Goal: Task Accomplishment & Management: Manage account settings

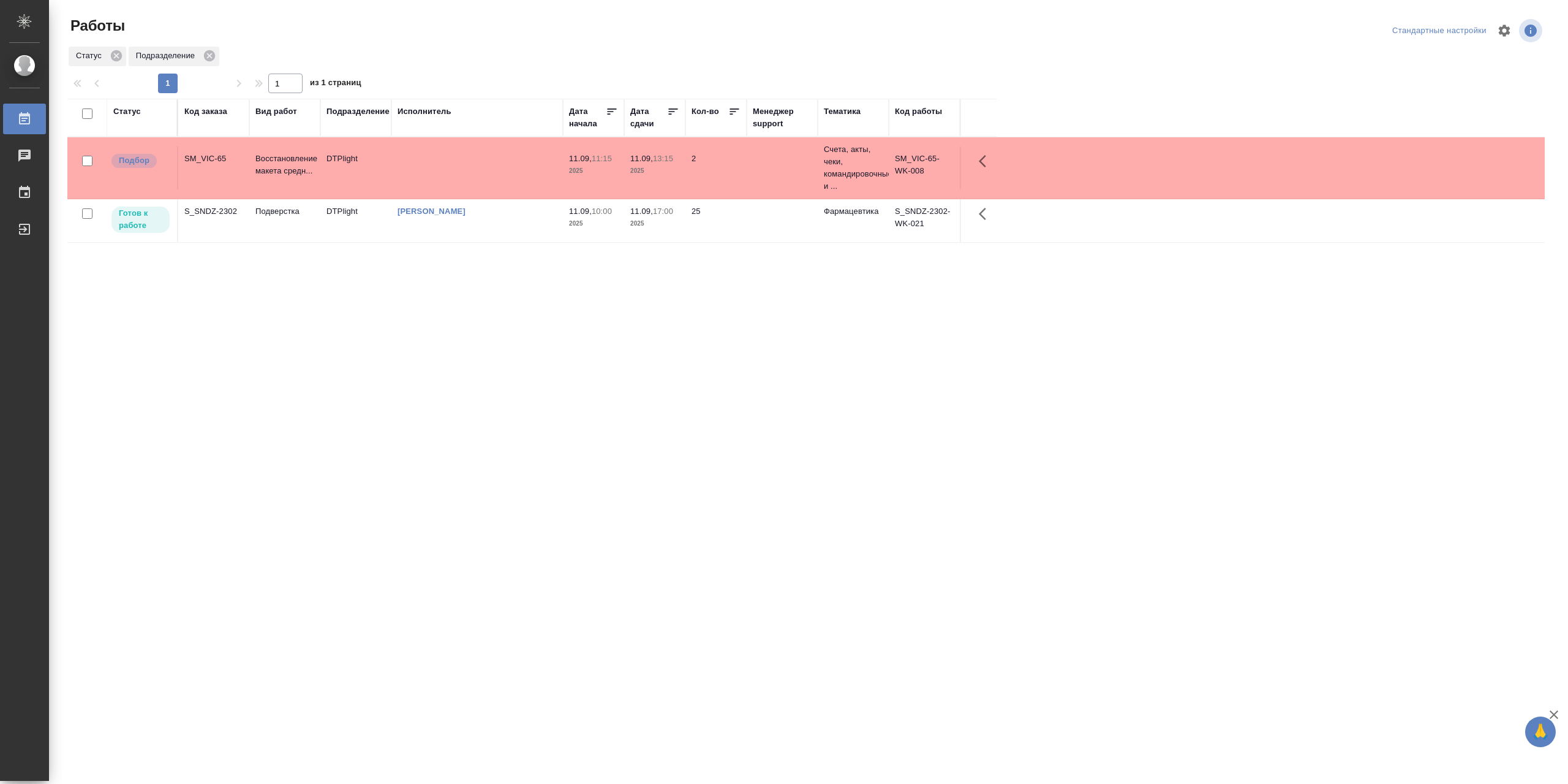
click at [497, 225] on td "[PERSON_NAME]" at bounding box center [477, 221] width 172 height 43
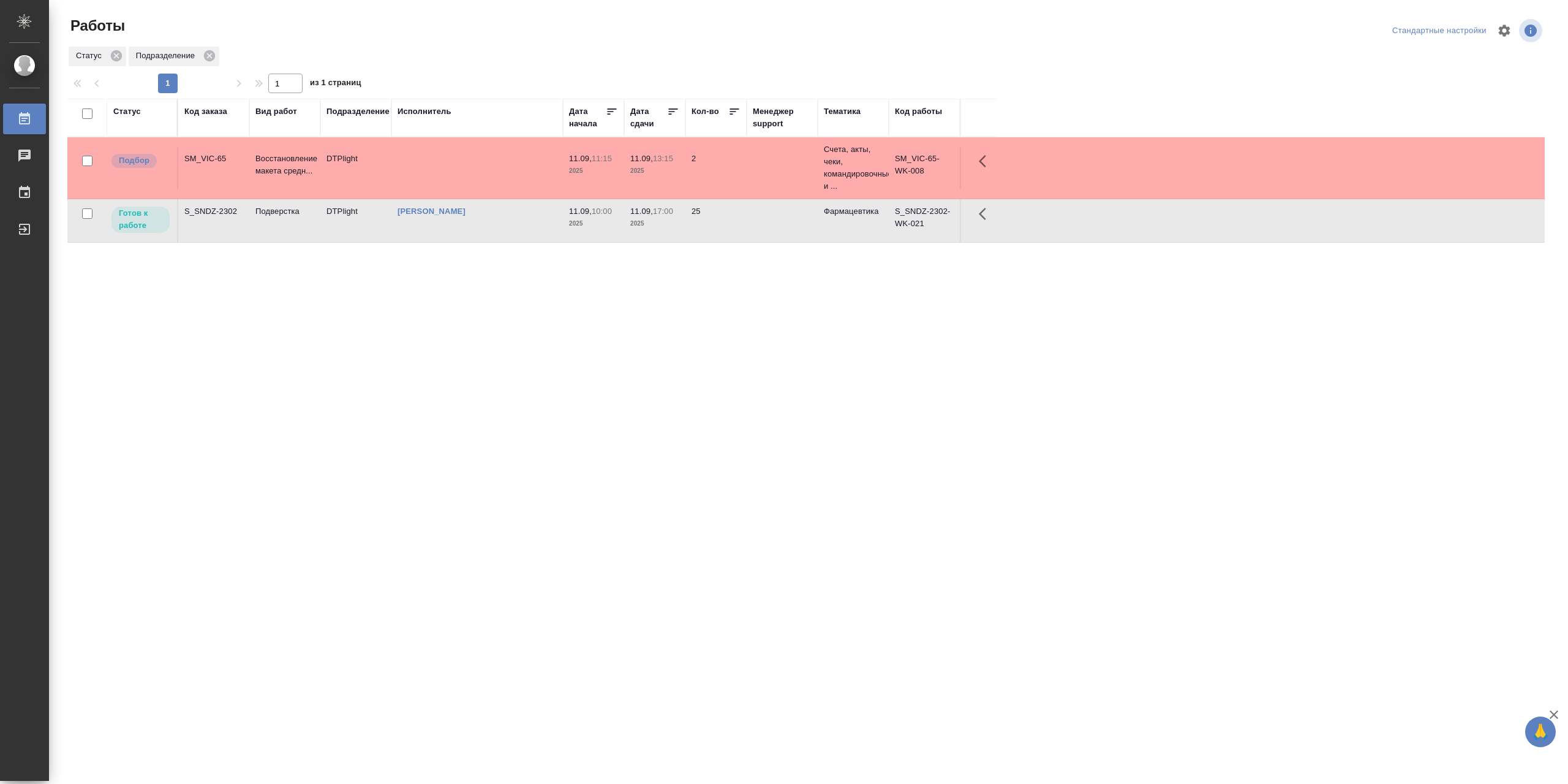
click at [497, 225] on td "[PERSON_NAME]" at bounding box center [477, 221] width 172 height 43
click at [474, 163] on td at bounding box center [477, 168] width 172 height 43
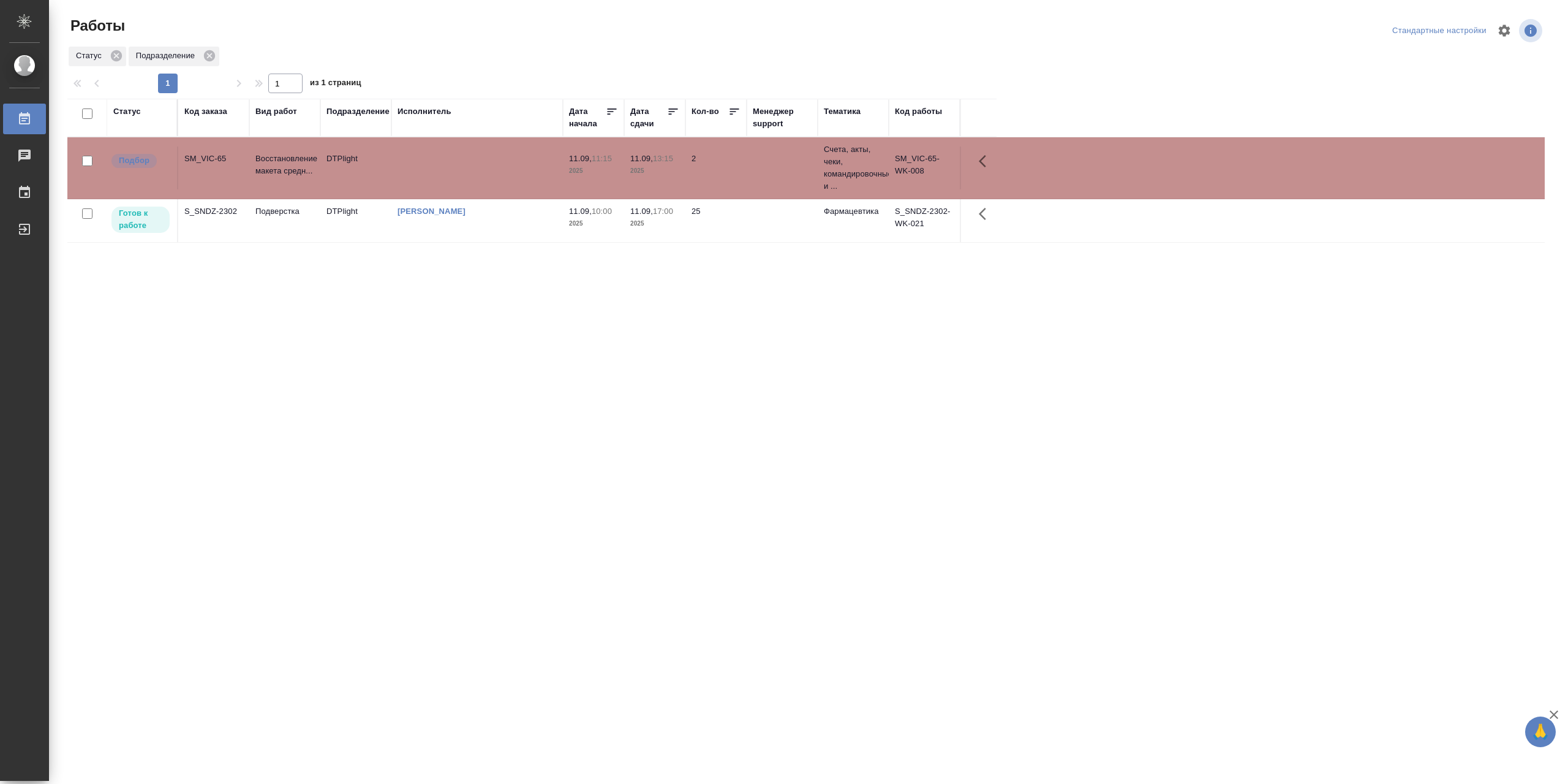
click at [474, 163] on td at bounding box center [477, 168] width 172 height 43
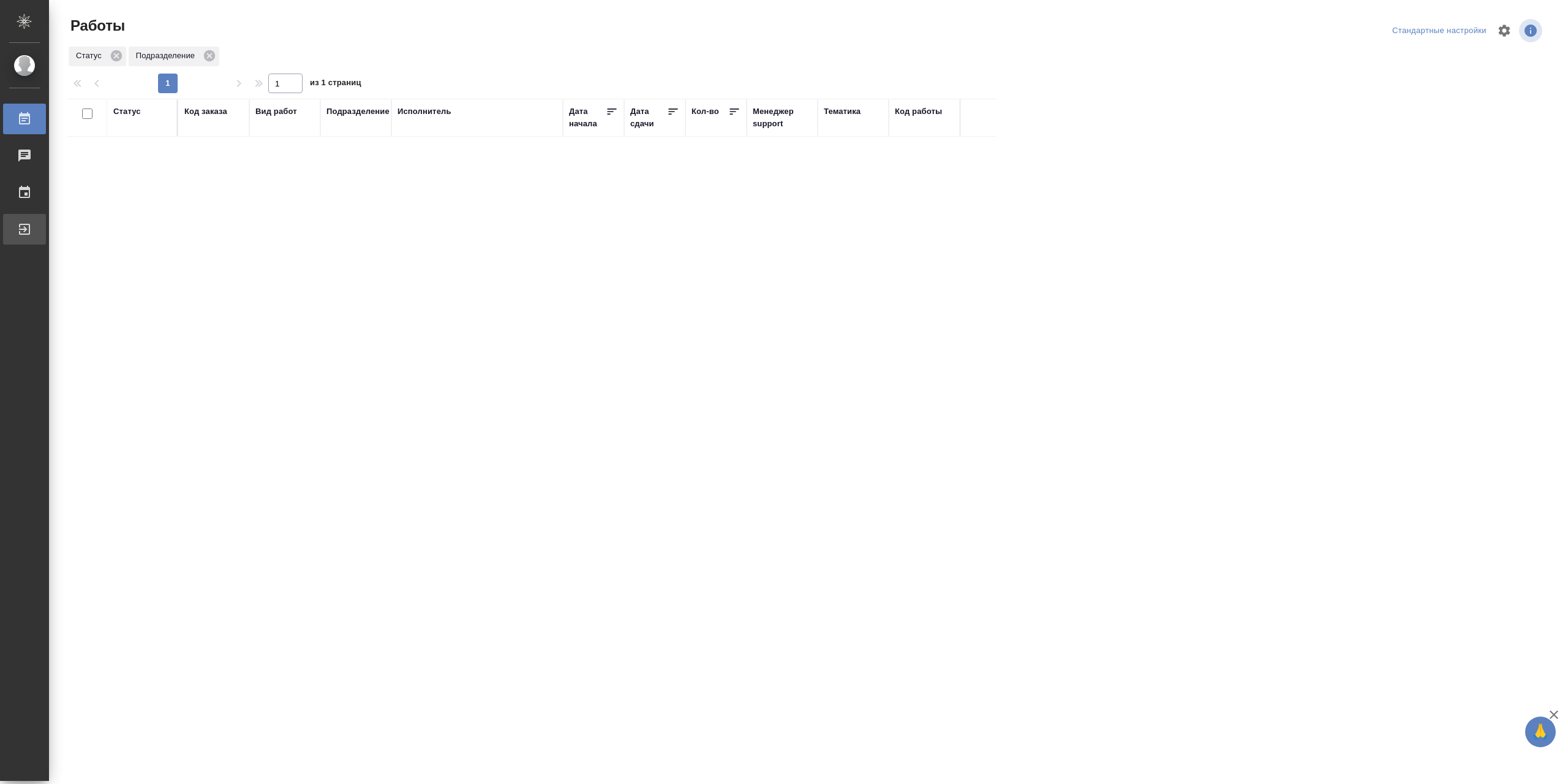
click at [46, 241] on link "Выйти" at bounding box center [24, 229] width 43 height 31
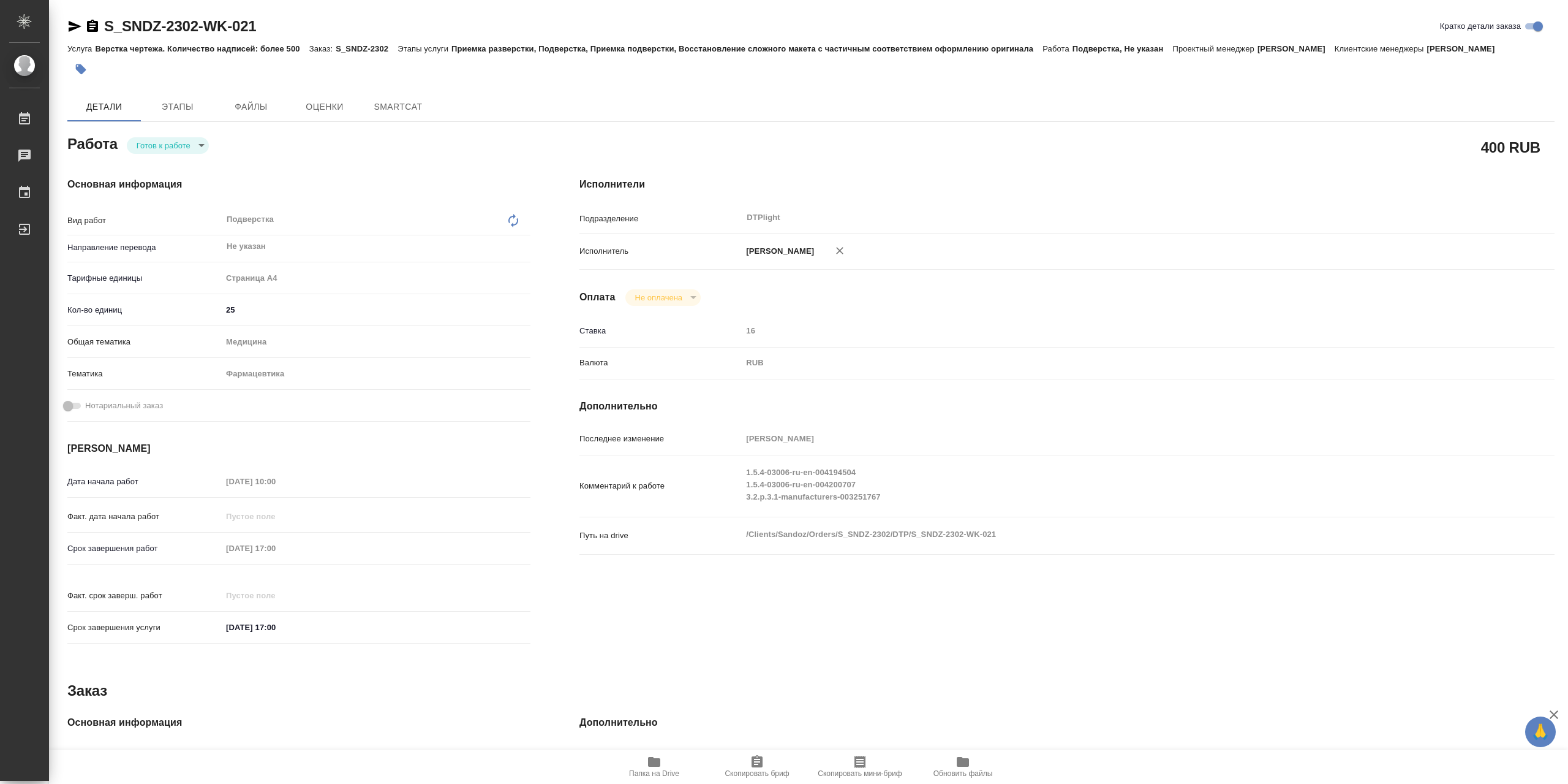
type textarea "x"
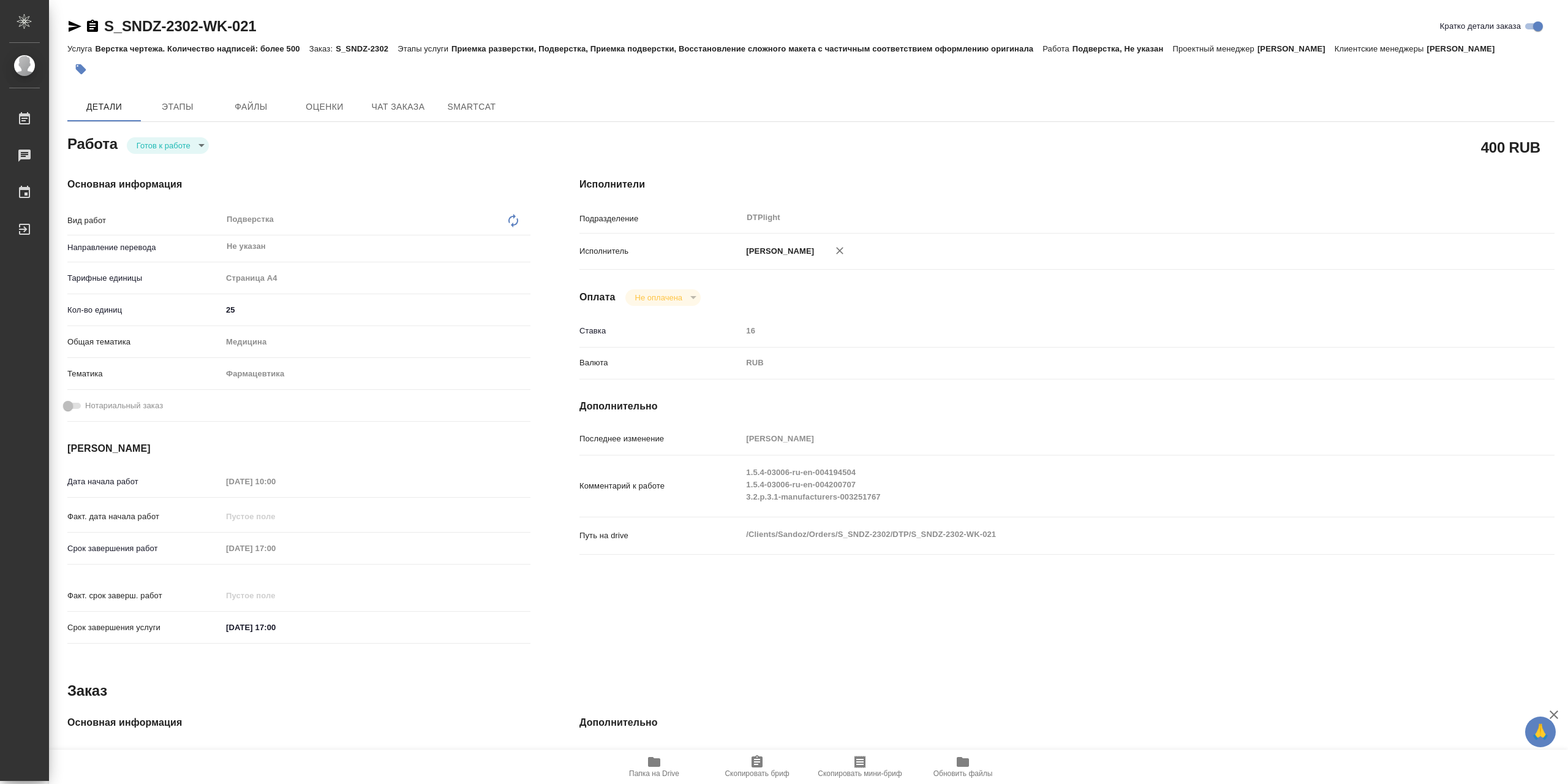
type textarea "x"
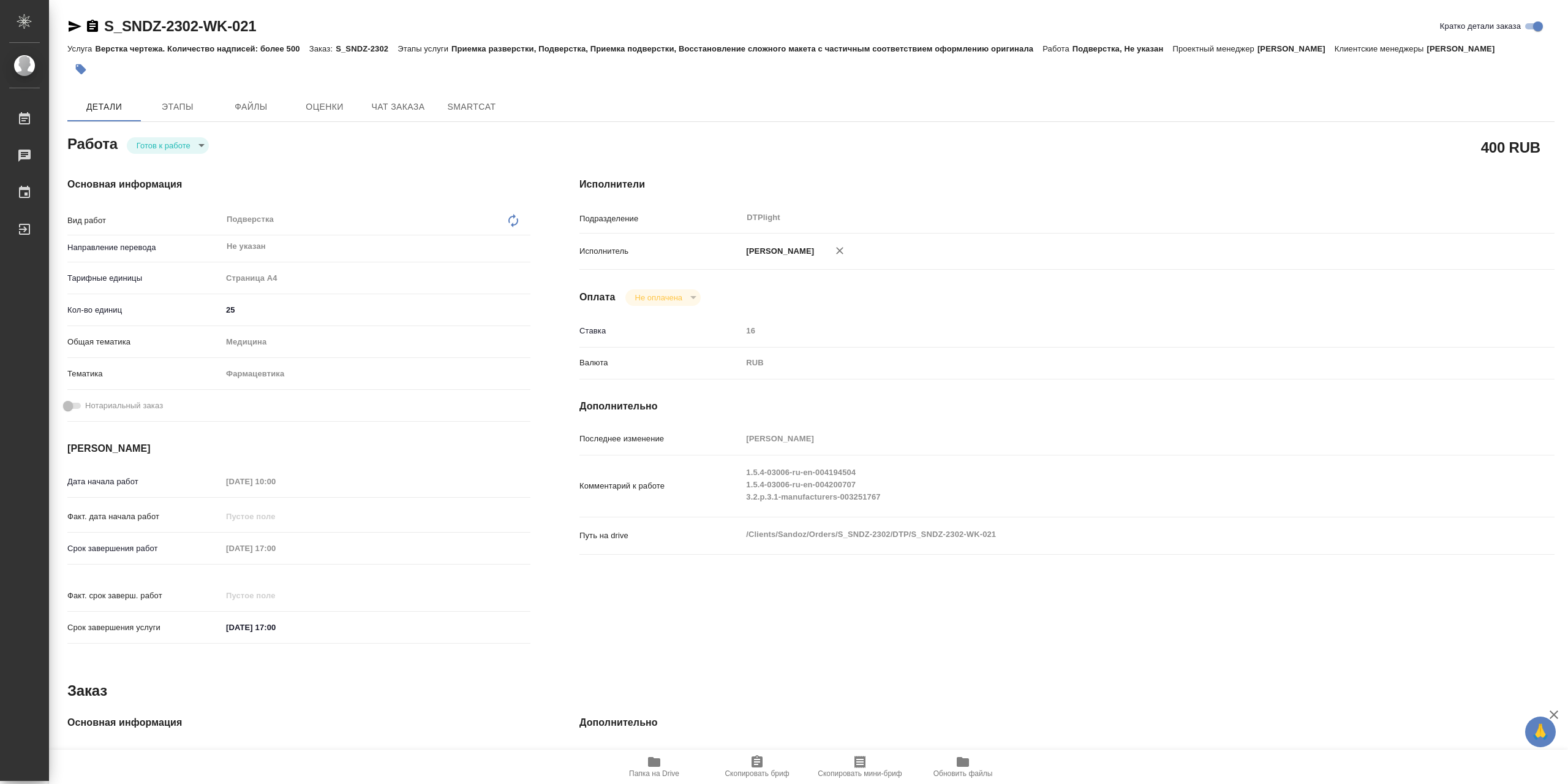
type textarea "x"
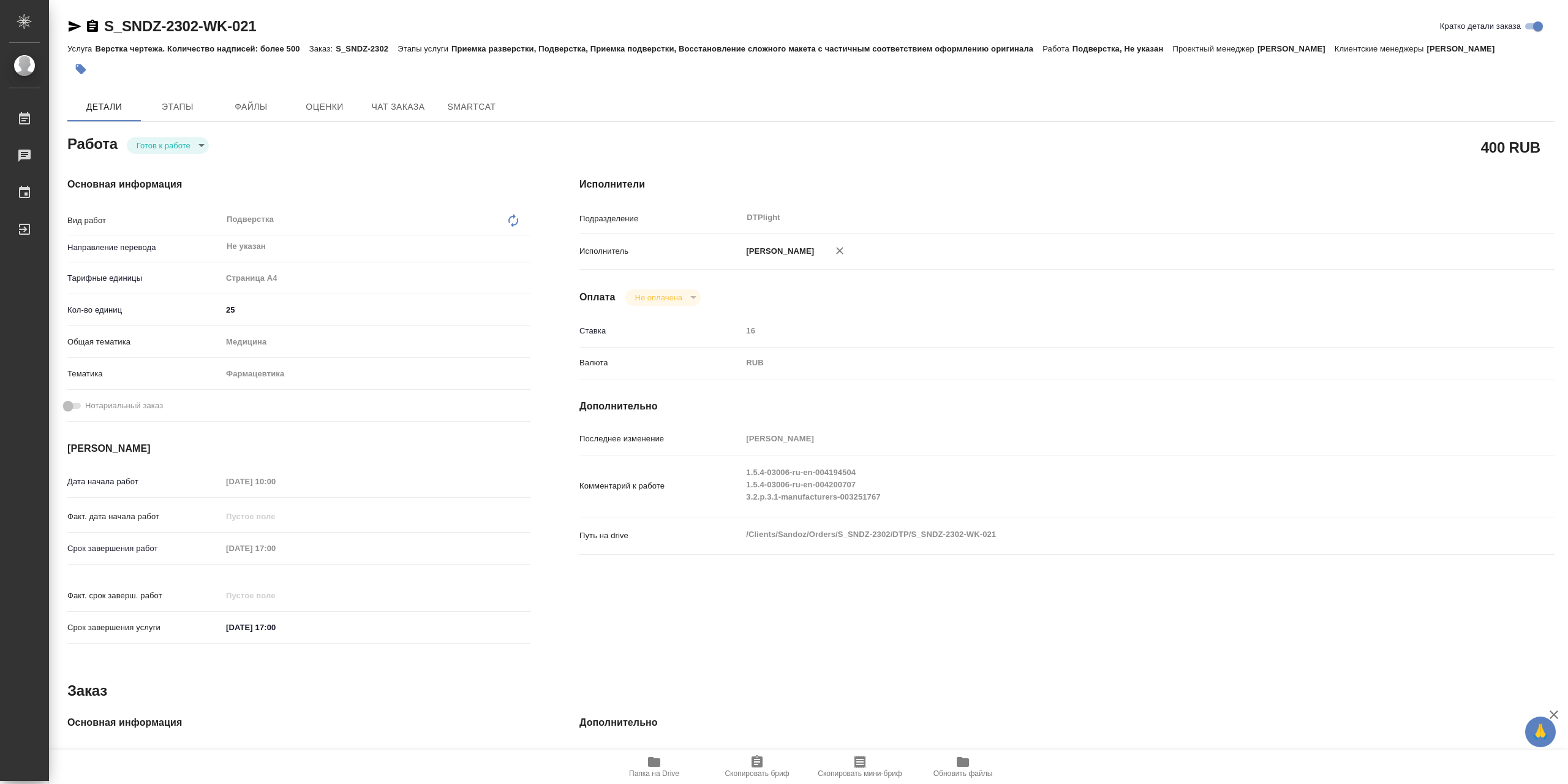
click at [146, 147] on body "🙏 .cls-1 fill:#fff; AWATERA Сархатов Руслан Работы 0 Чаты График Выйти S_SNDZ-2…" at bounding box center [784, 392] width 1568 height 784
click at [184, 150] on li "В работе" at bounding box center [167, 148] width 82 height 21
type textarea "x"
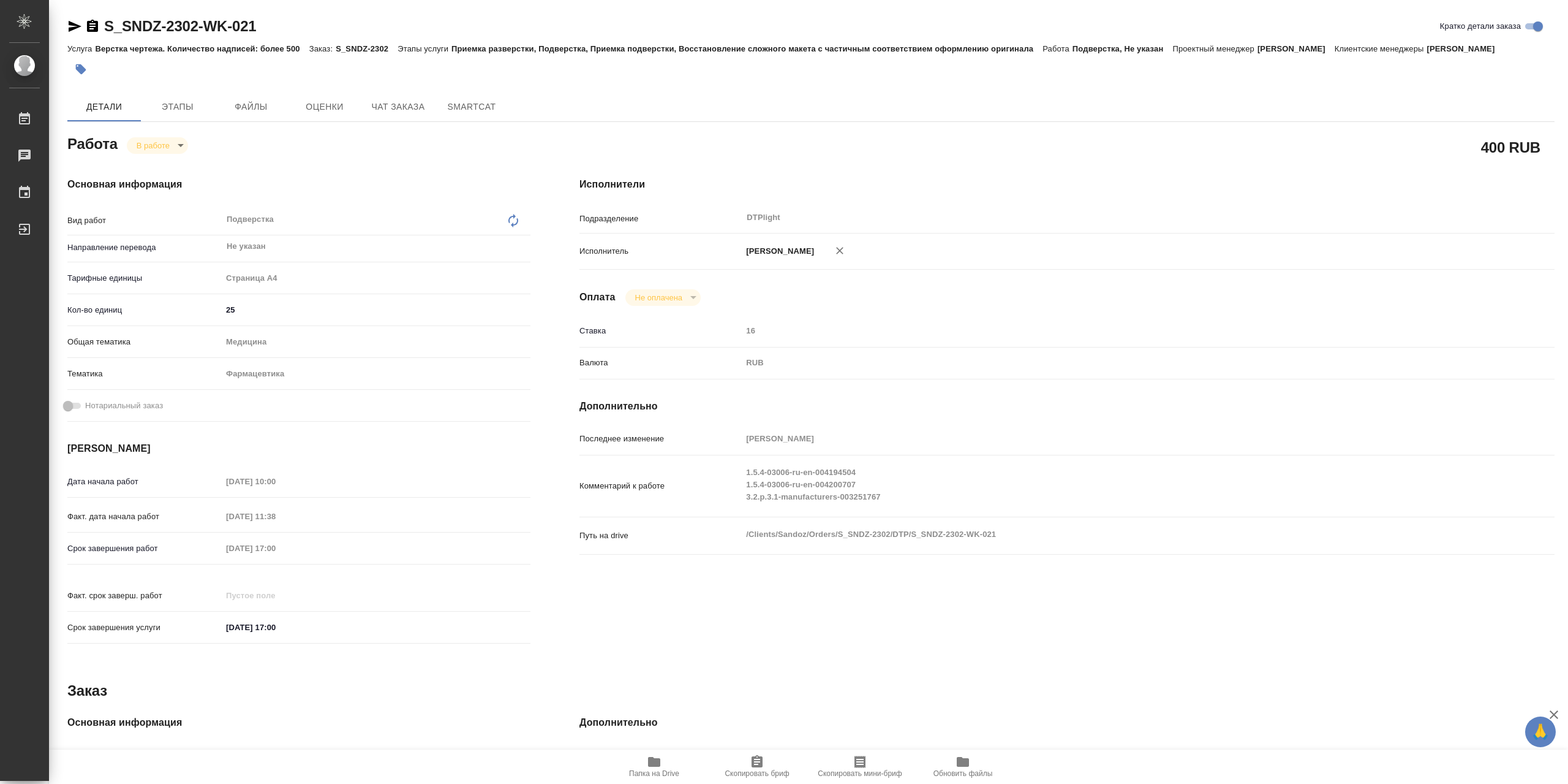
type textarea "x"
click at [655, 768] on icon "button" at bounding box center [654, 762] width 15 height 15
type textarea "x"
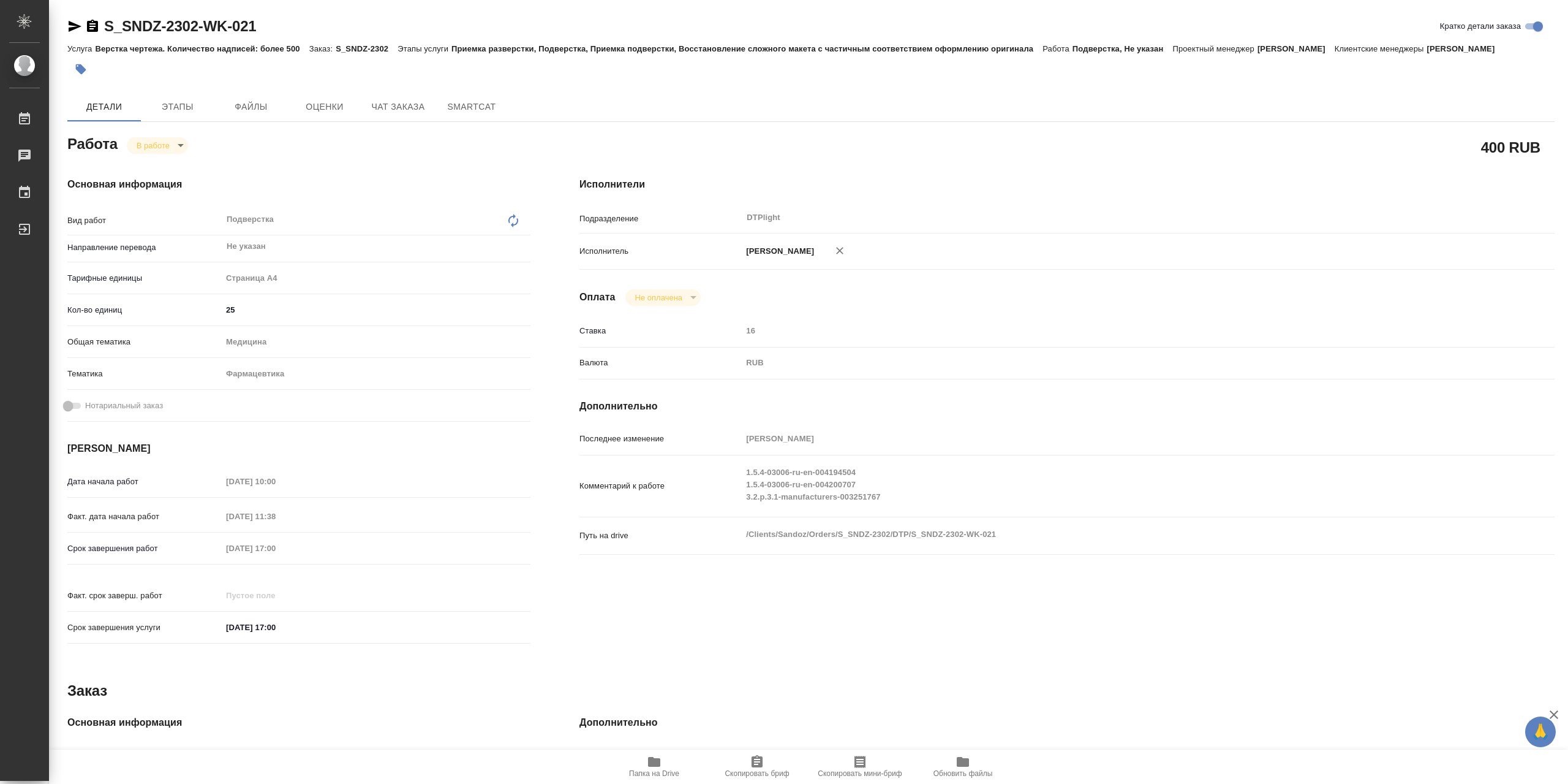
type textarea "x"
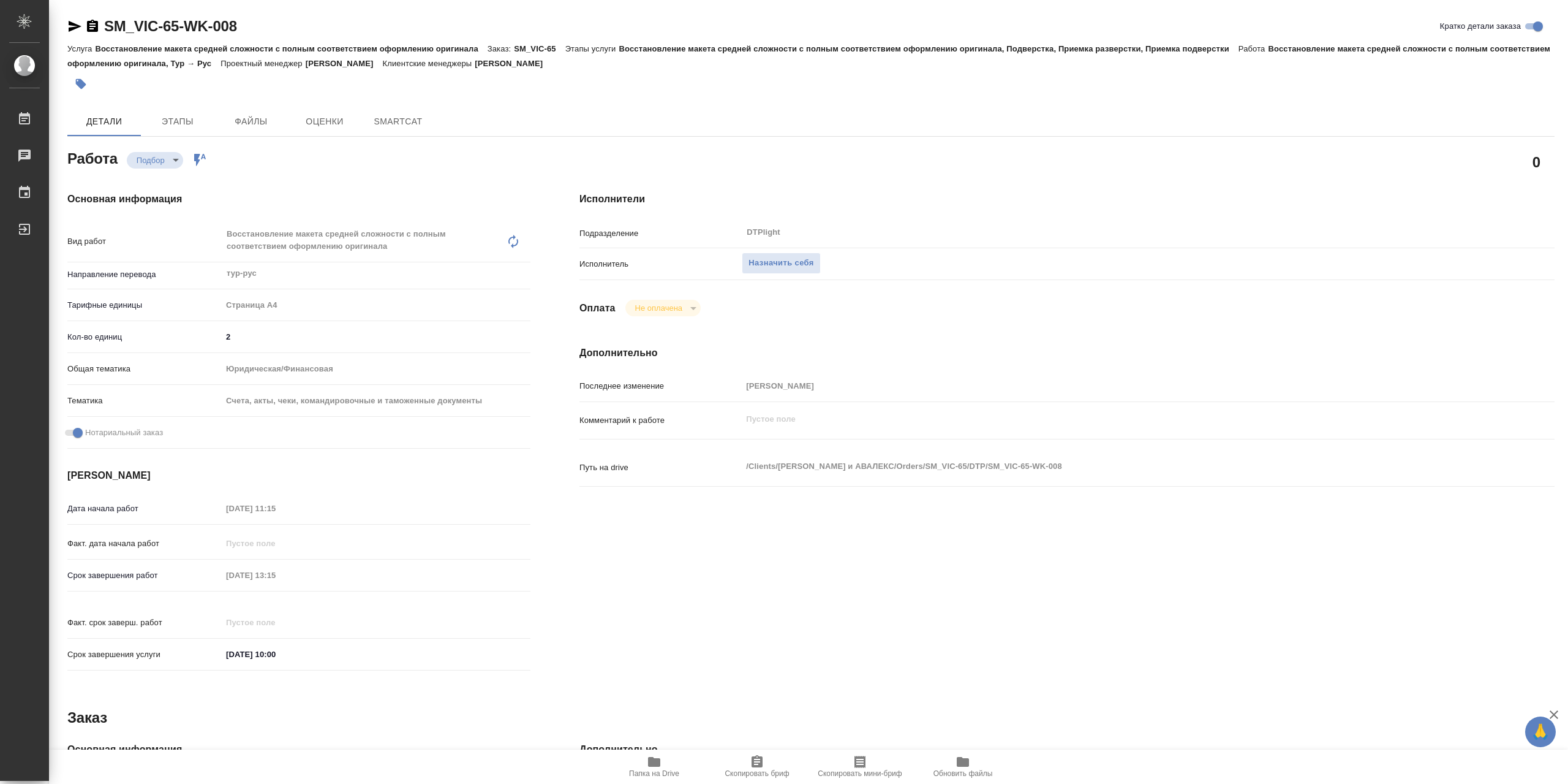
type textarea "x"
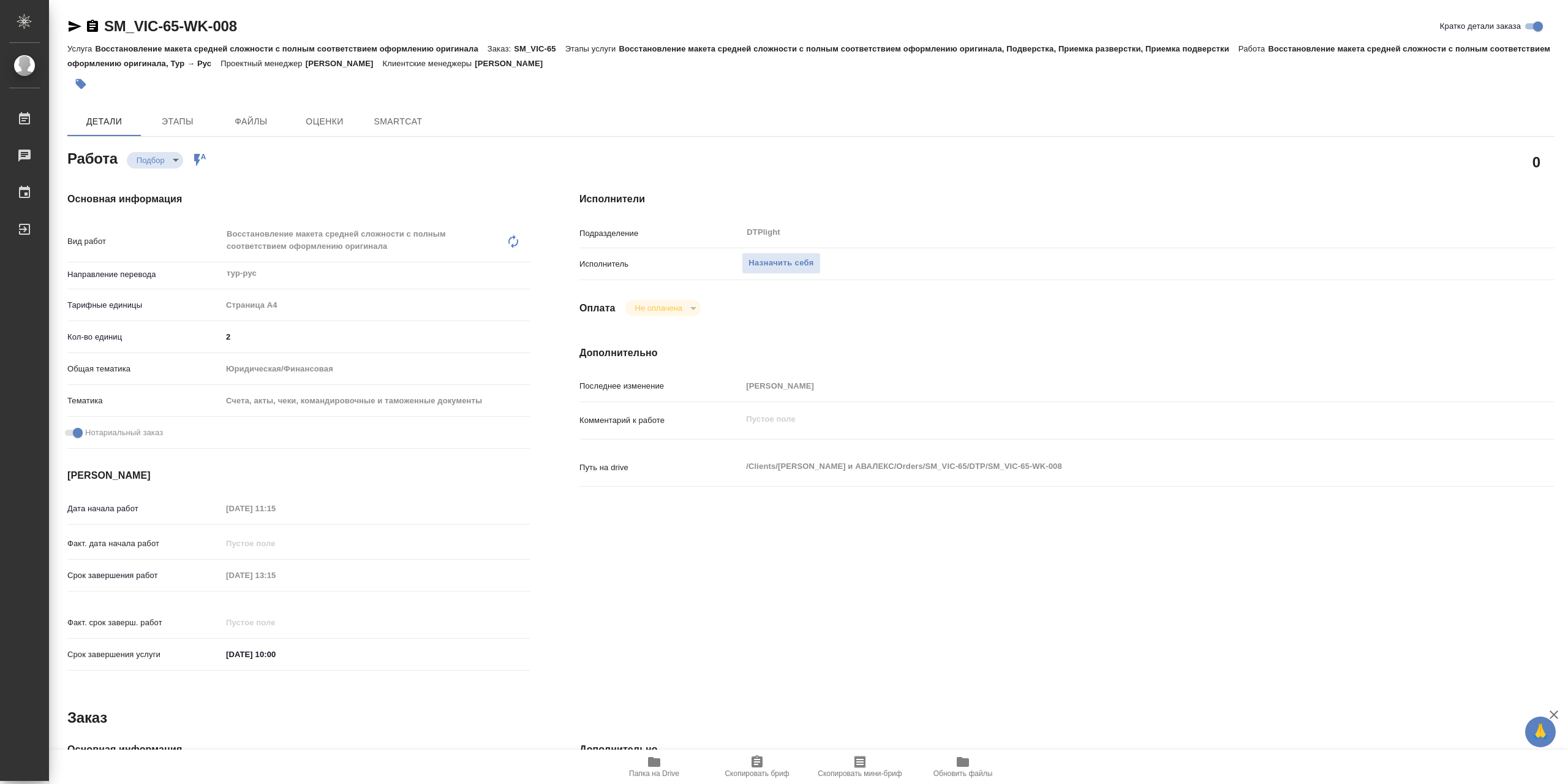
type textarea "x"
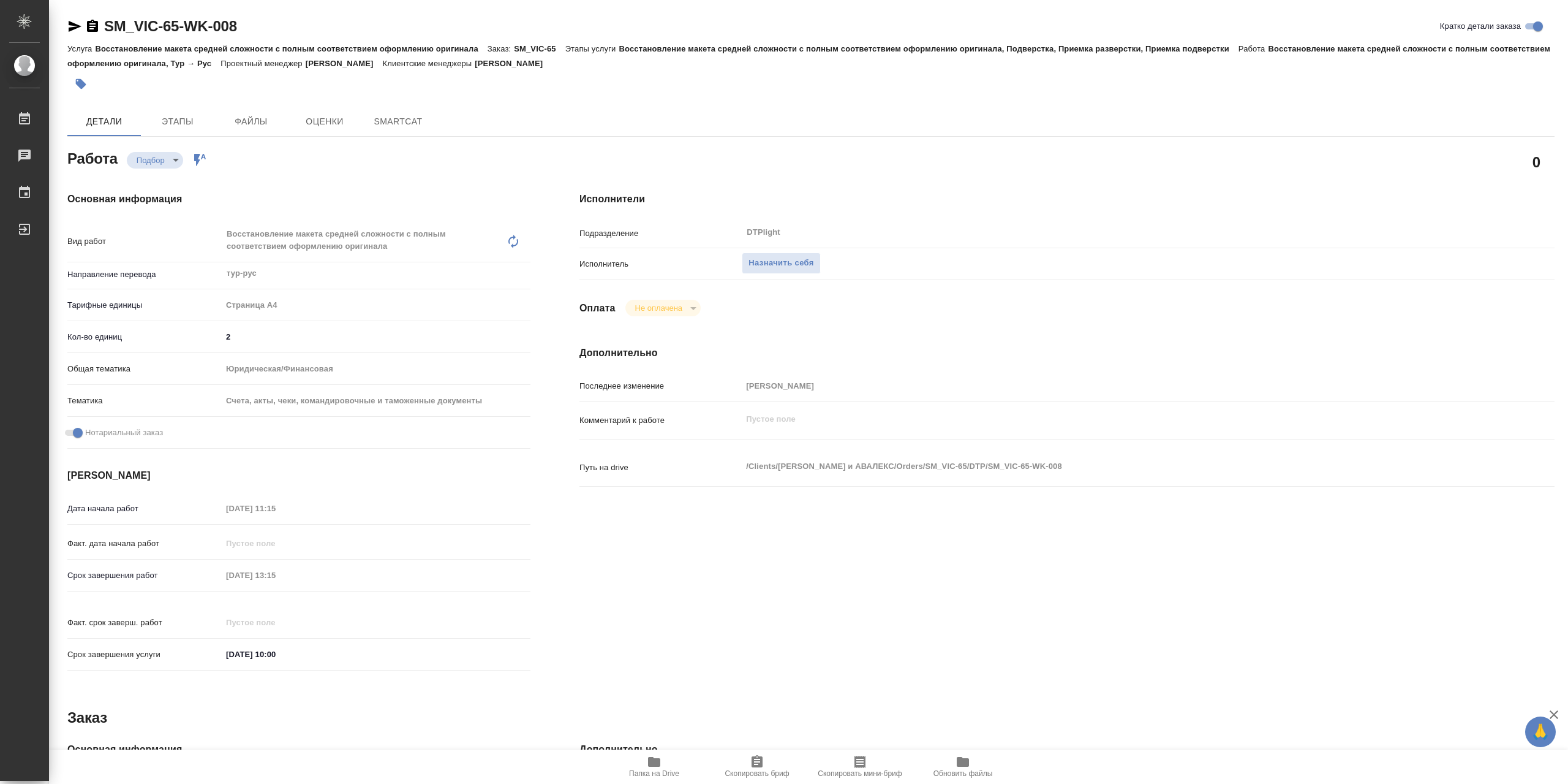
type textarea "x"
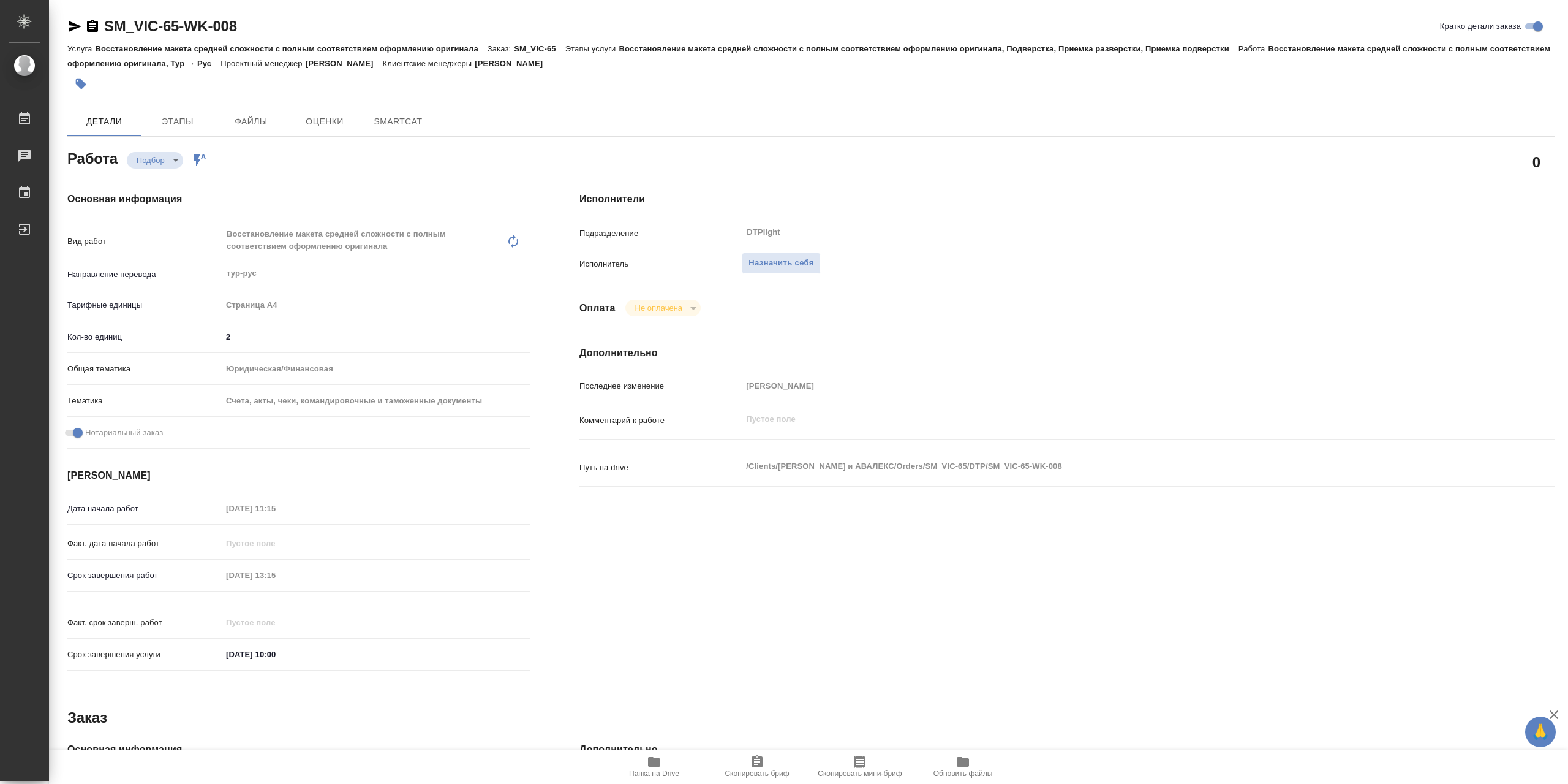
type textarea "x"
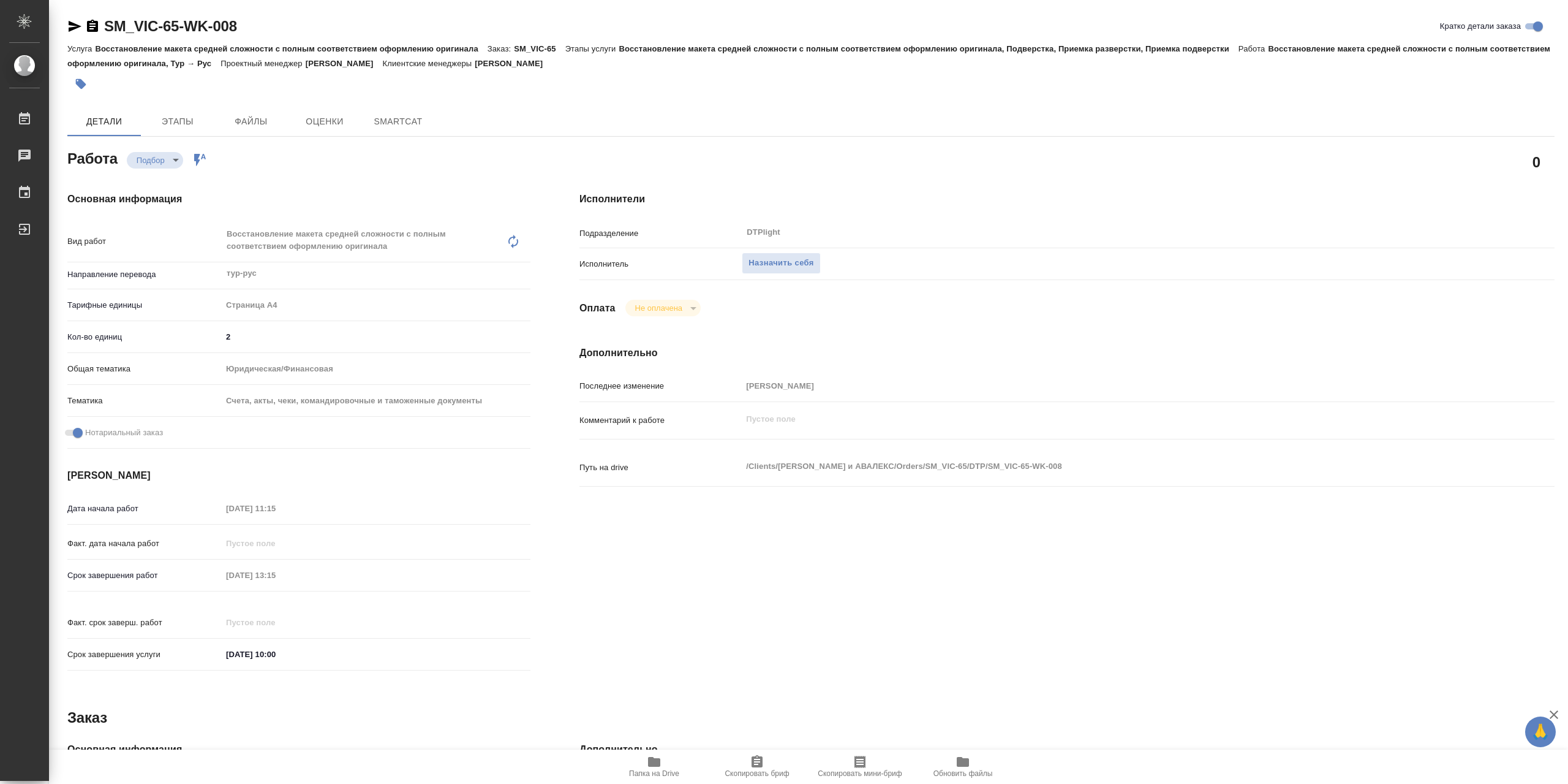
type textarea "x"
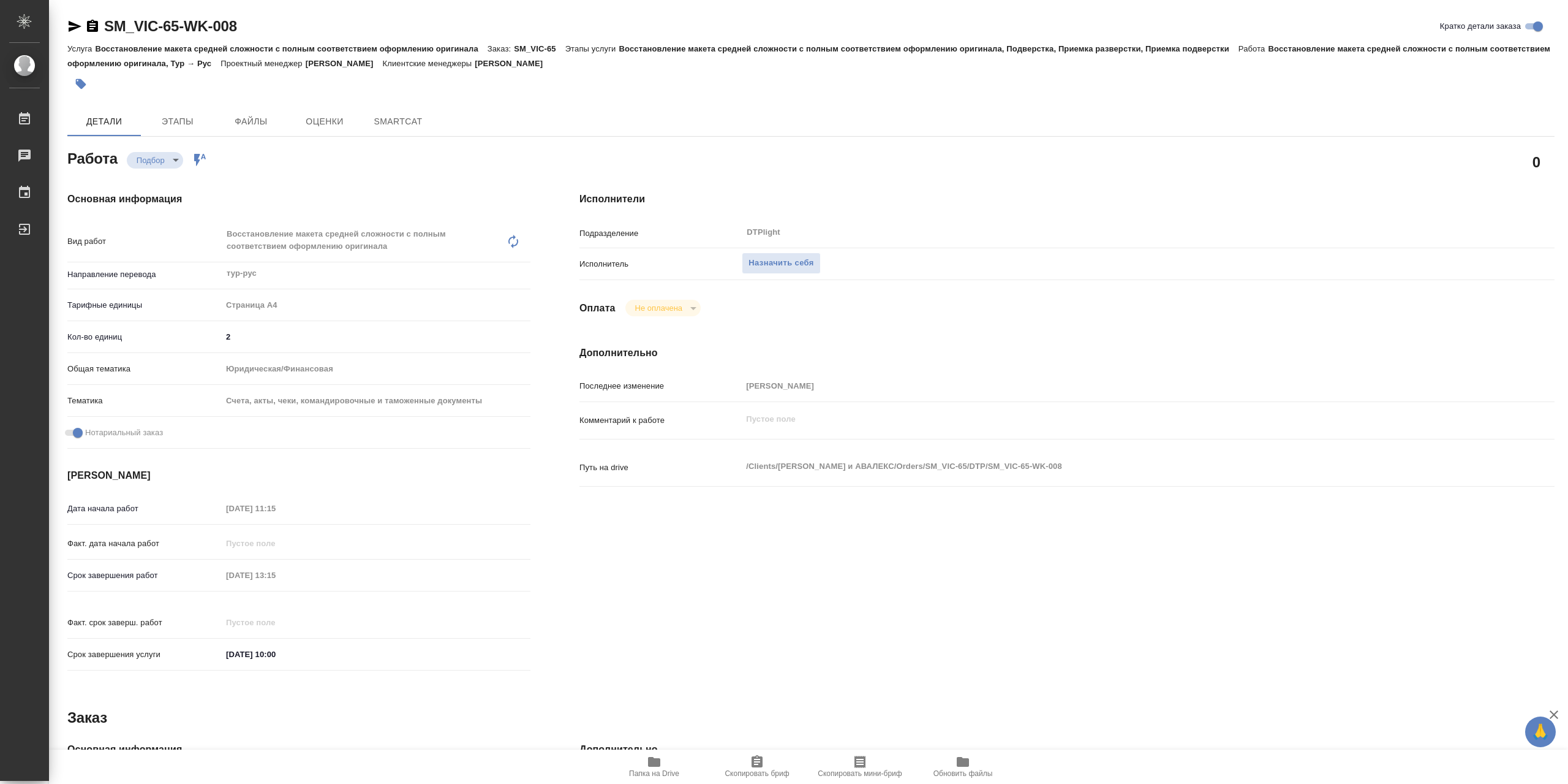
type textarea "x"
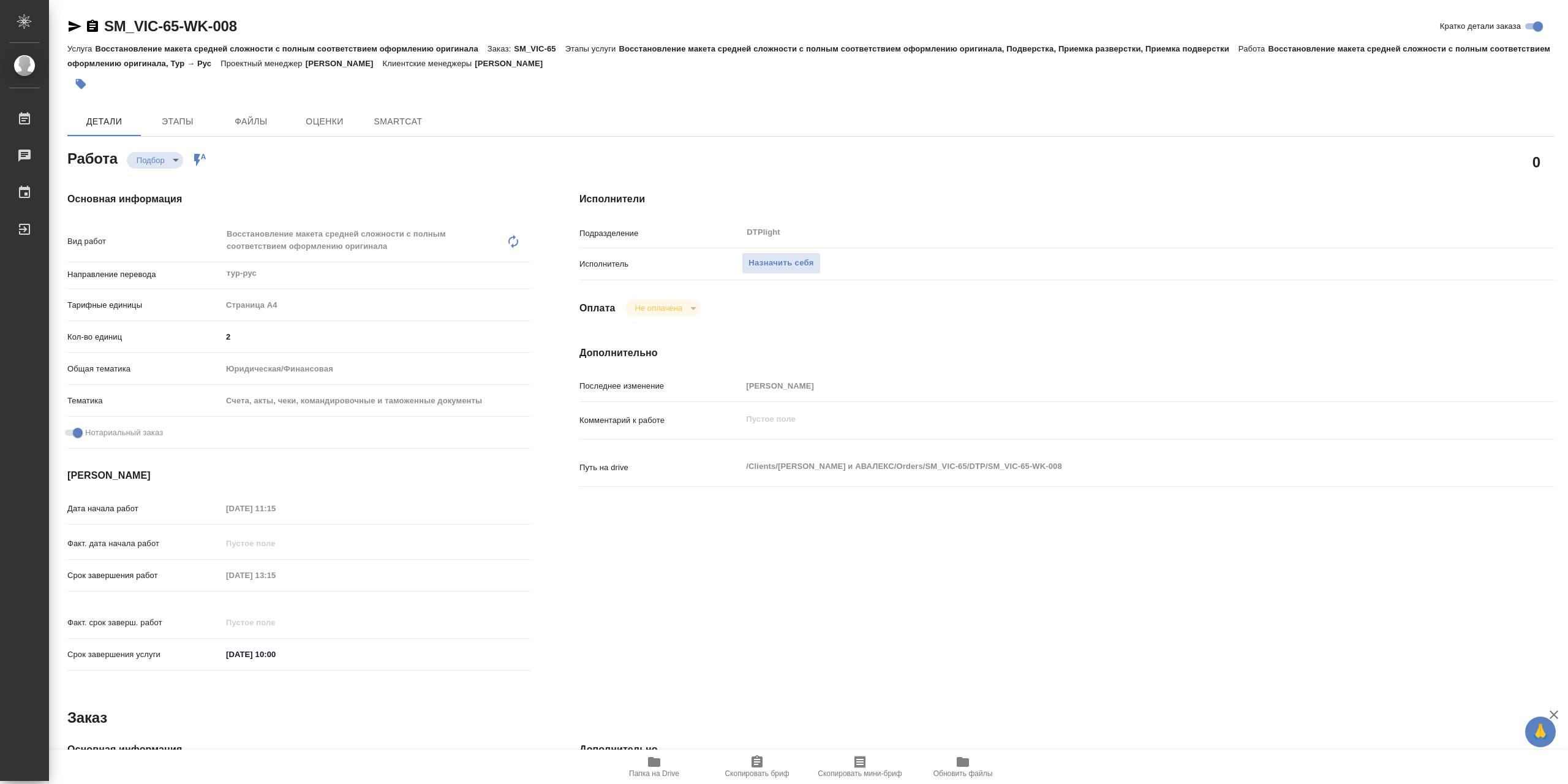
type textarea "x"
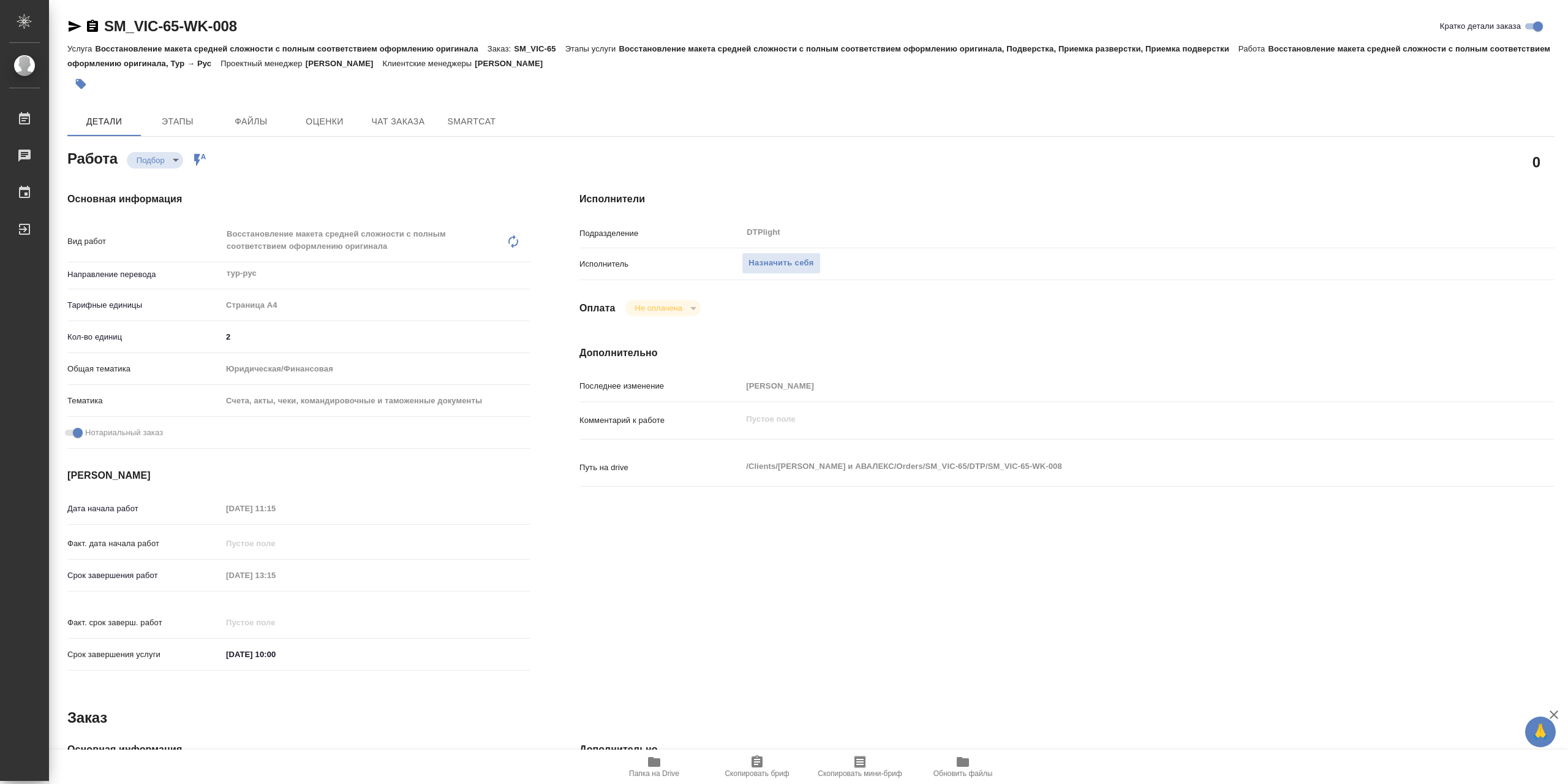
type textarea "x"
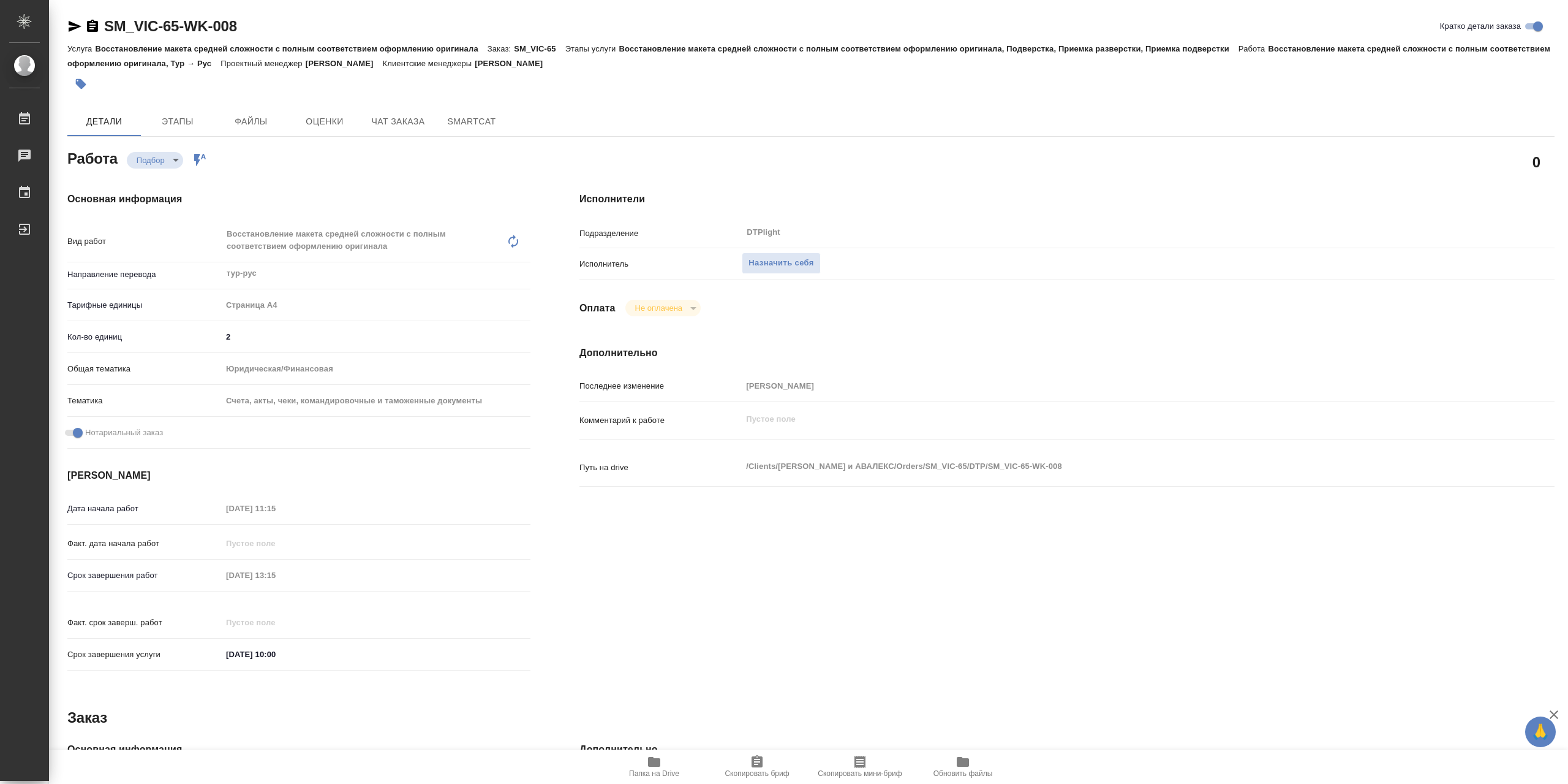
type textarea "x"
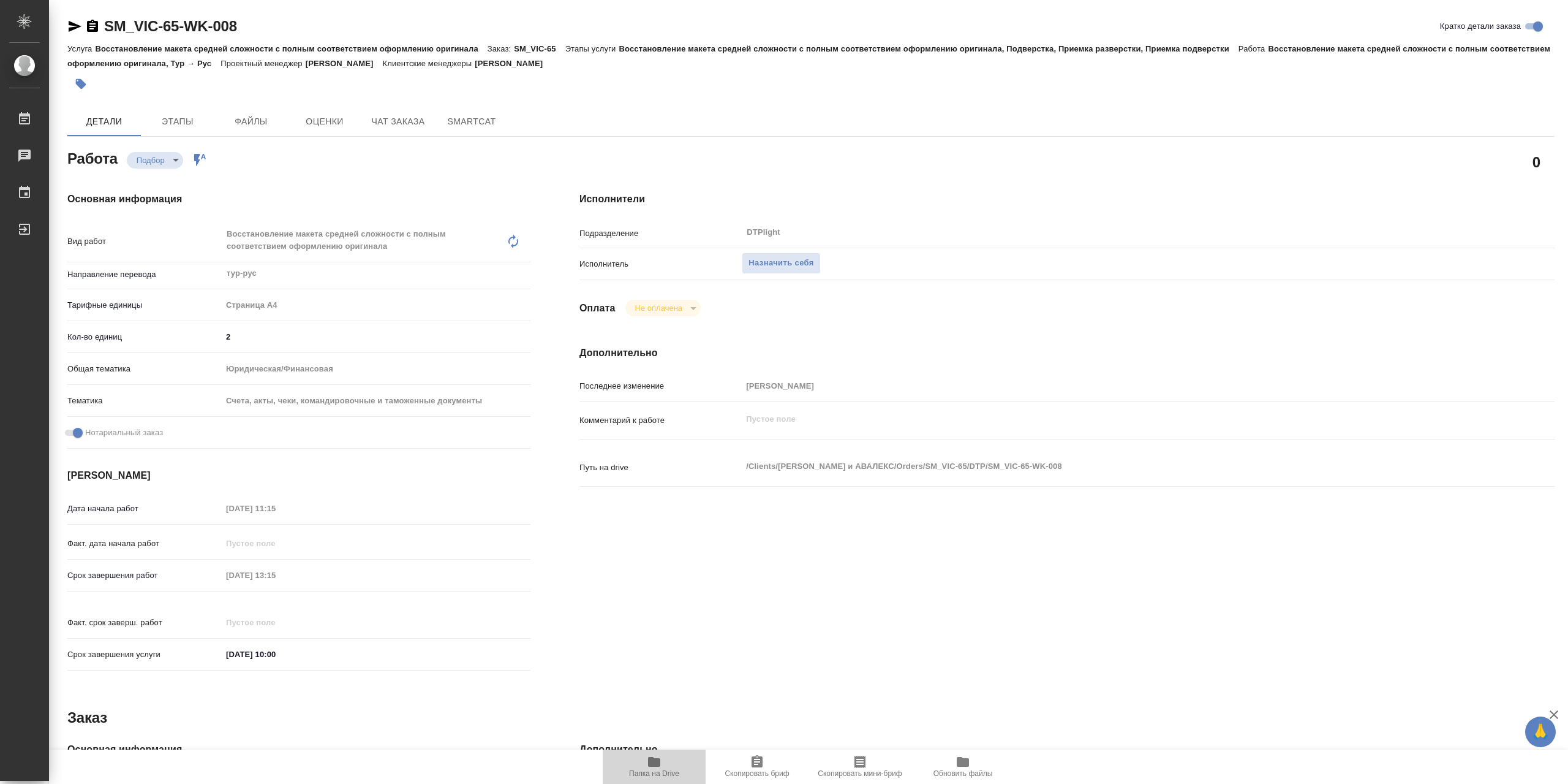
click at [670, 760] on span "Папка на Drive" at bounding box center [654, 766] width 88 height 24
type textarea "x"
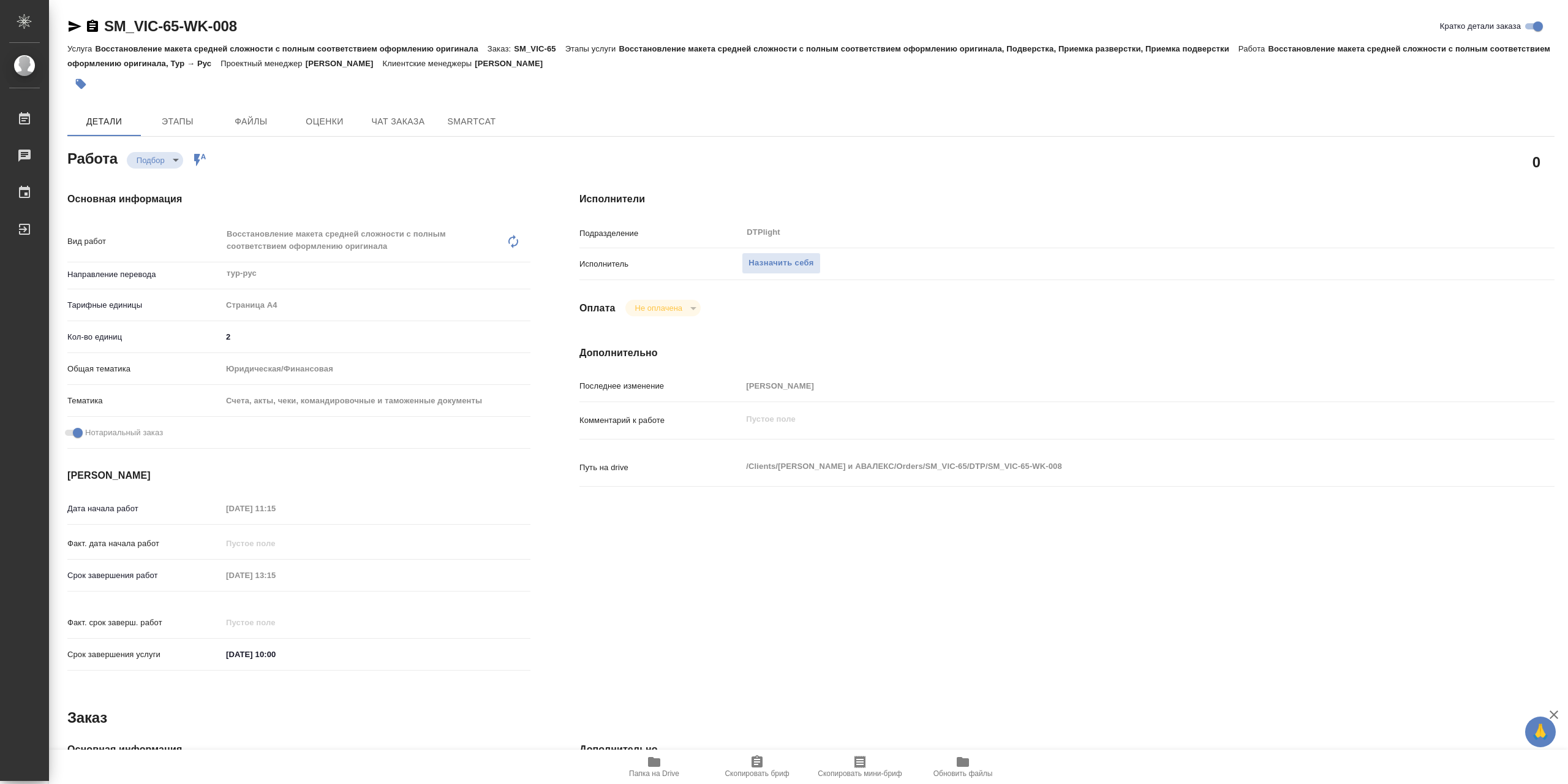
type textarea "x"
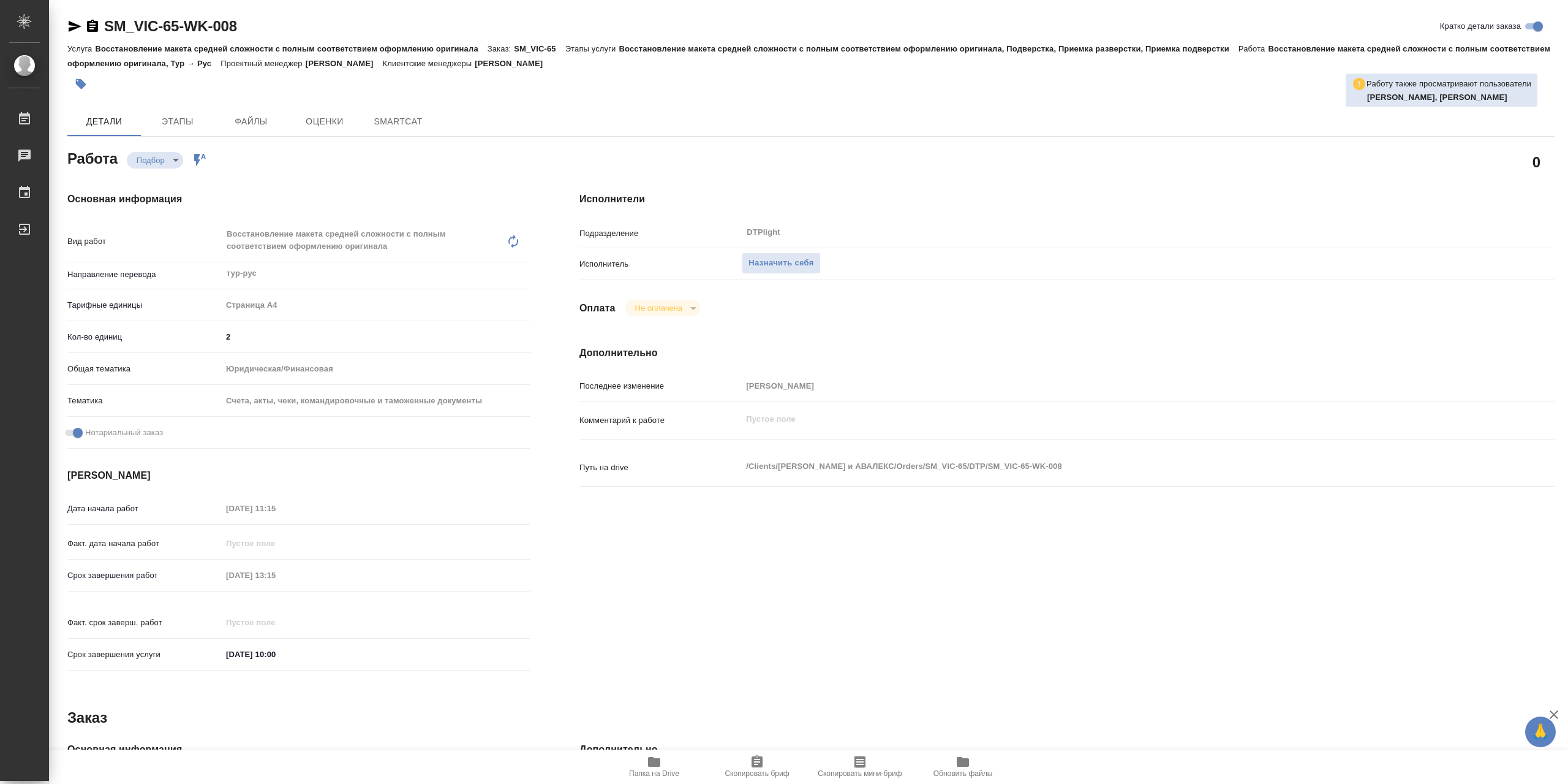
type textarea "x"
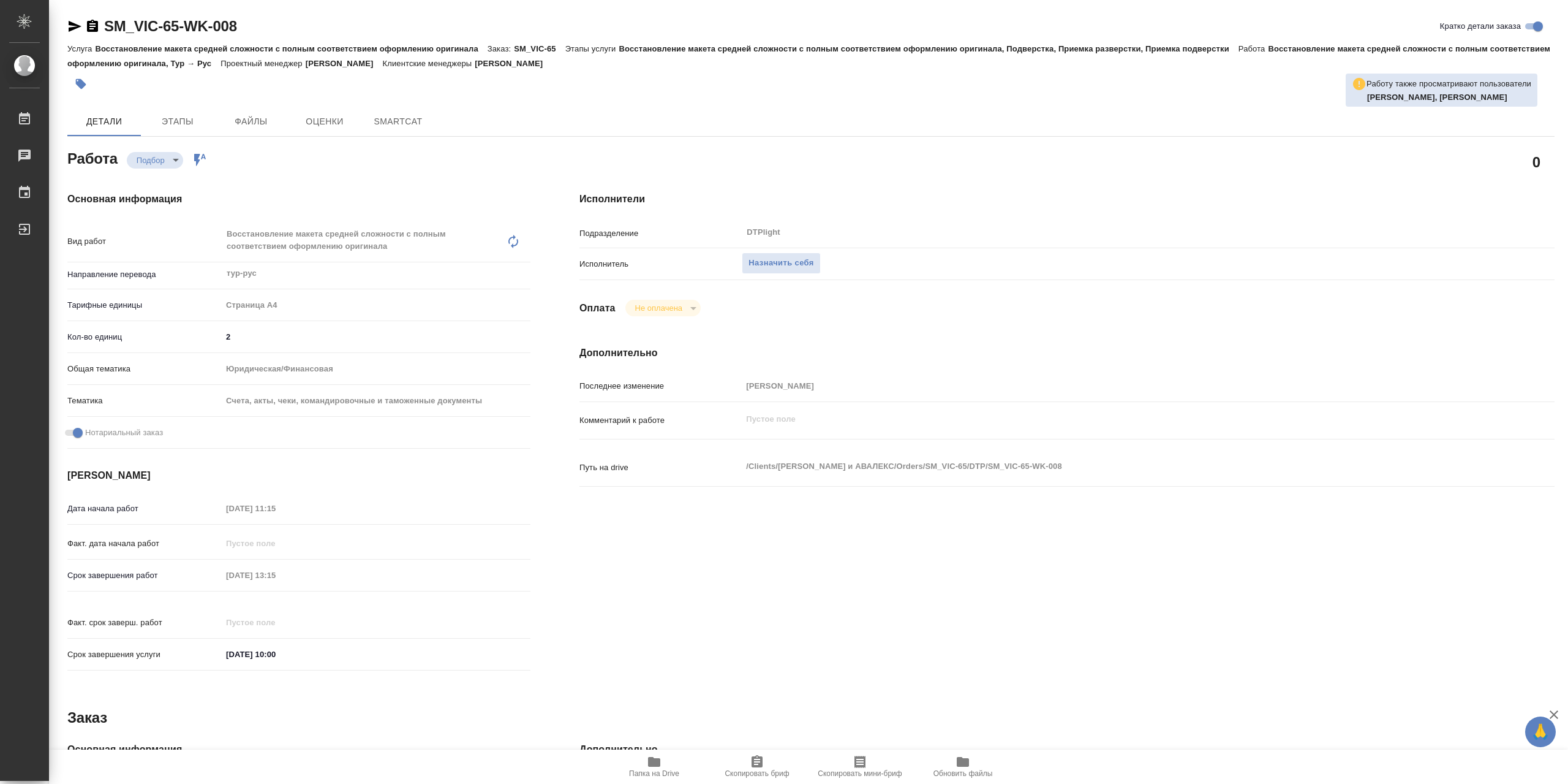
type textarea "x"
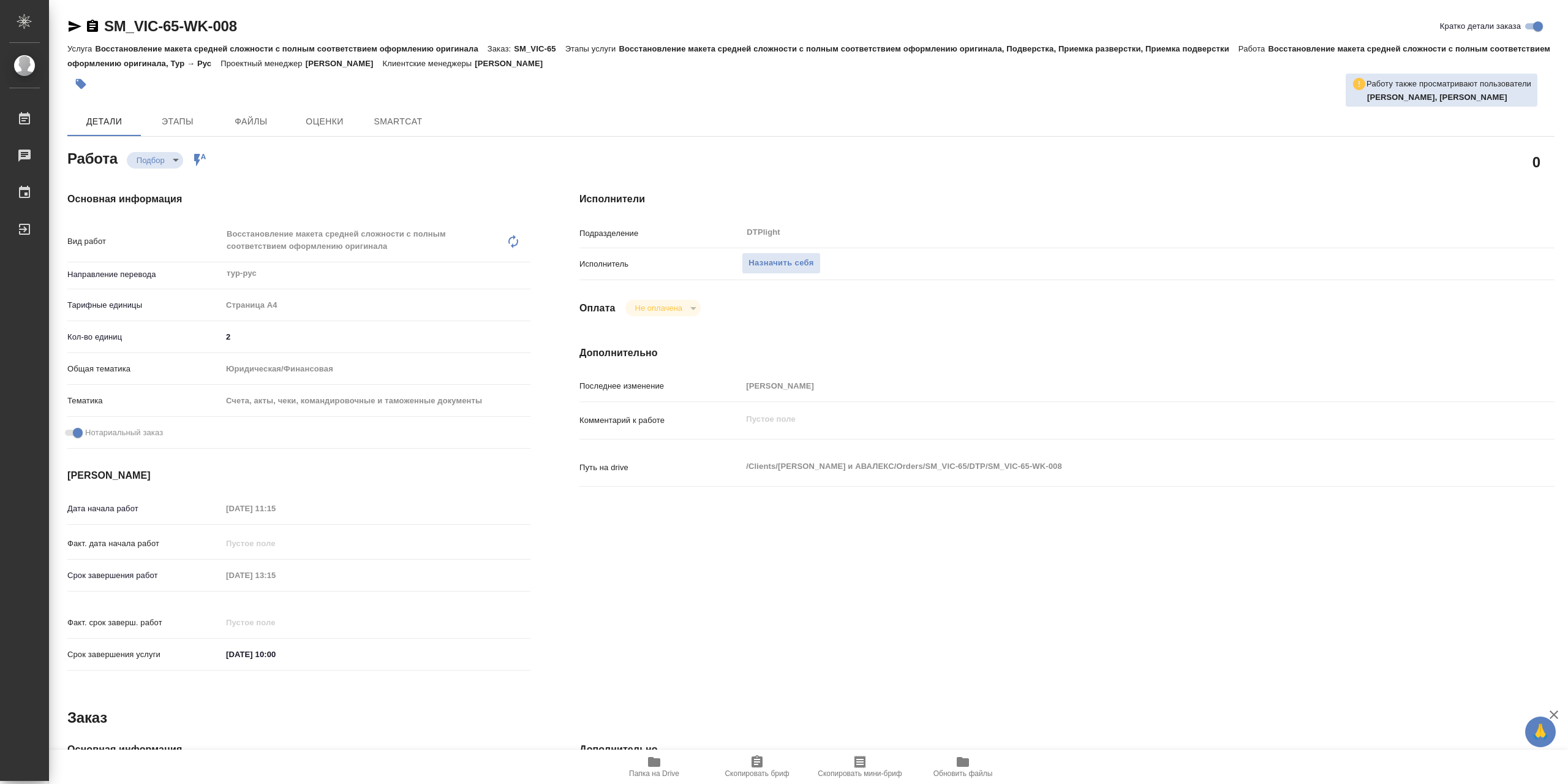
type textarea "x"
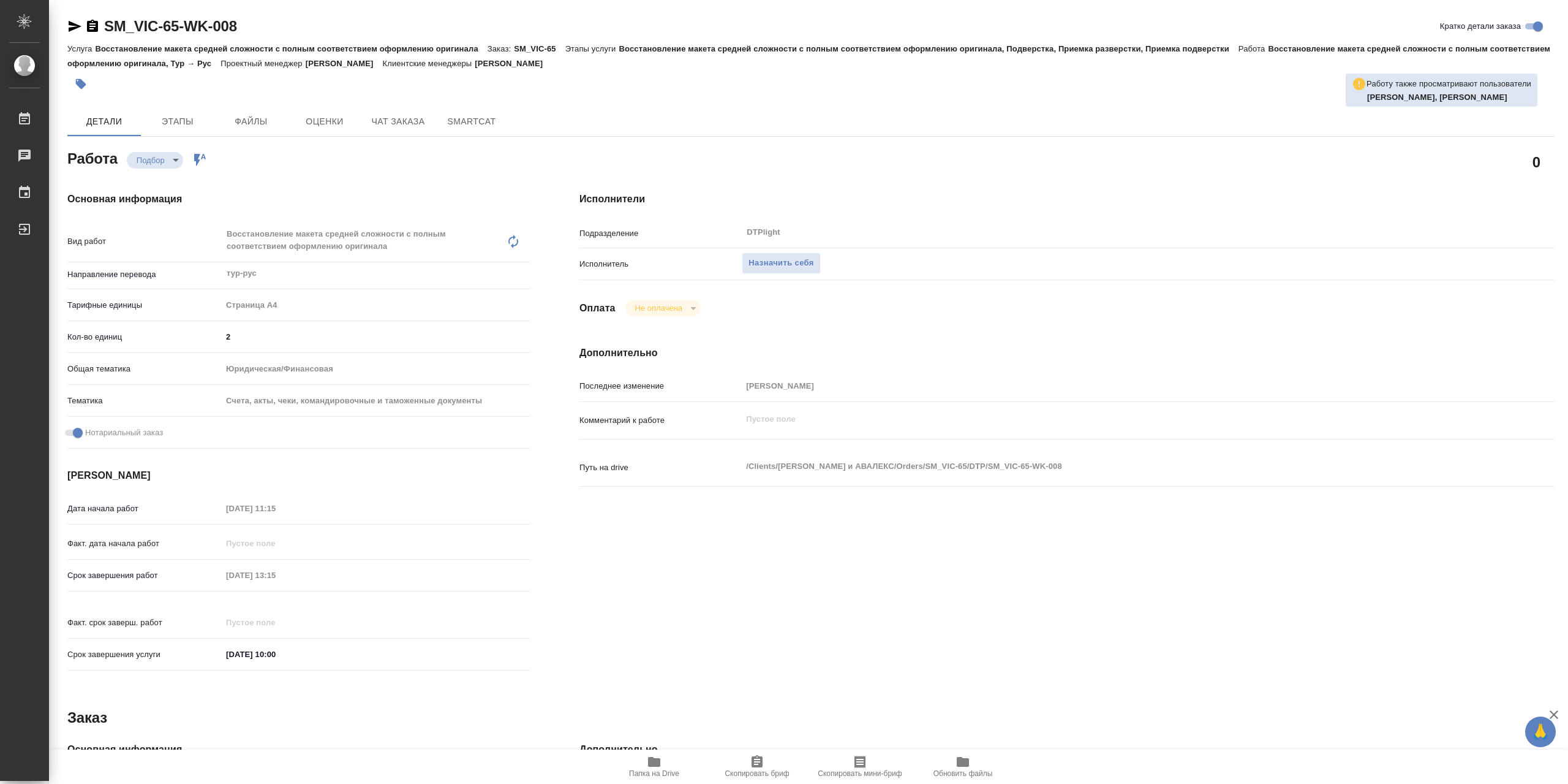
type textarea "x"
click at [671, 757] on span "Папка на Drive" at bounding box center [654, 766] width 88 height 24
type textarea "x"
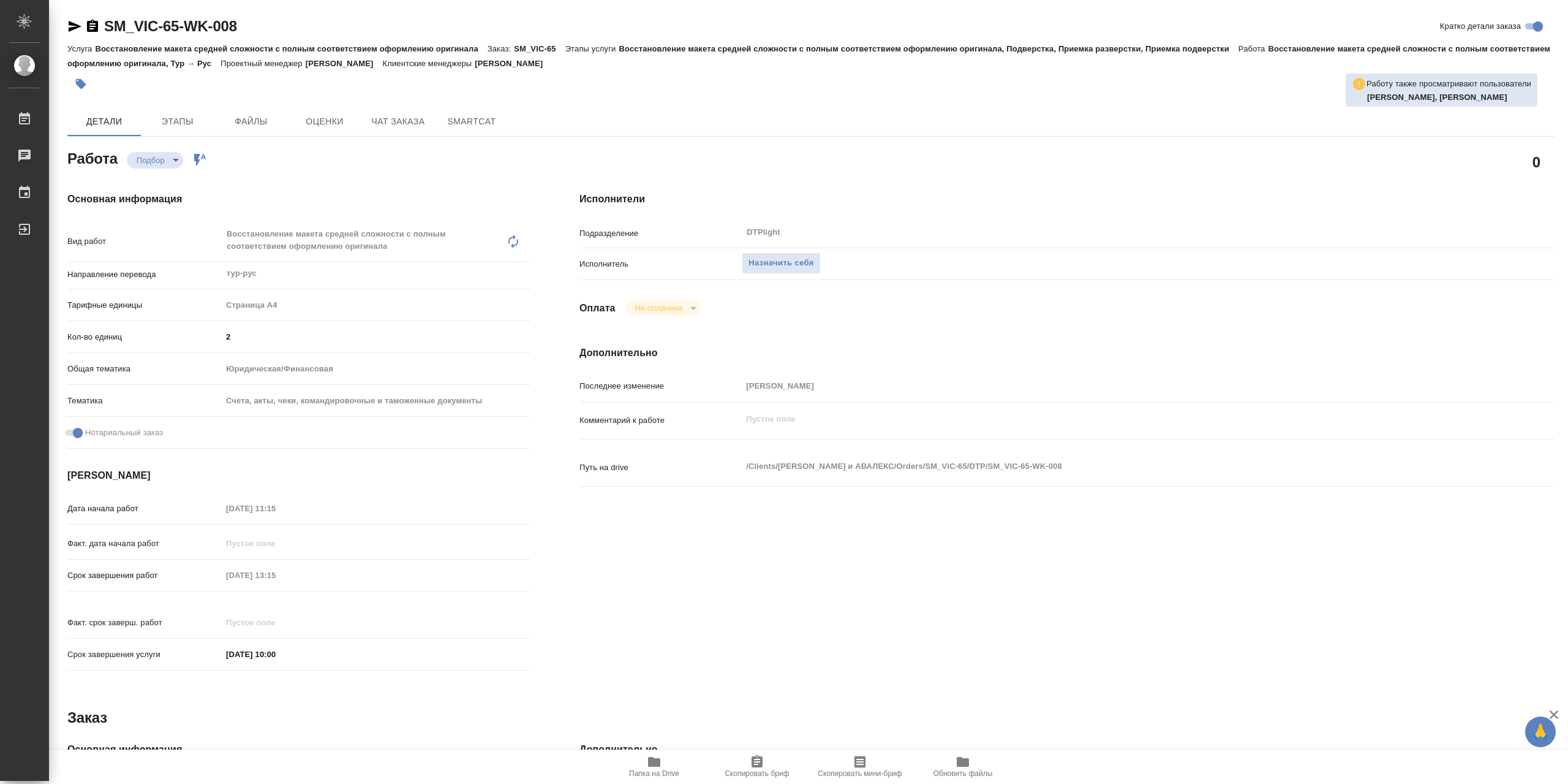
type textarea "x"
click at [759, 266] on span "Назначить себя" at bounding box center [781, 263] width 65 height 14
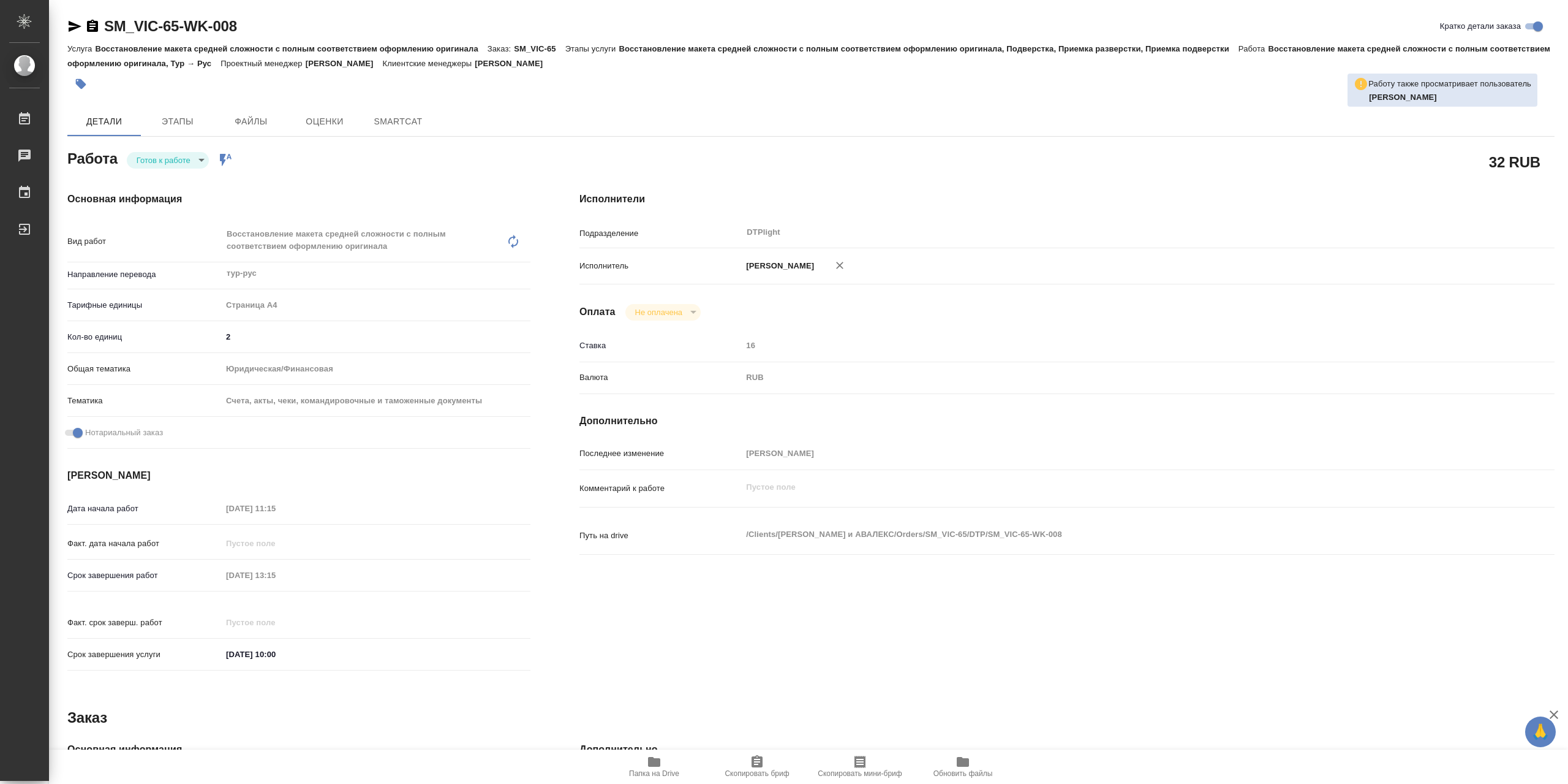
type textarea "x"
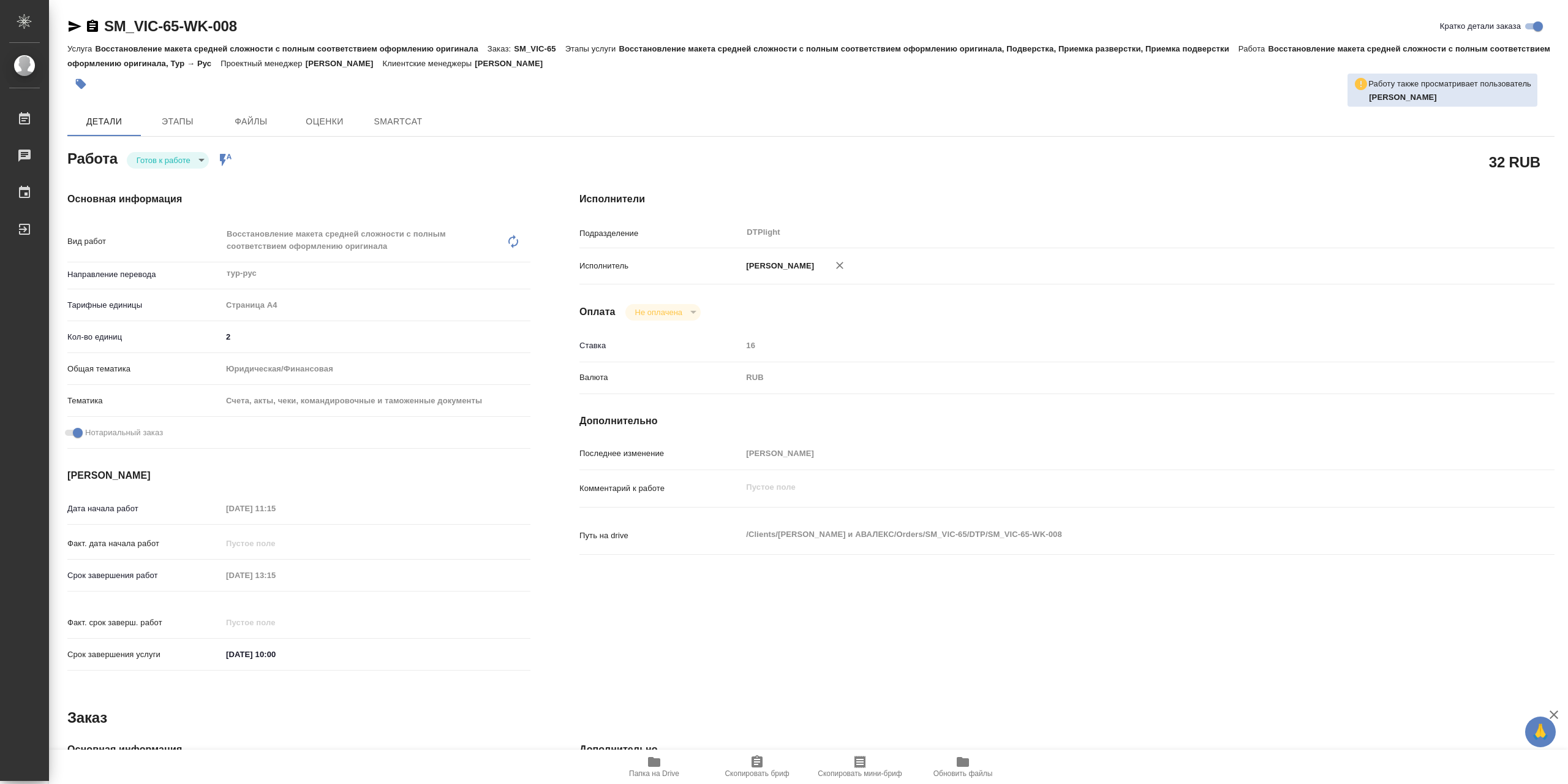
type textarea "x"
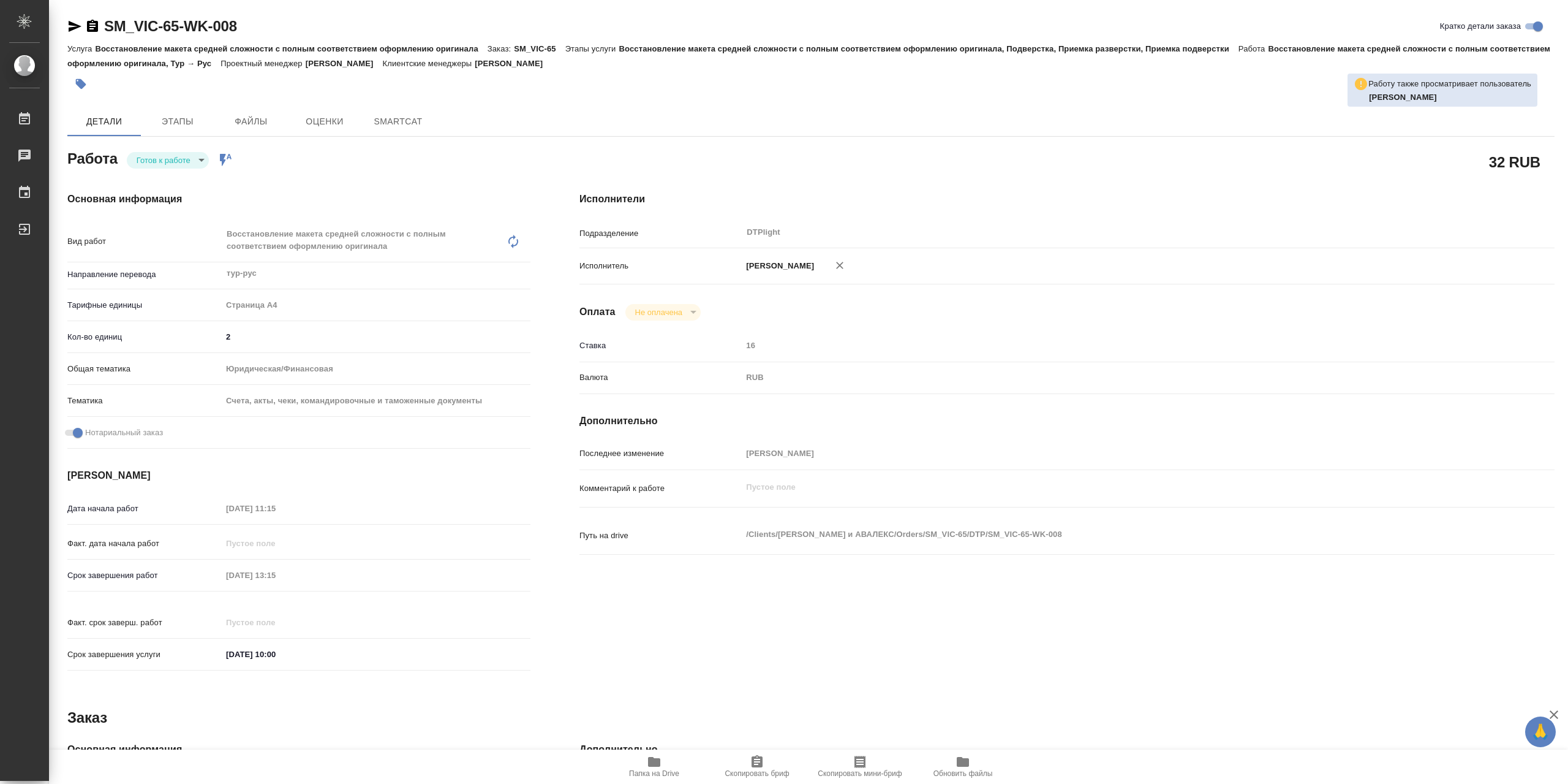
type textarea "x"
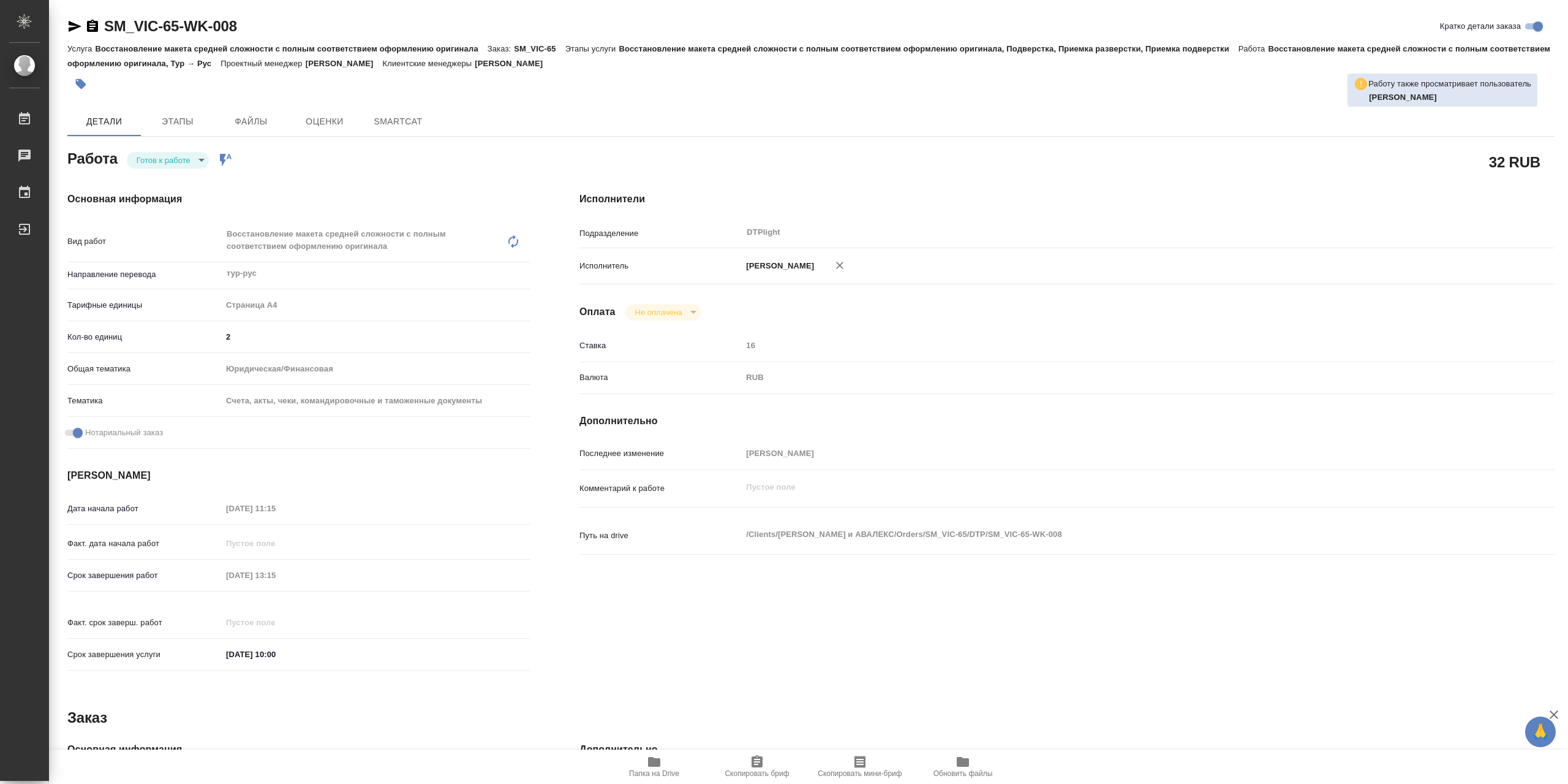
type textarea "x"
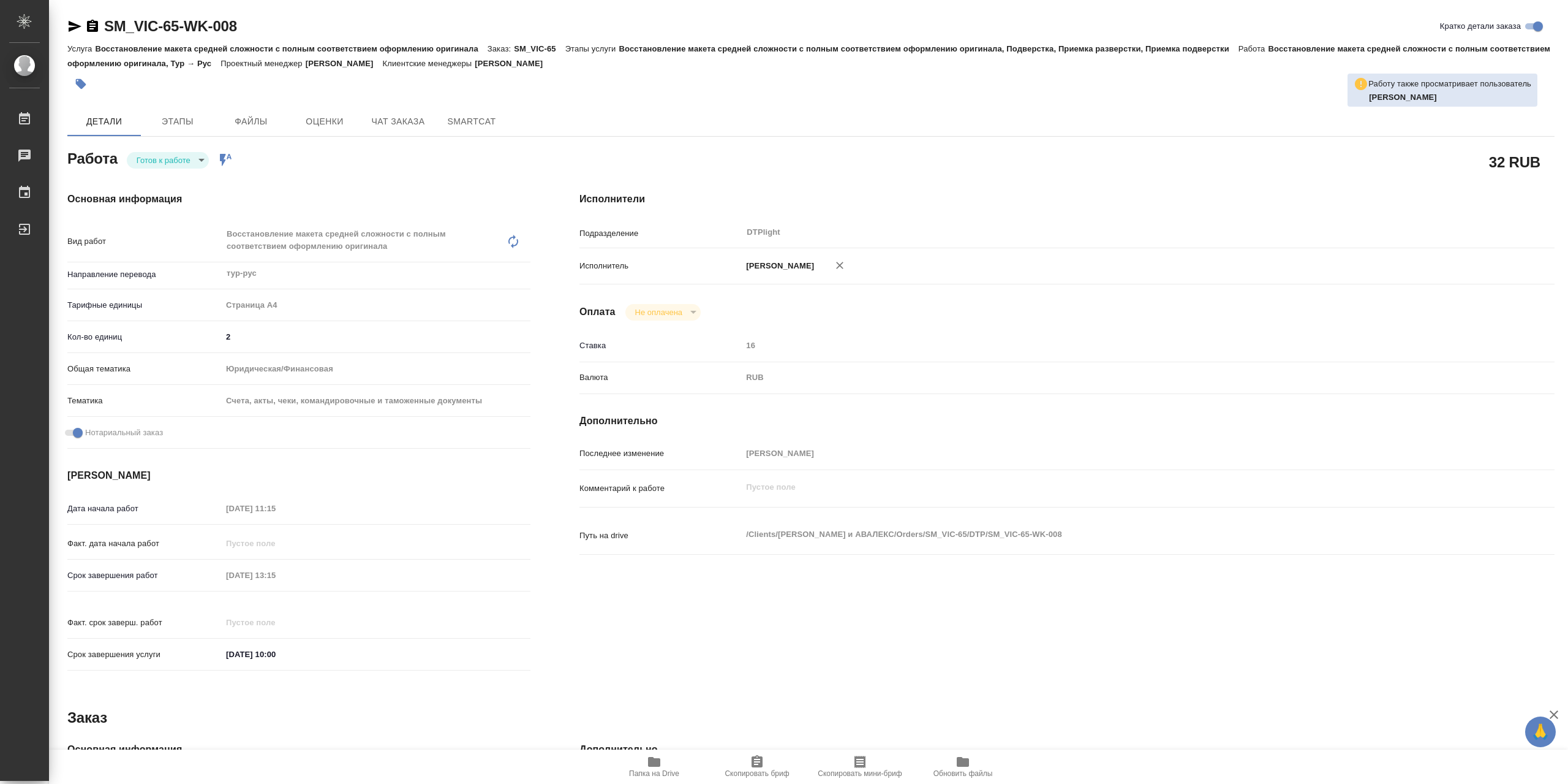
type textarea "x"
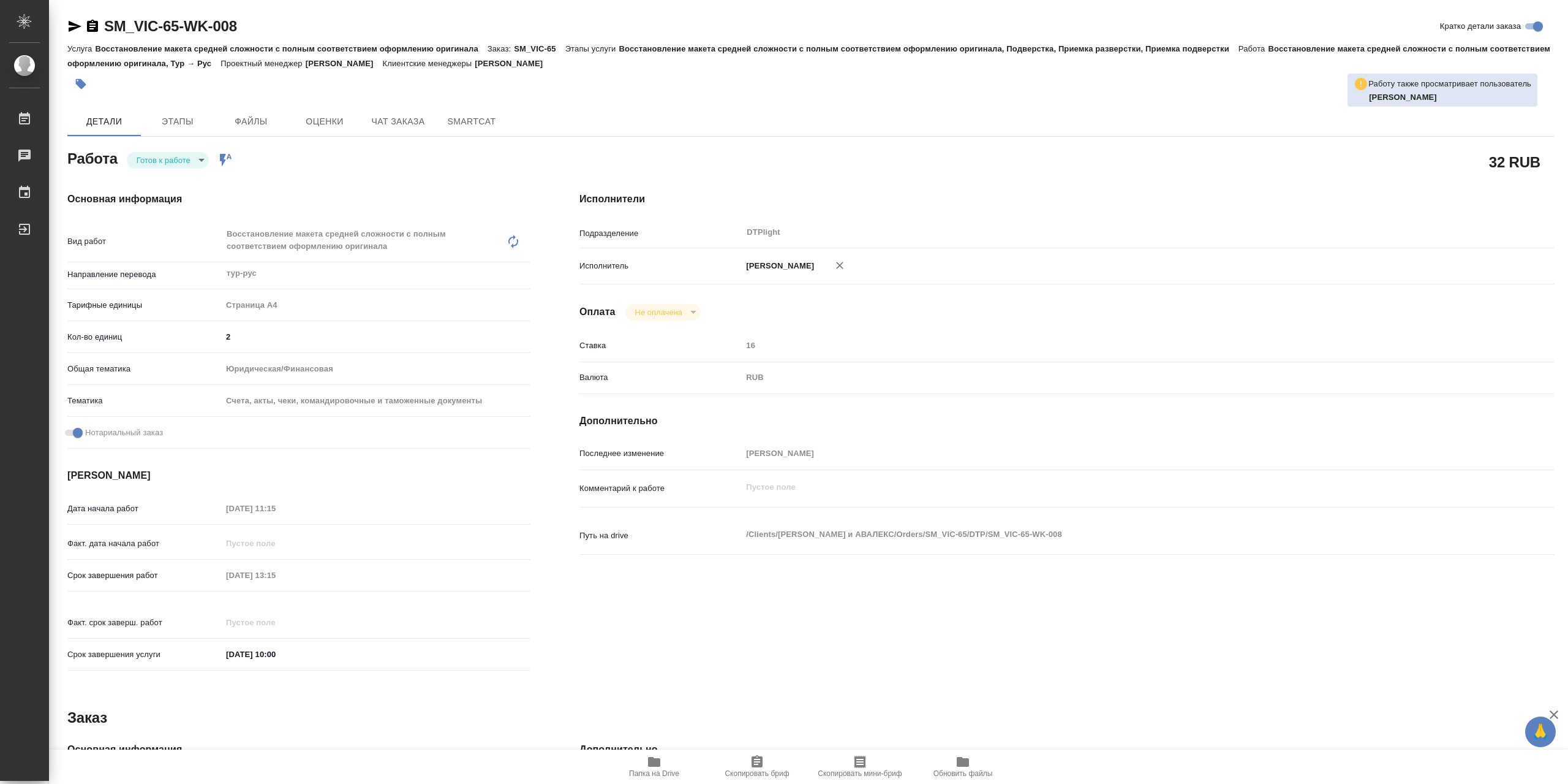
type textarea "x"
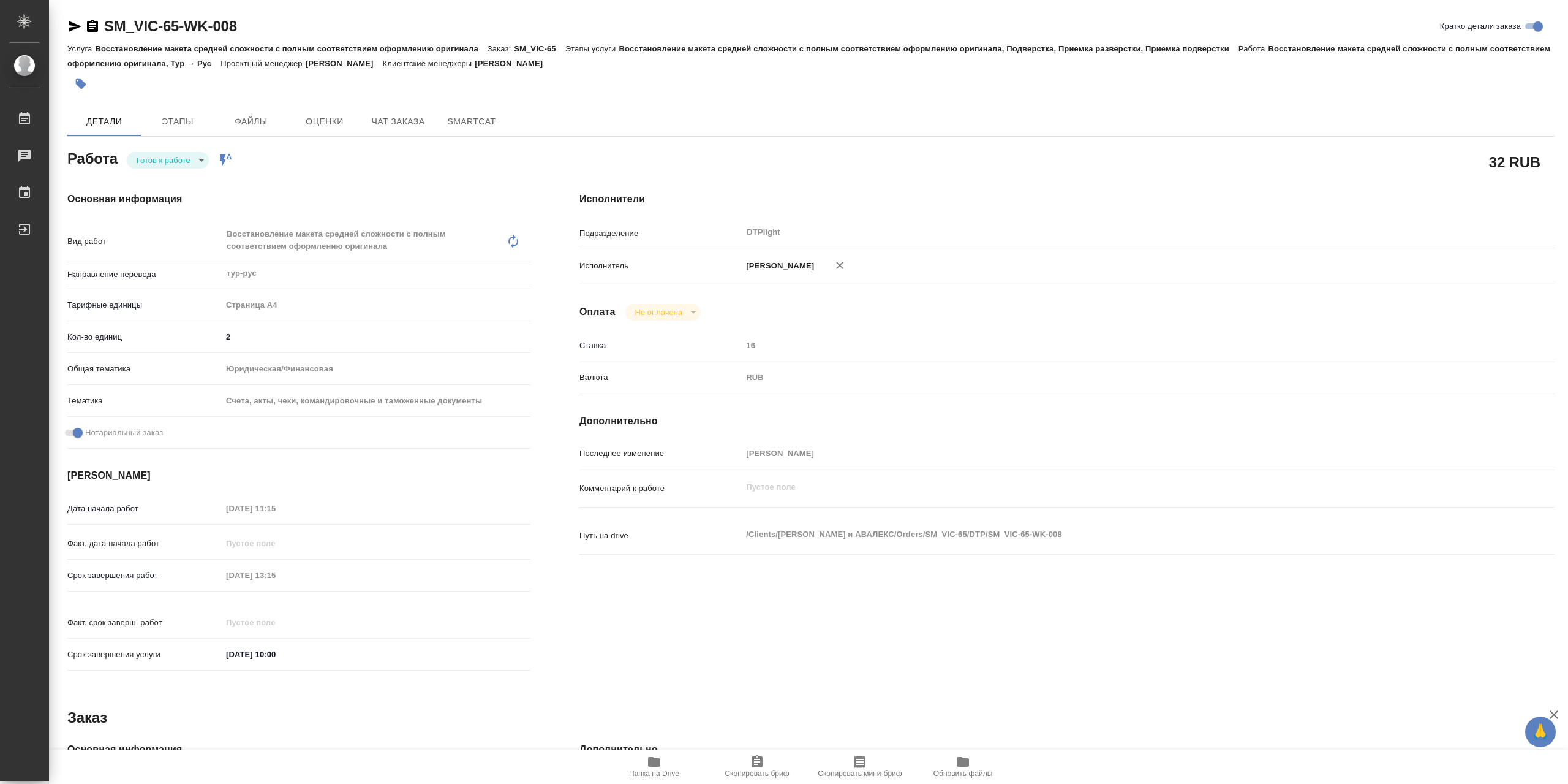
click at [190, 165] on body "🙏 .cls-1 fill:#fff; AWATERA Сархатов Руслан Работы 0 Чаты График Выйти SM_VIC-6…" at bounding box center [784, 392] width 1568 height 784
click at [195, 160] on li "В работе" at bounding box center [167, 163] width 82 height 21
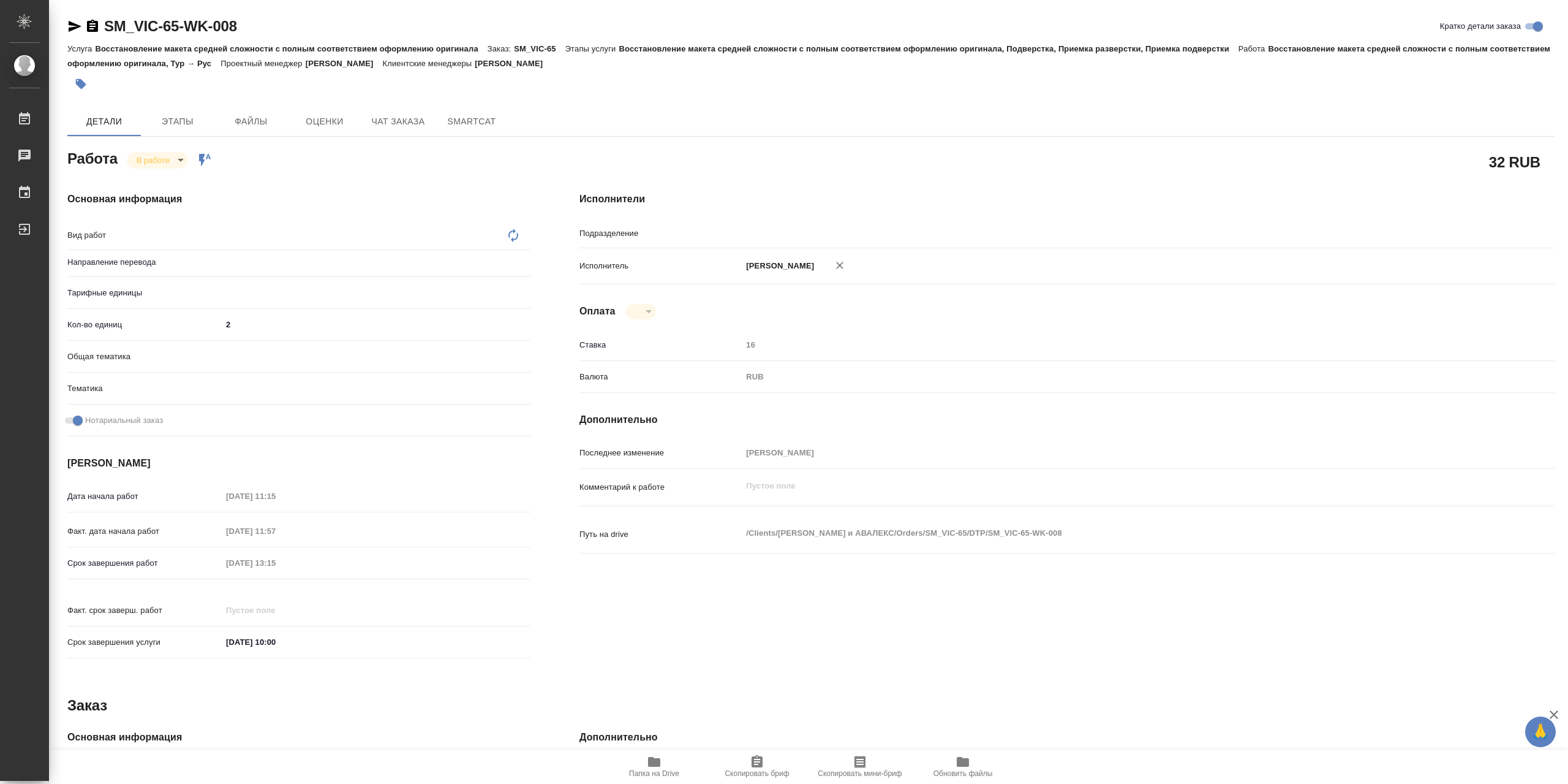
type textarea "x"
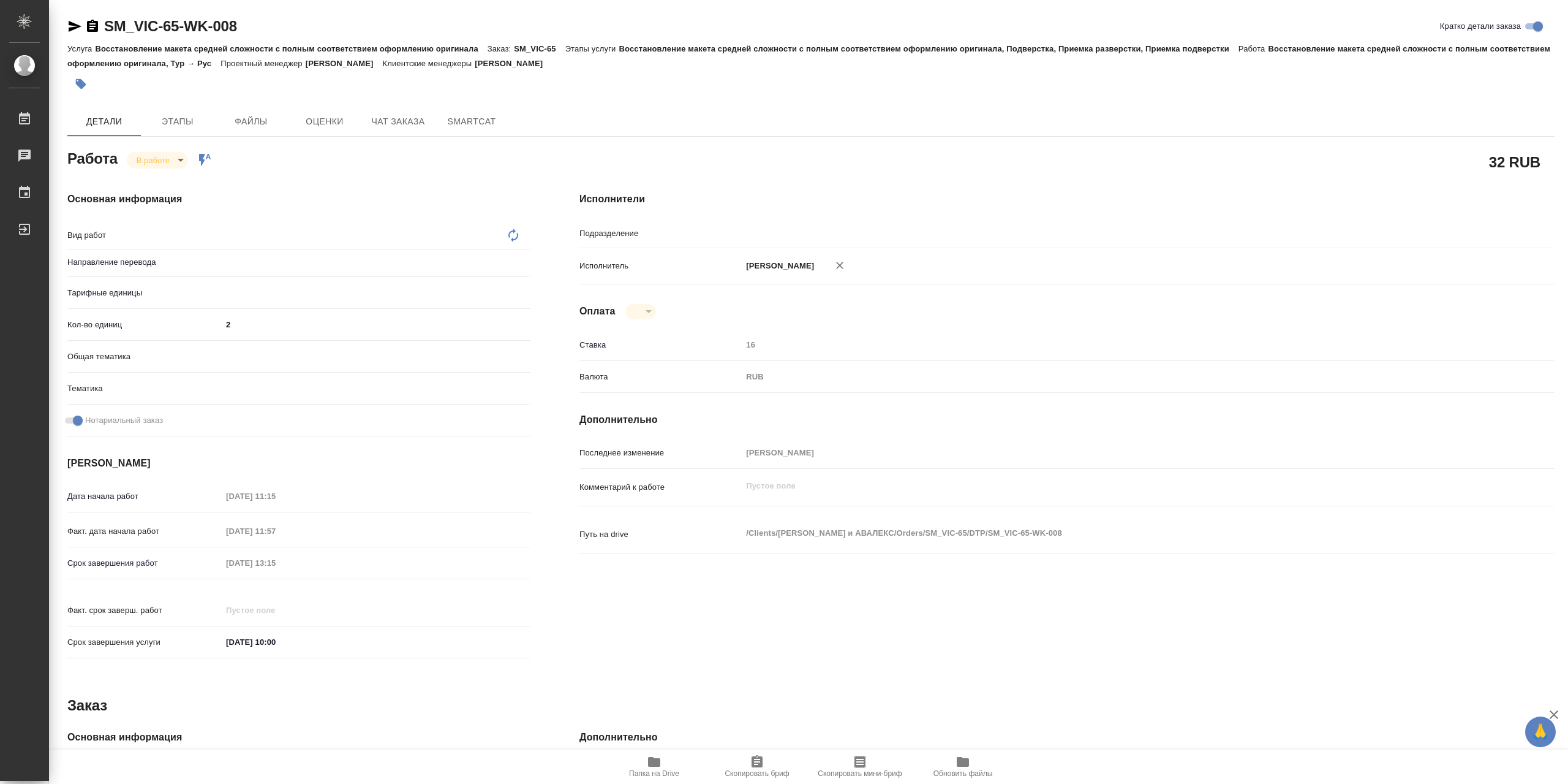
type textarea "x"
type input "DTPlight"
type input "тур-рус"
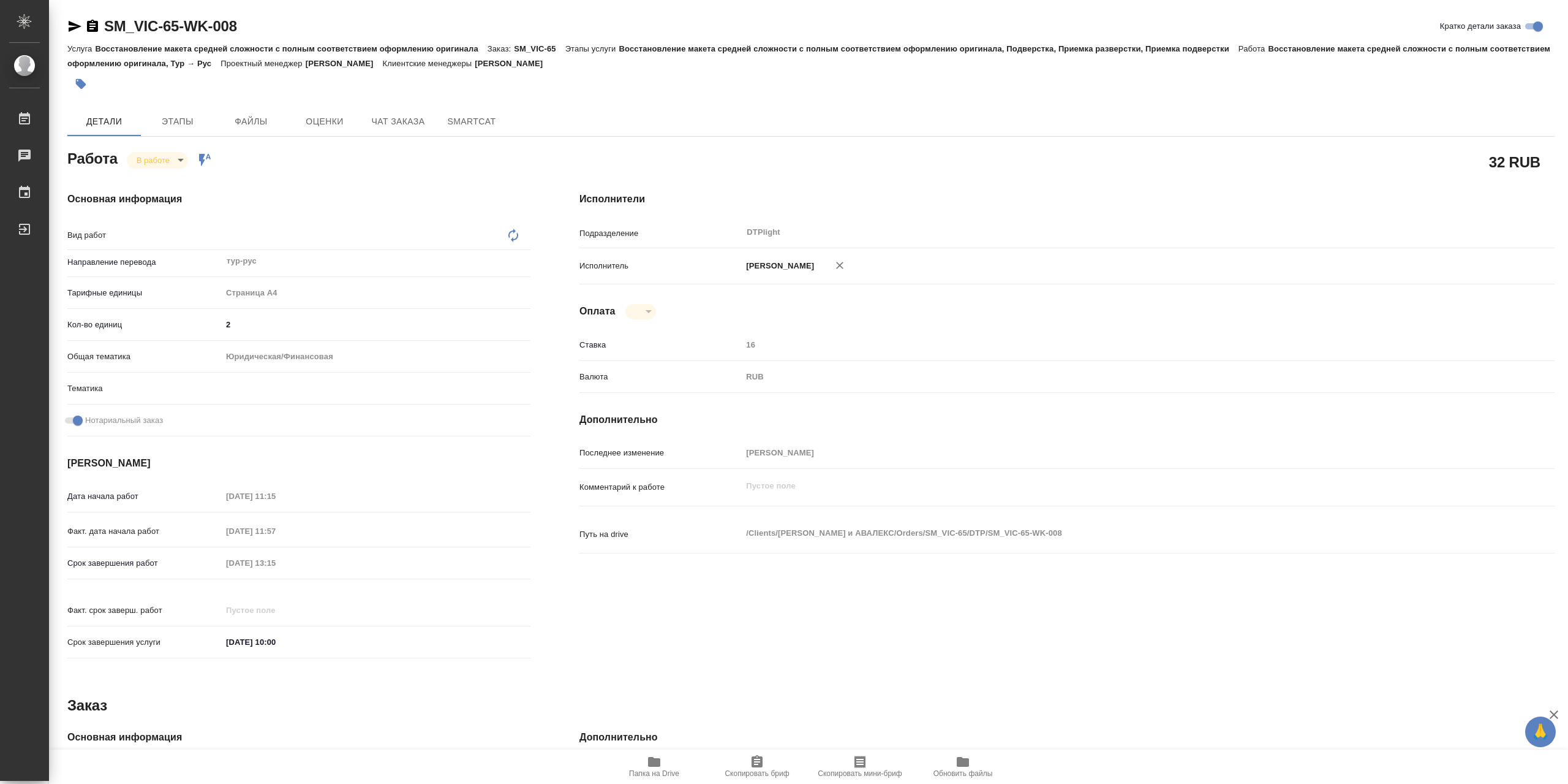
type textarea "Восстановление макета средней сложности с полным соответствием оформлению ориги…"
type textarea "x"
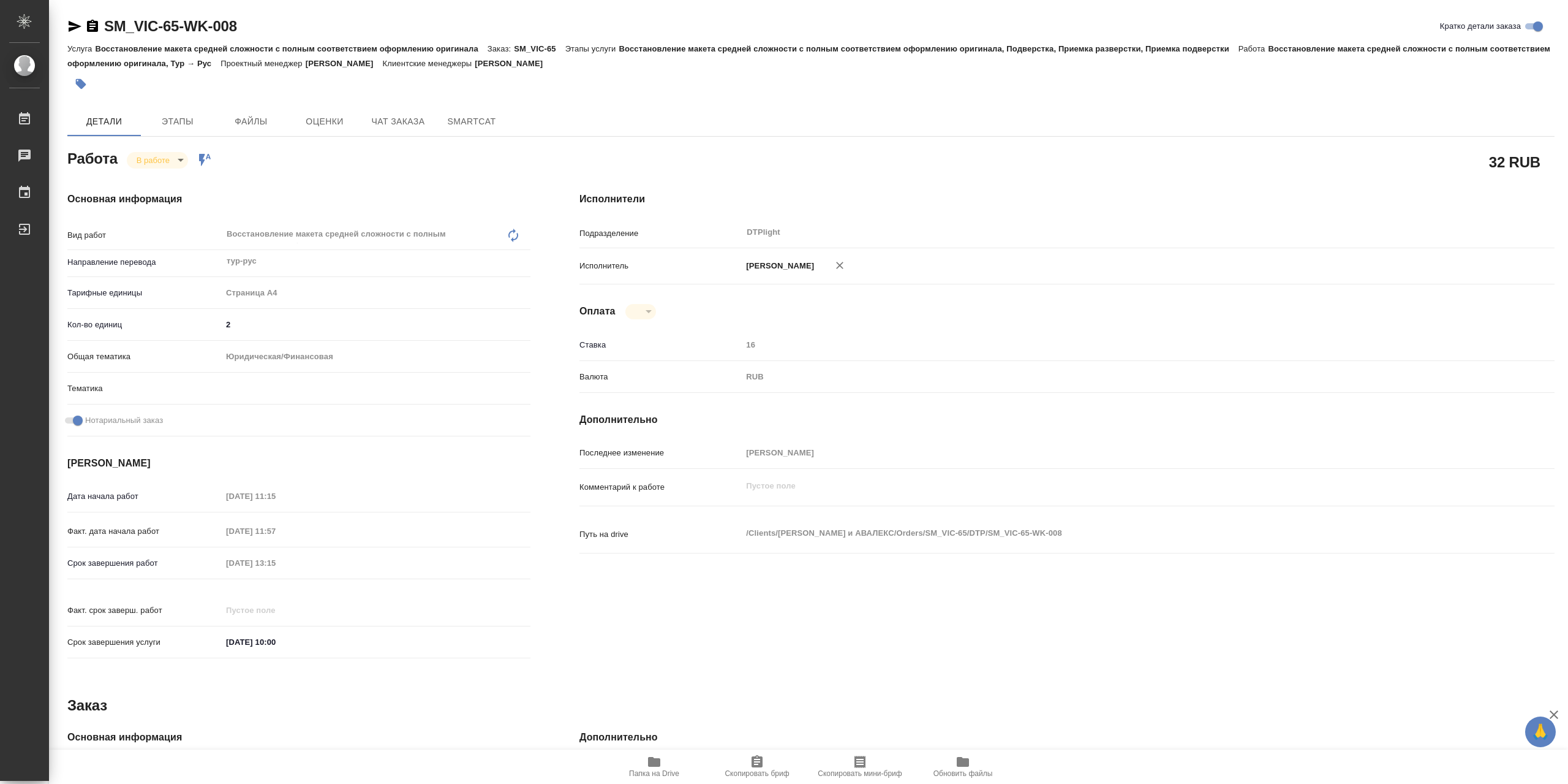
type textarea "x"
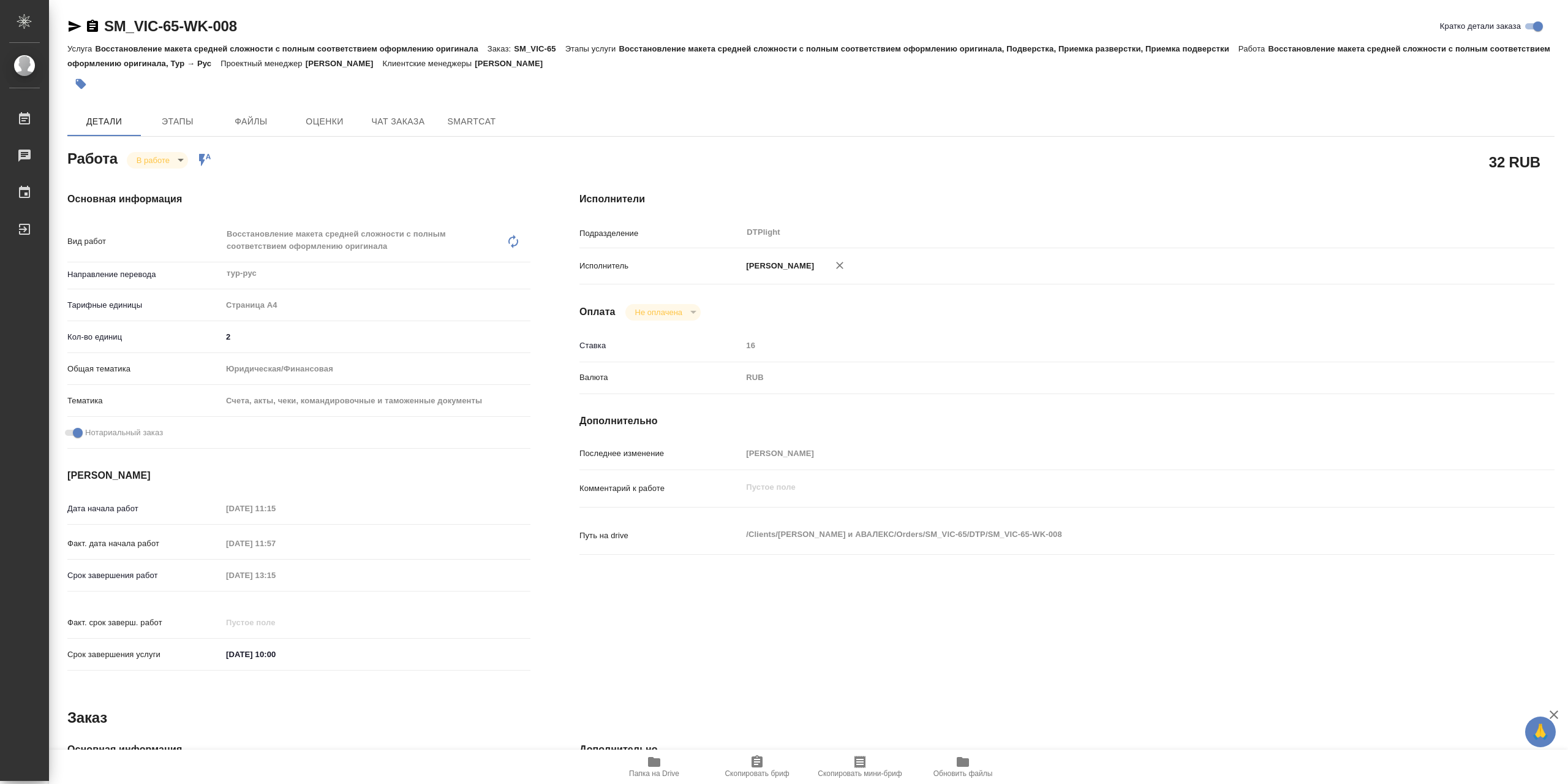
type textarea "x"
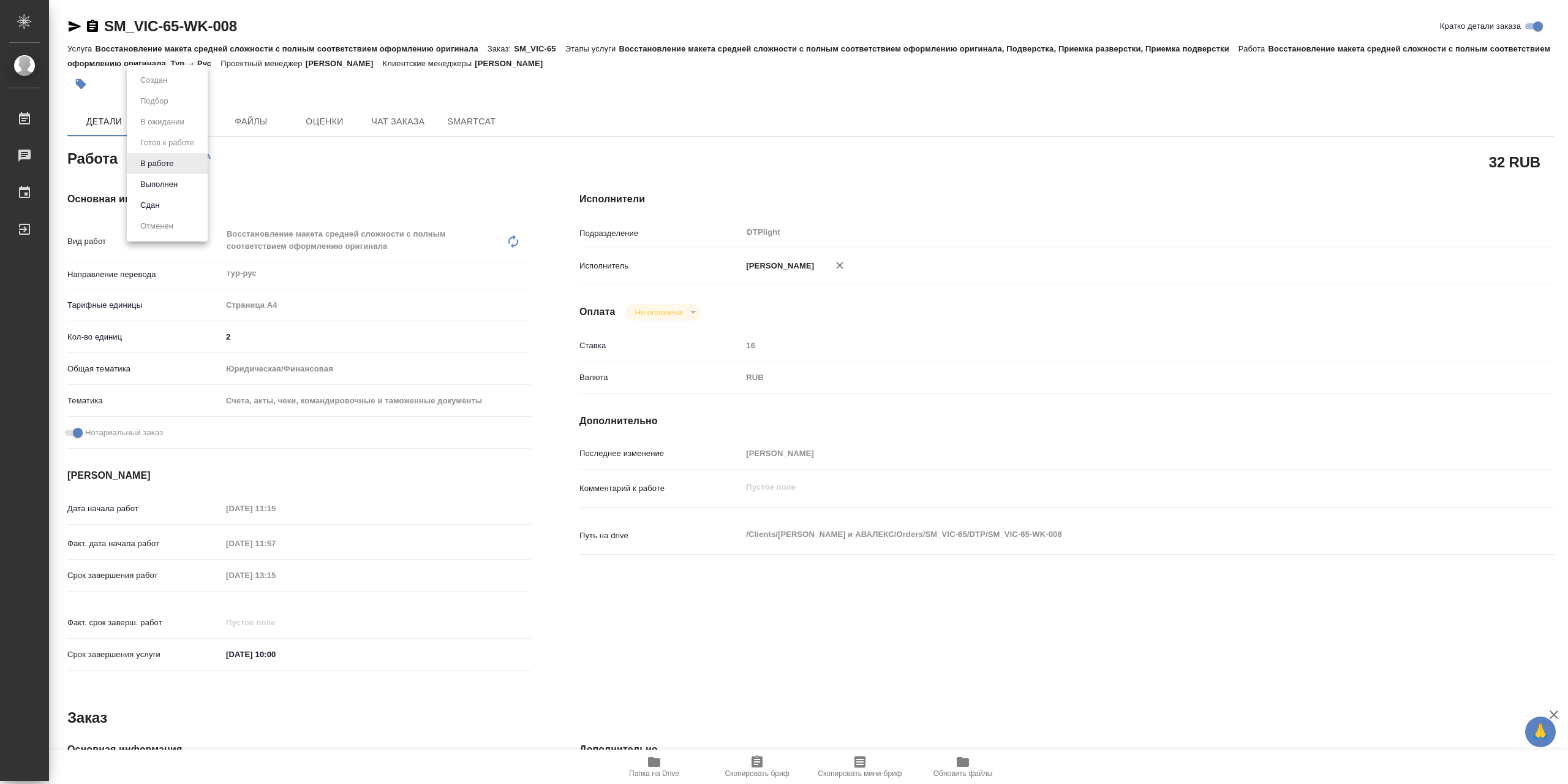
click at [147, 161] on body "🙏 .cls-1 fill:#fff; AWATERA Сархатов Руслан Работы 0 Чаты График Выйти SM_VIC-6…" at bounding box center [784, 392] width 1568 height 784
click at [190, 186] on li "Выполнен" at bounding box center [167, 184] width 81 height 21
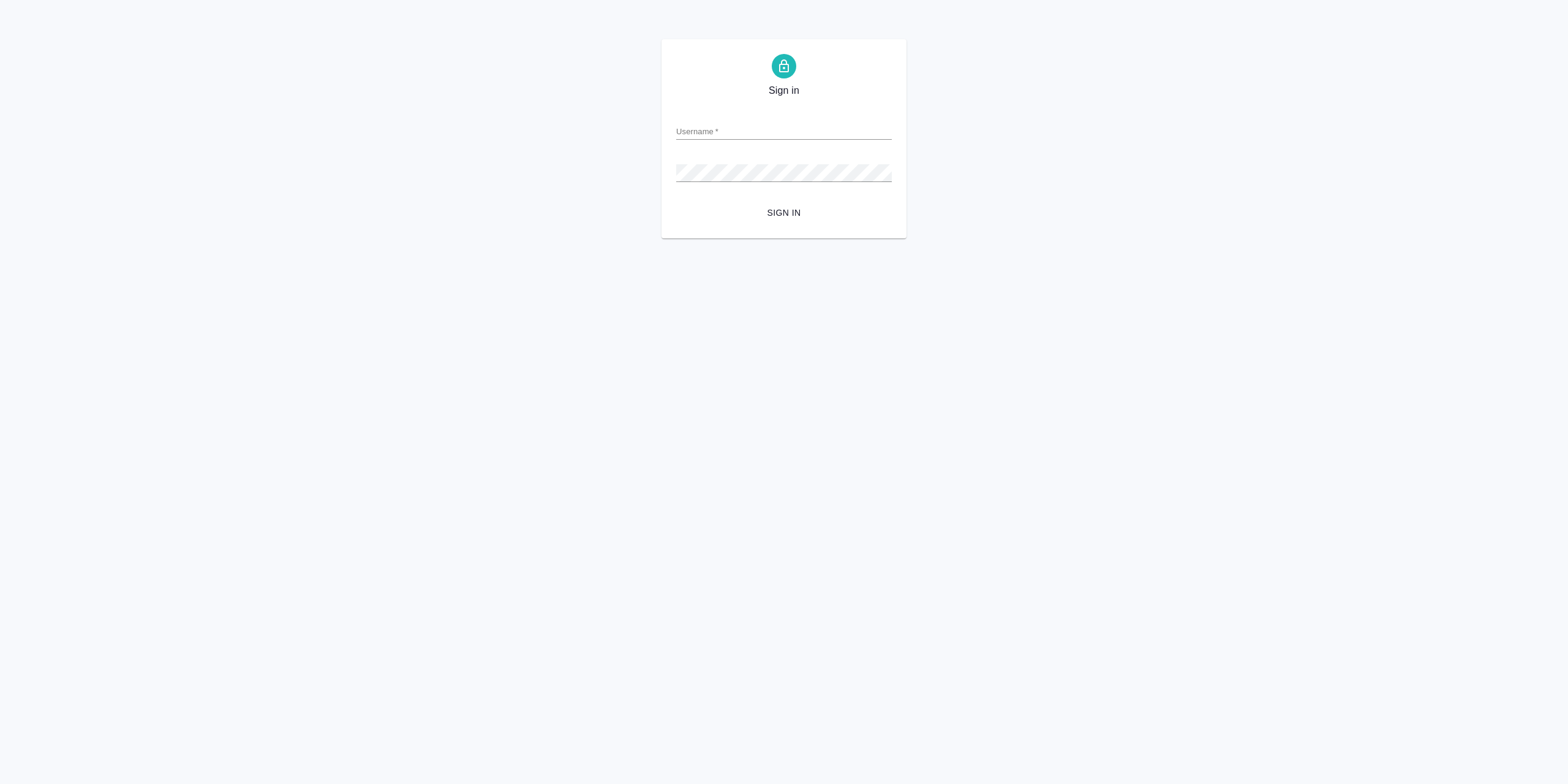
type input "[EMAIL_ADDRESS][DOMAIN_NAME]"
click at [806, 216] on span "Sign in" at bounding box center [784, 213] width 196 height 15
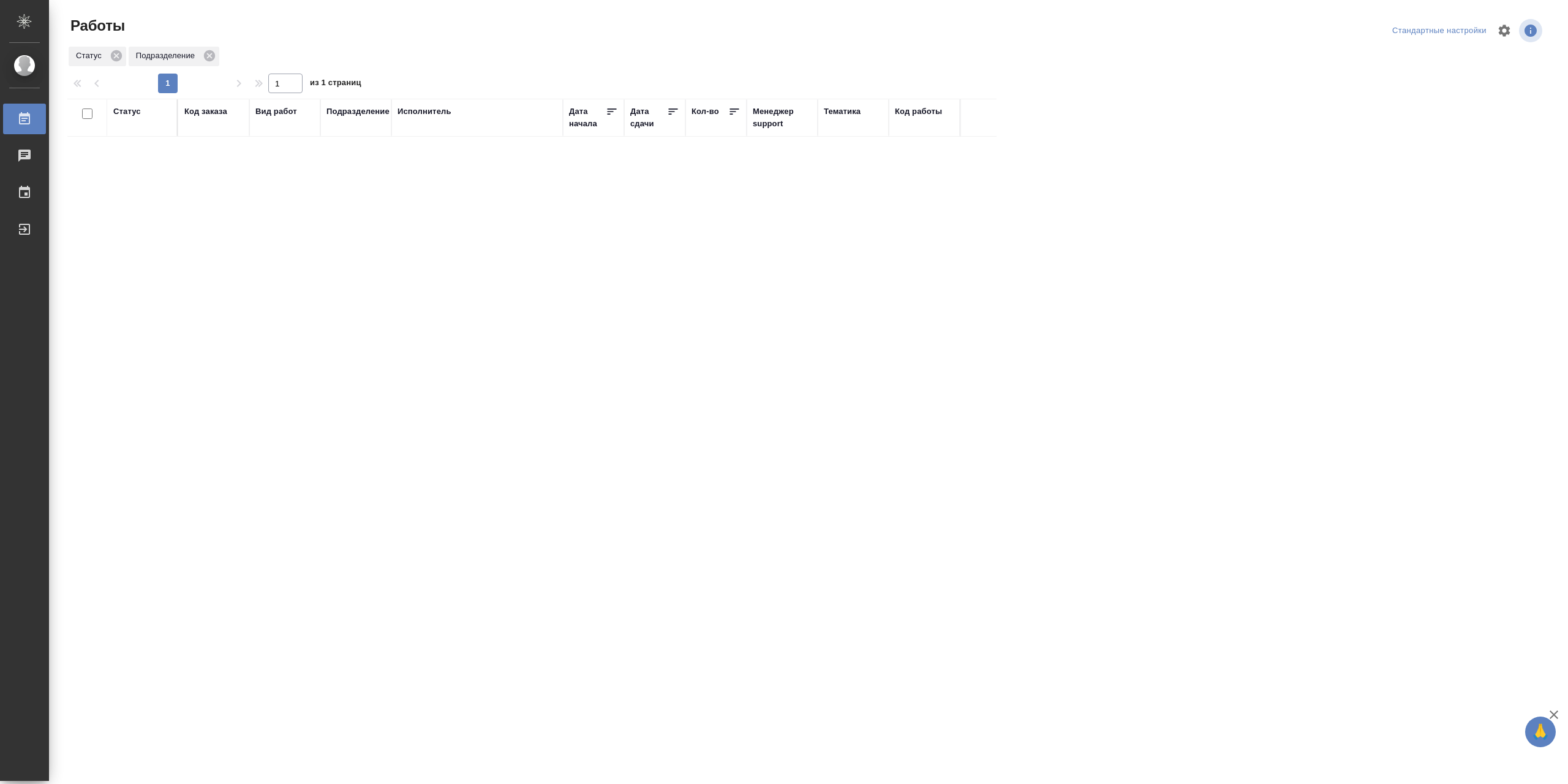
click at [126, 113] on div "Статус" at bounding box center [127, 111] width 28 height 12
click at [130, 167] on div "Подбор Готов к работе" at bounding box center [131, 142] width 36 height 48
click at [201, 250] on div "В работе" at bounding box center [276, 238] width 184 height 22
click at [425, 242] on td "[PERSON_NAME]" at bounding box center [477, 221] width 172 height 43
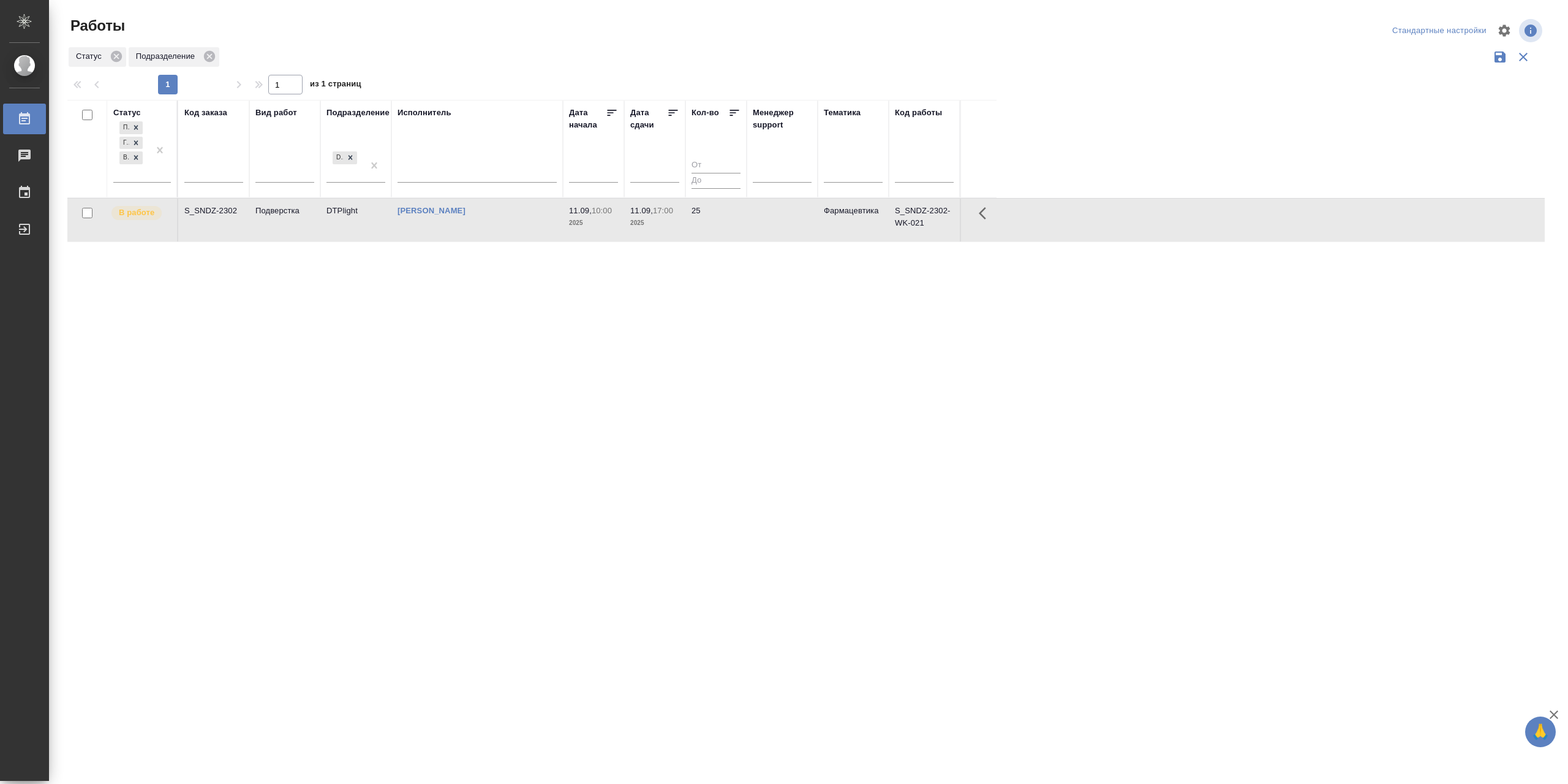
click at [425, 241] on td "[PERSON_NAME]" at bounding box center [477, 220] width 172 height 43
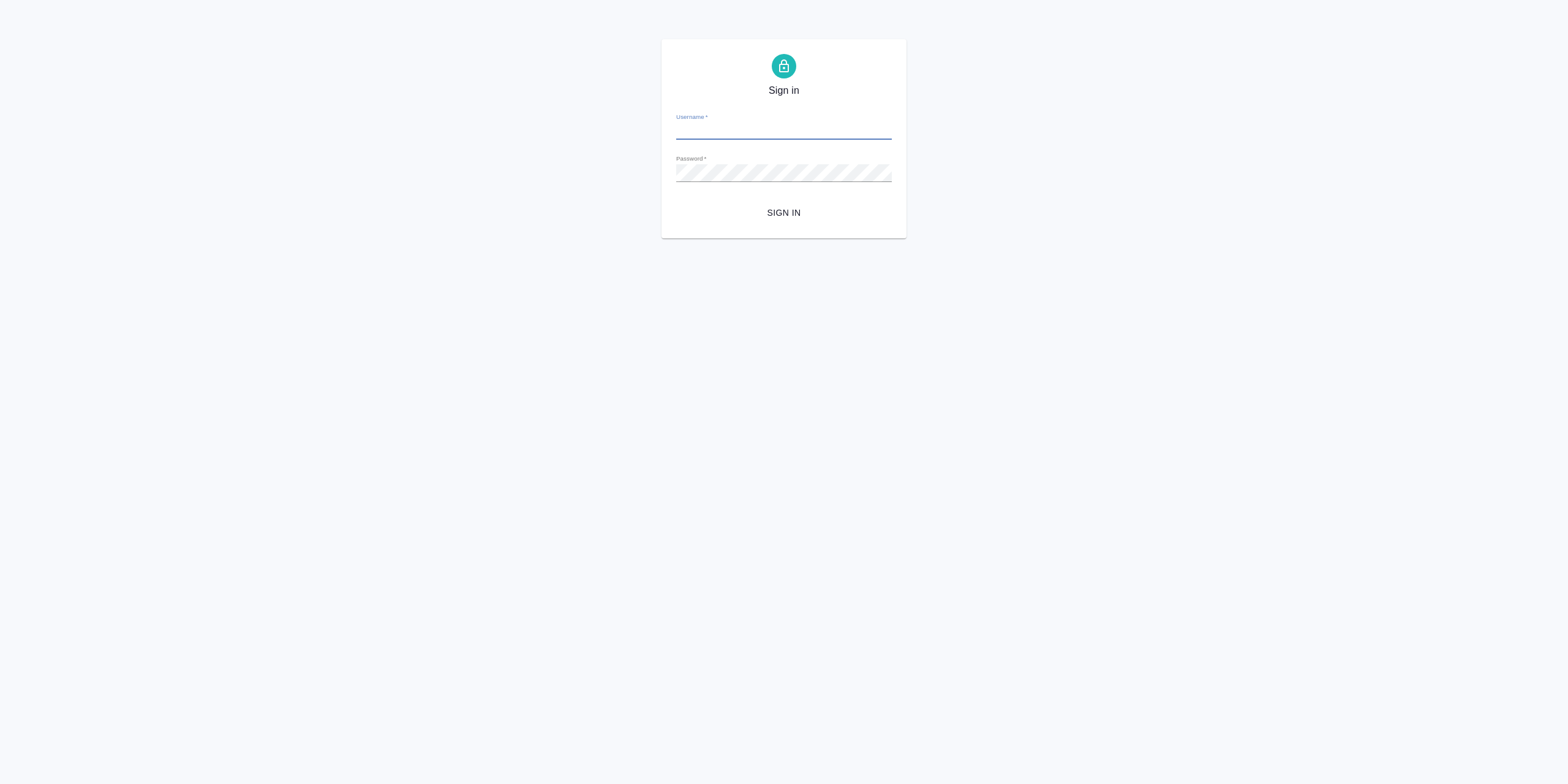
type input "r.sarkhatov@awatera.com"
click at [781, 213] on span "Sign in" at bounding box center [784, 213] width 196 height 15
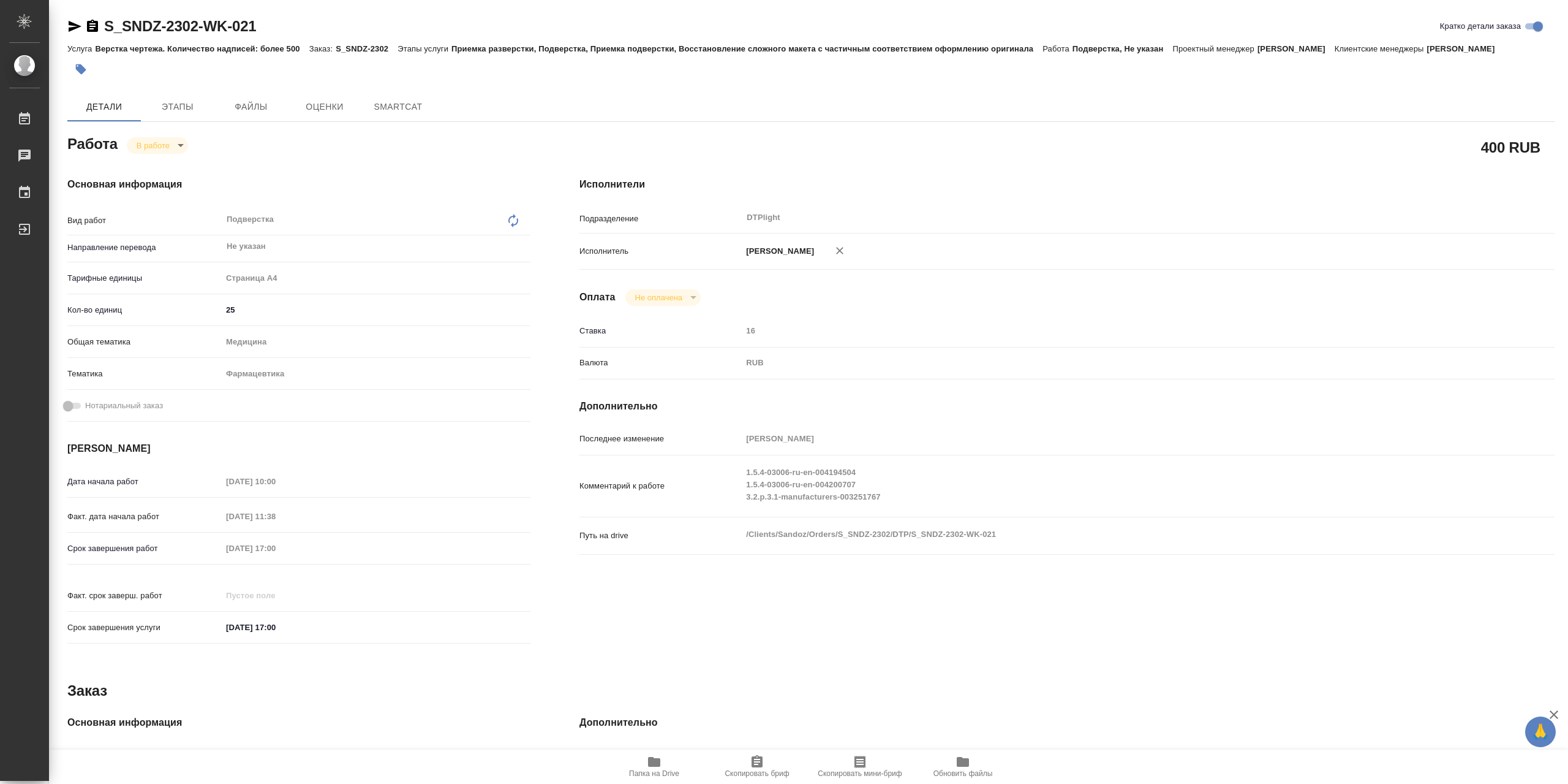
type textarea "x"
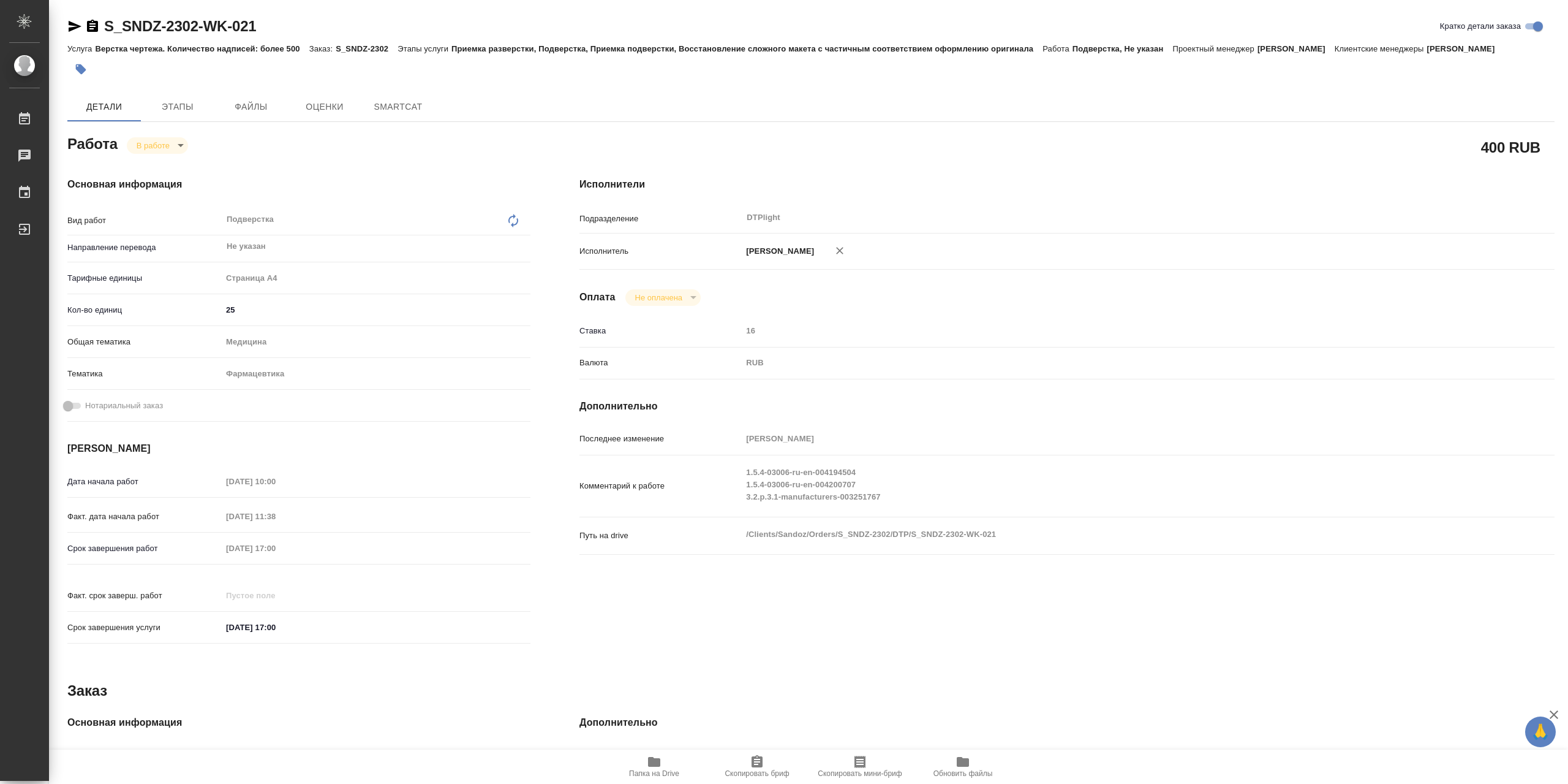
type textarea "x"
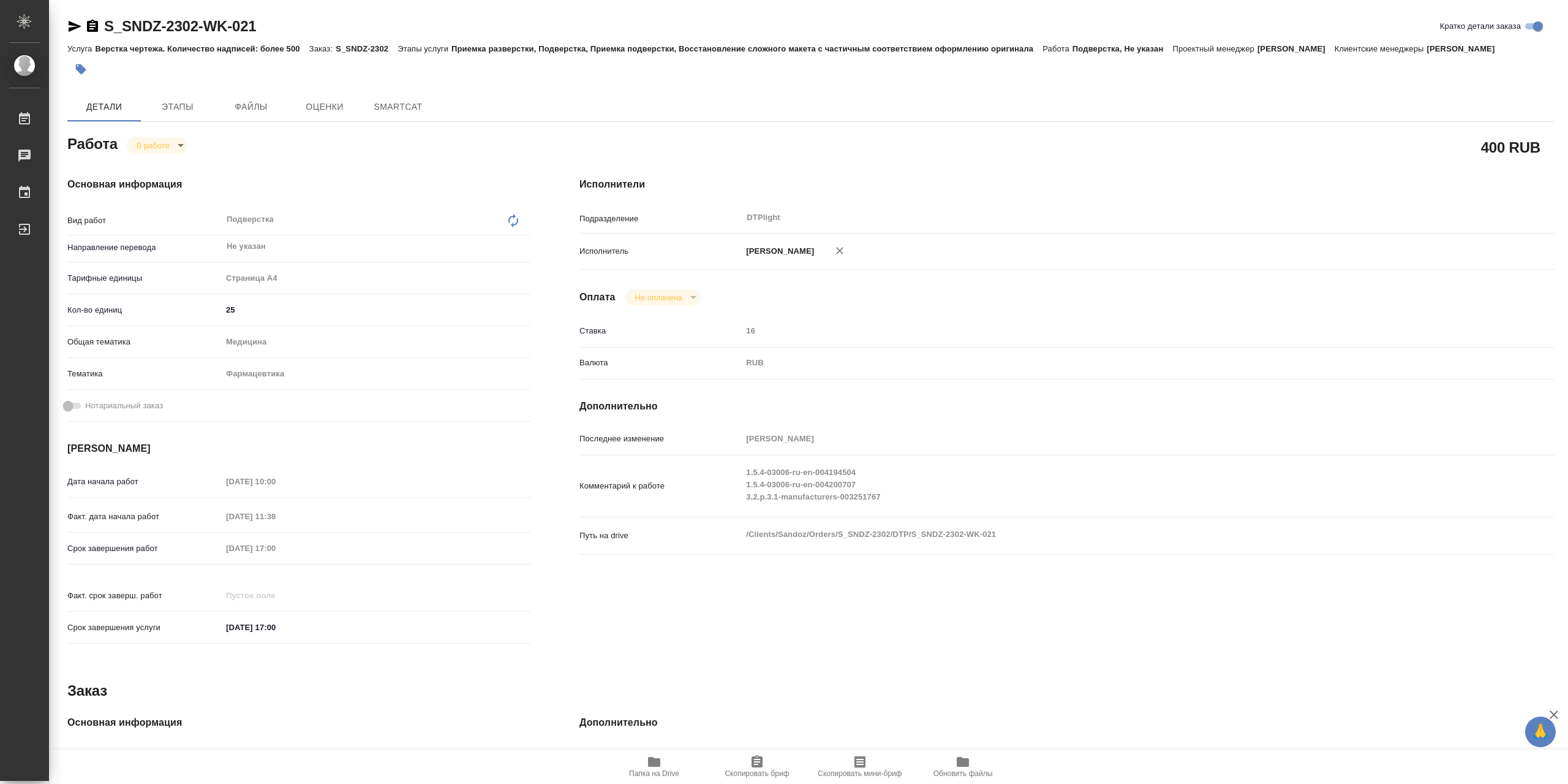
type textarea "x"
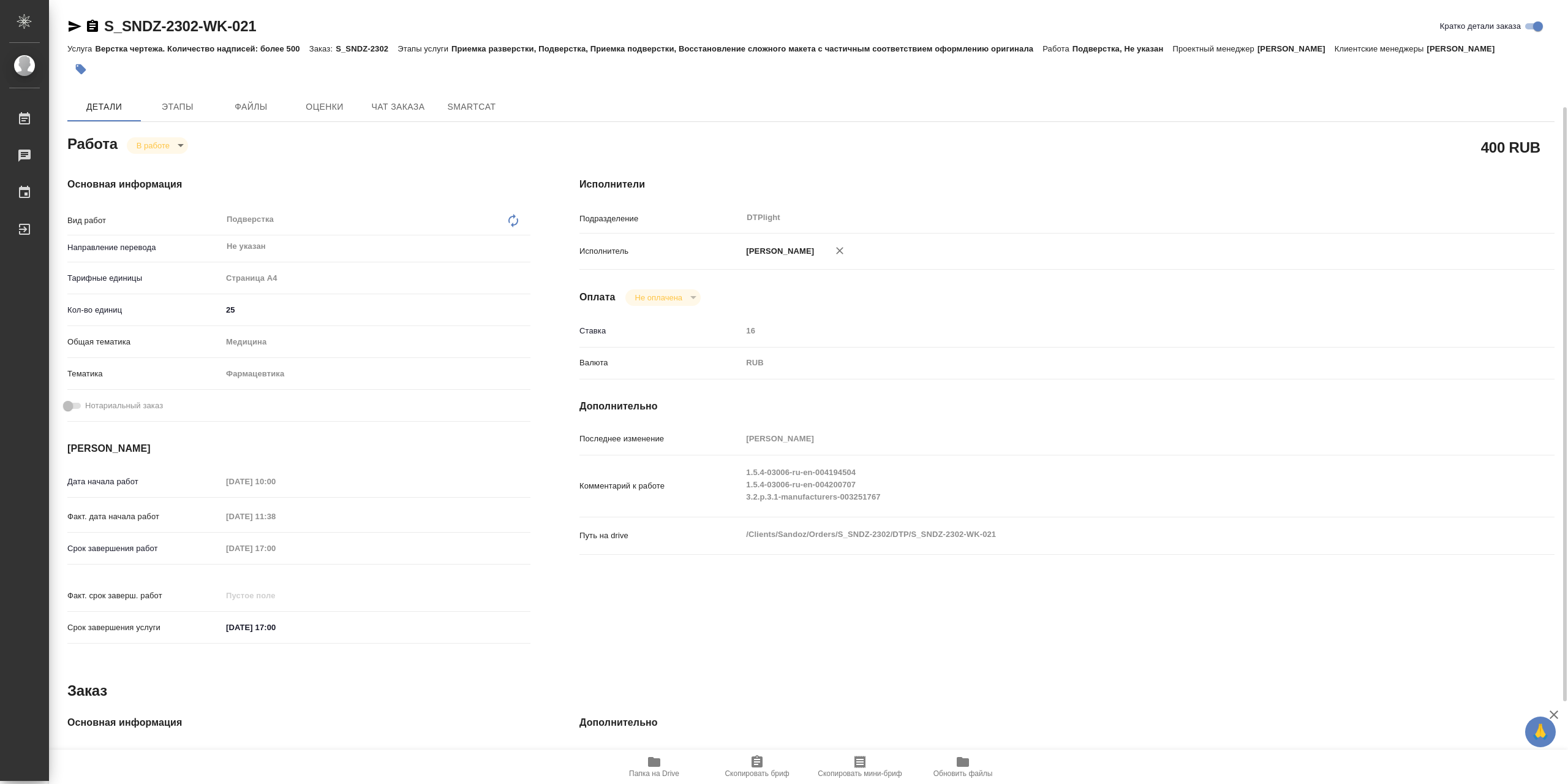
scroll to position [184, 0]
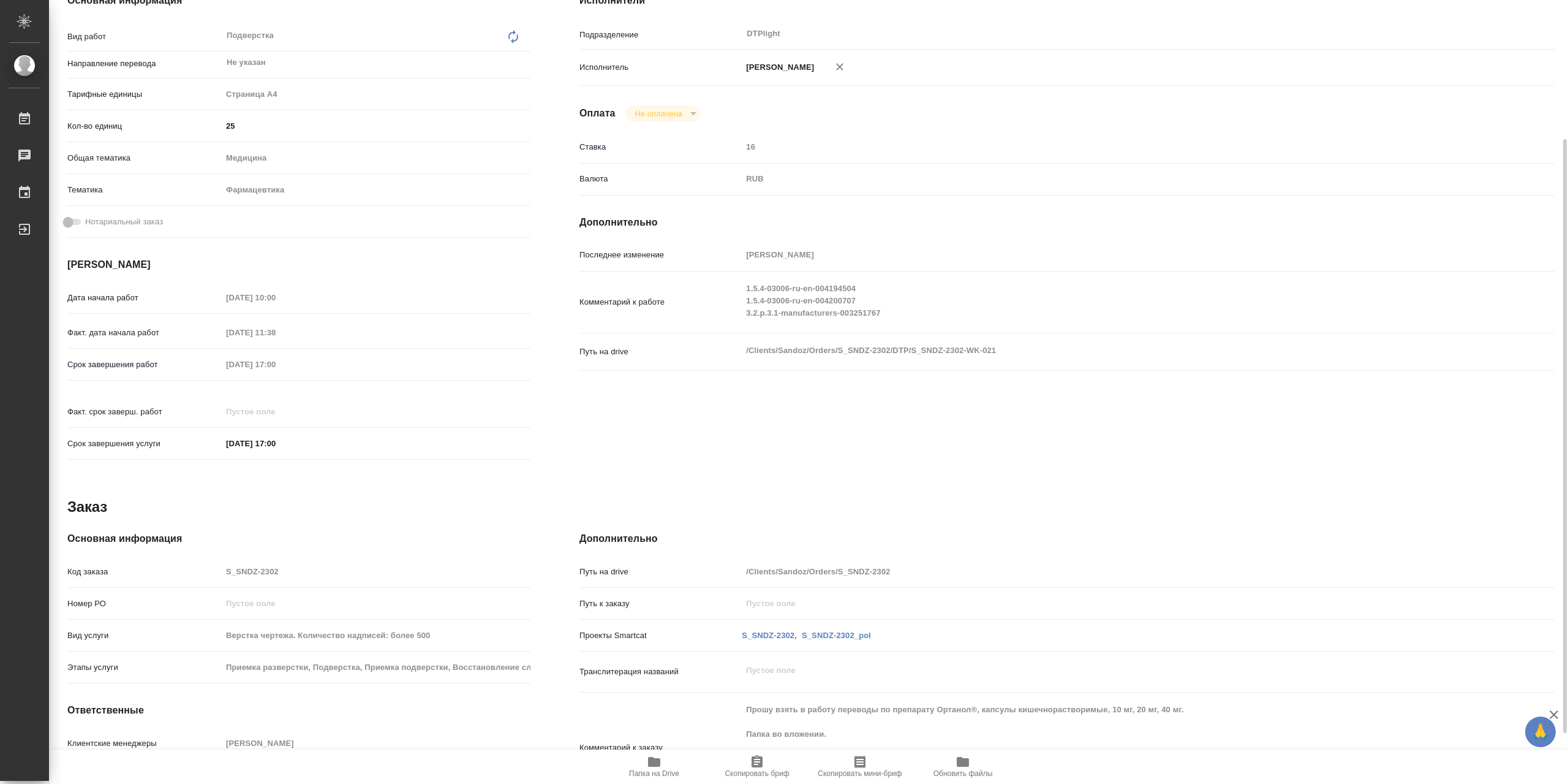
type textarea "x"
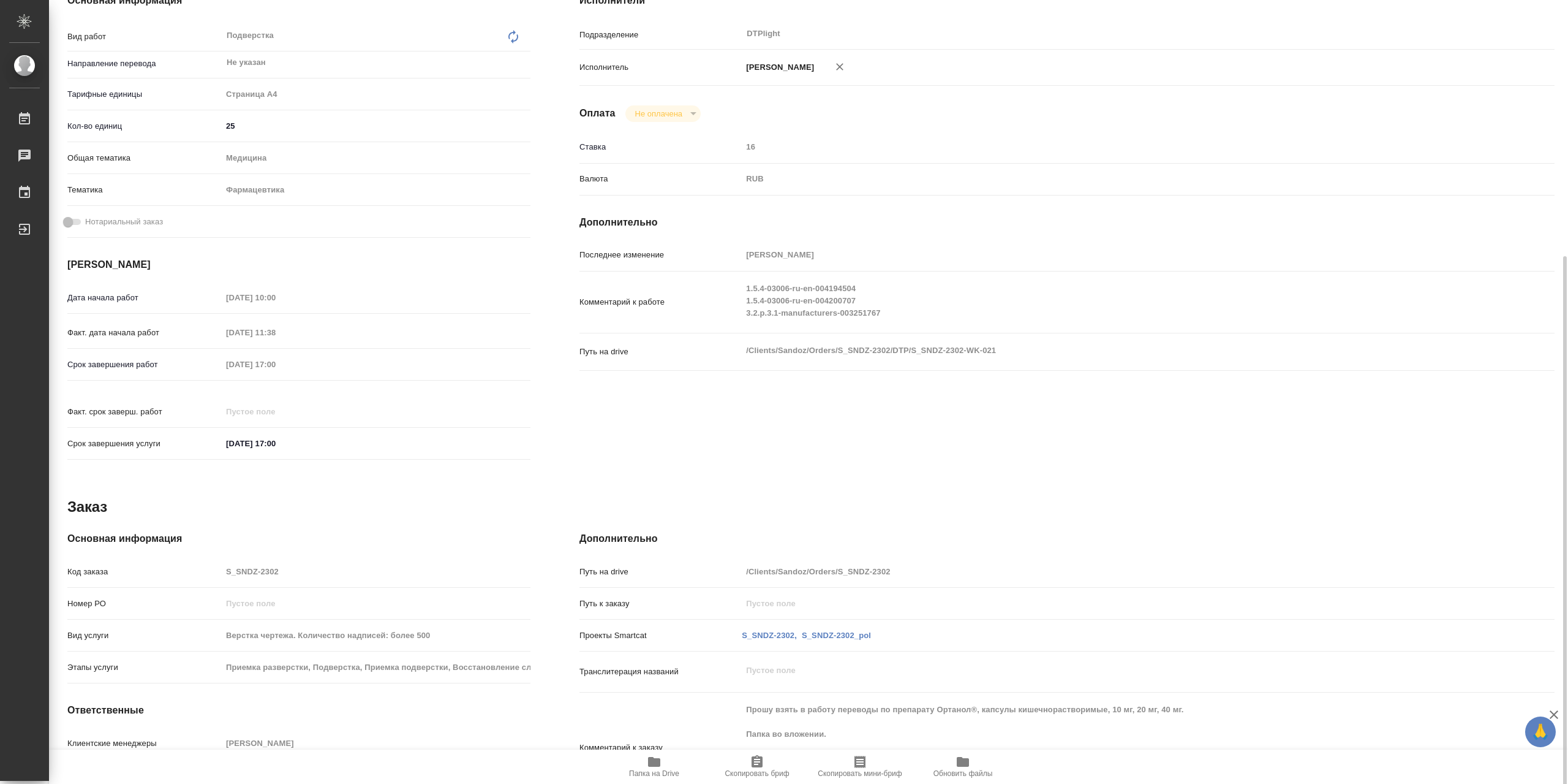
scroll to position [250, 0]
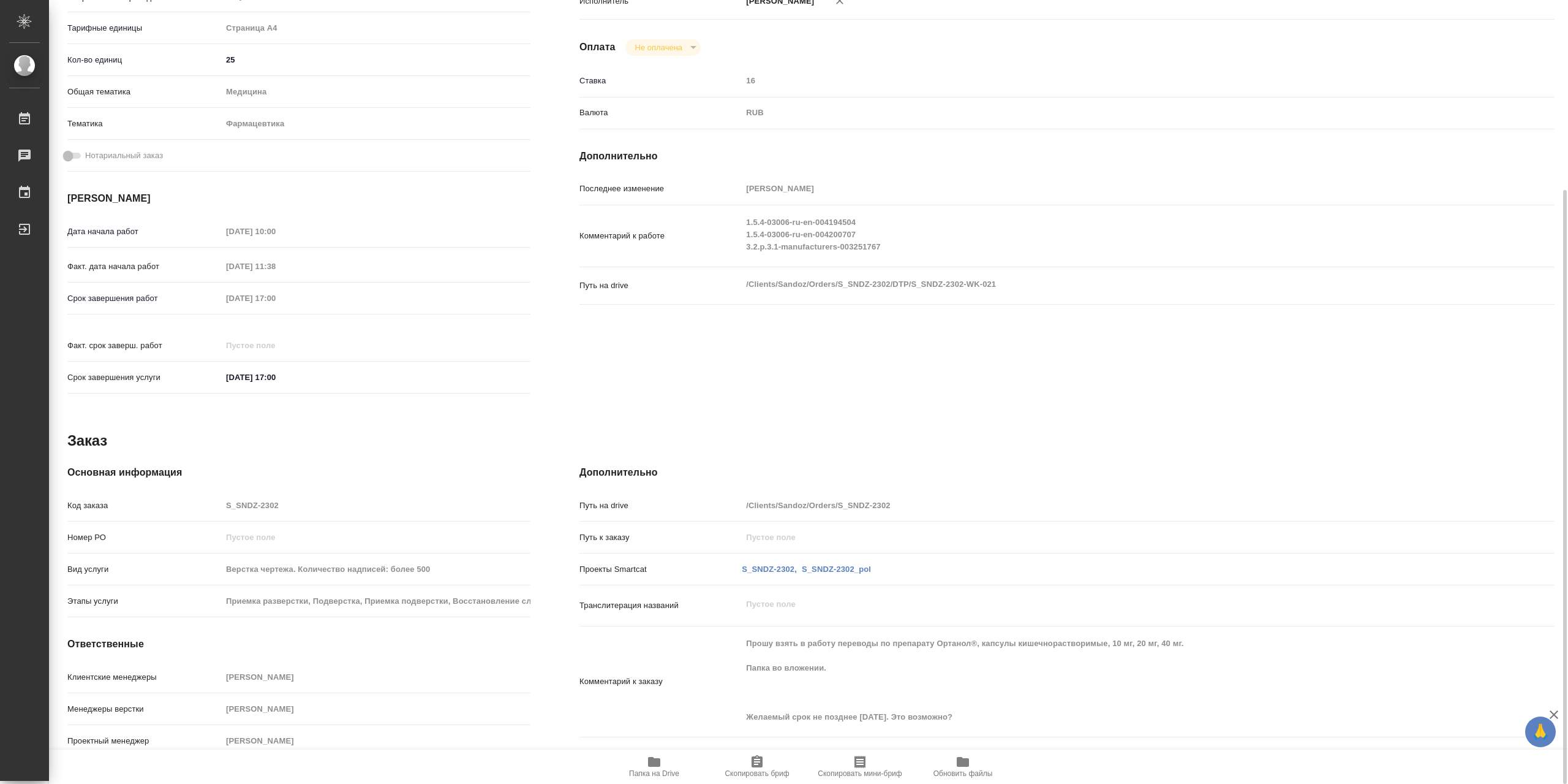
type textarea "x"
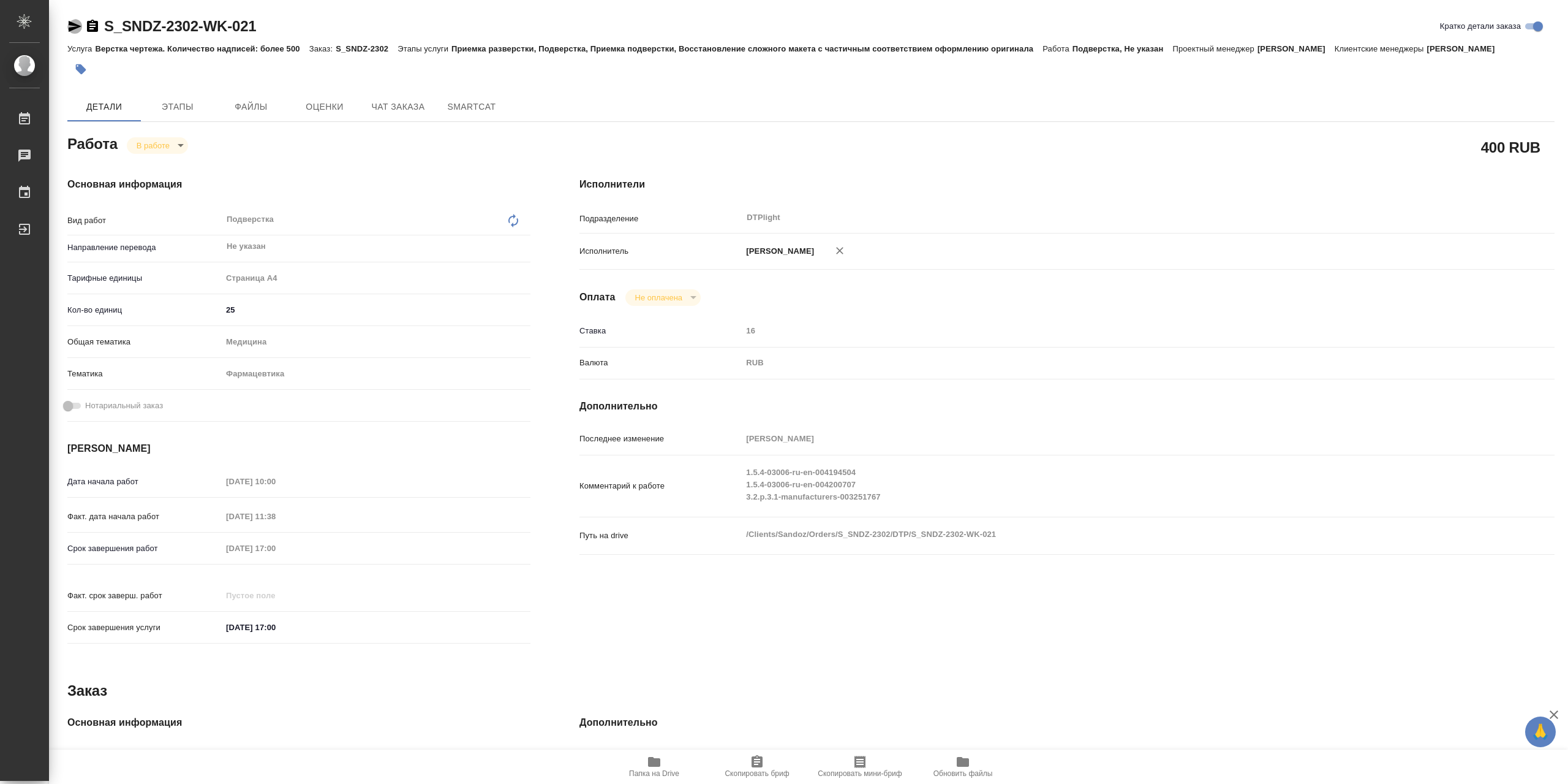
drag, startPoint x: 79, startPoint y: 26, endPoint x: 105, endPoint y: 24, distance: 26.1
click at [80, 26] on icon "button" at bounding box center [75, 26] width 13 height 11
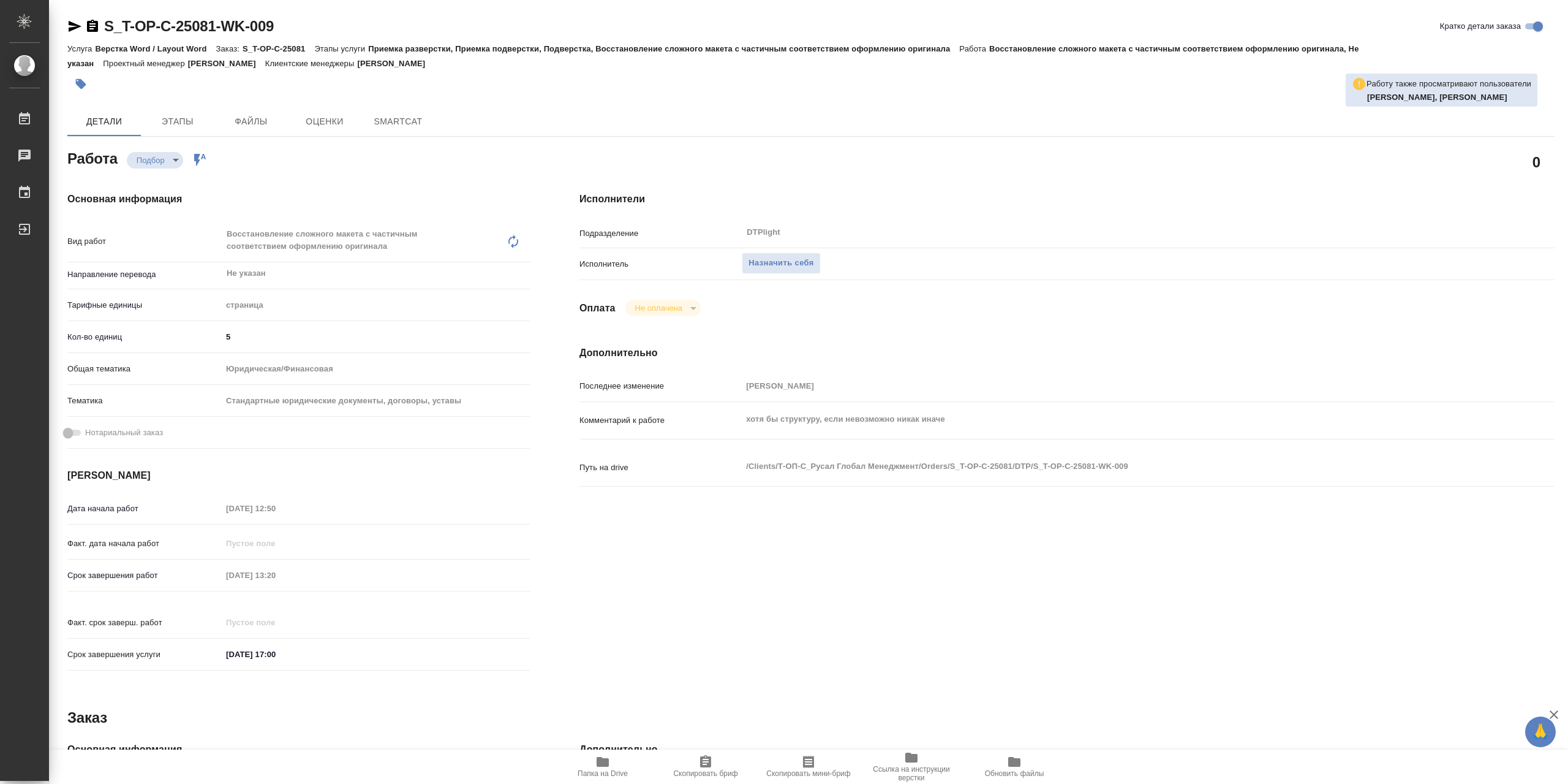
type textarea "x"
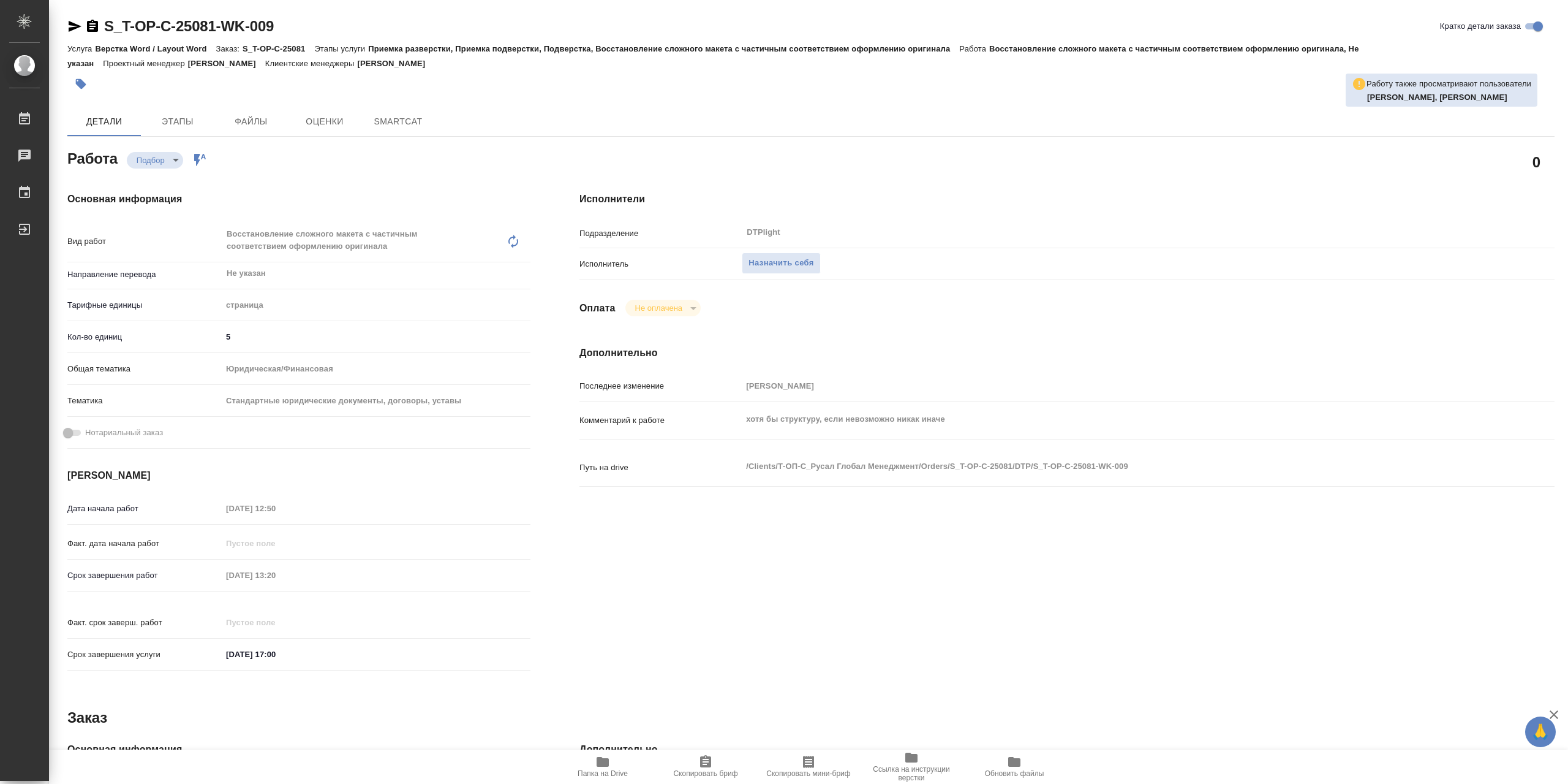
type textarea "x"
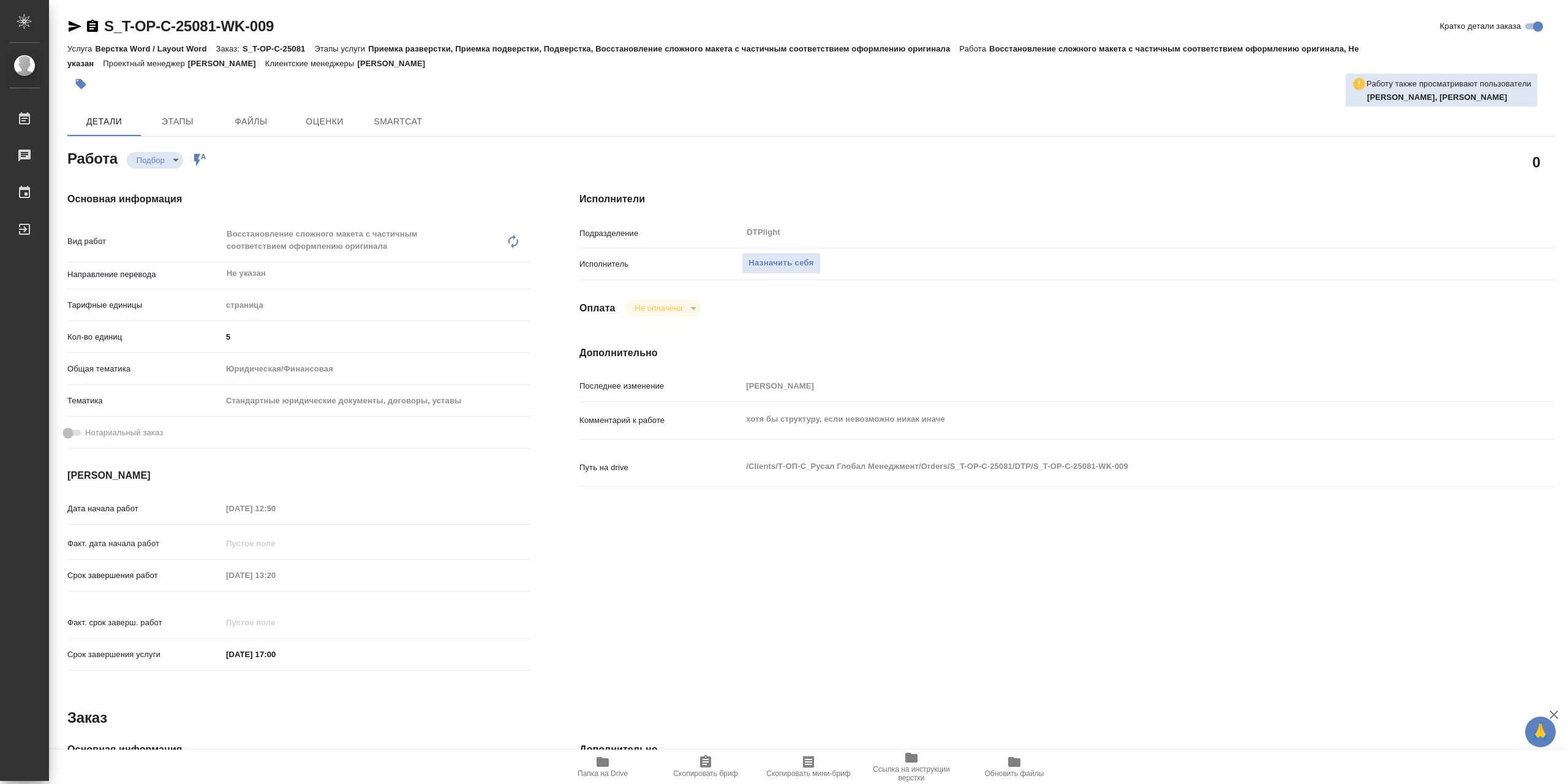
type textarea "x"
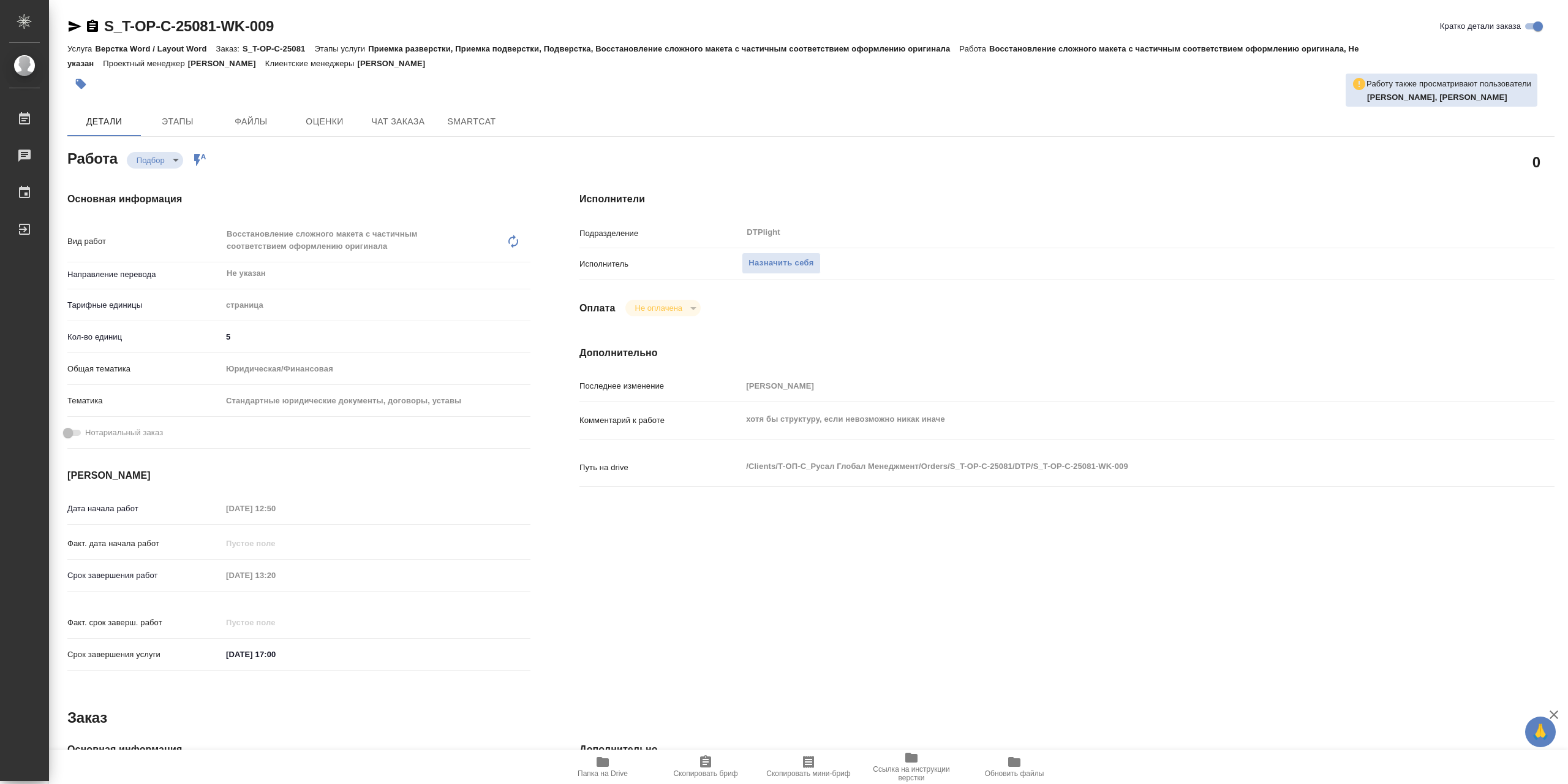
type textarea "x"
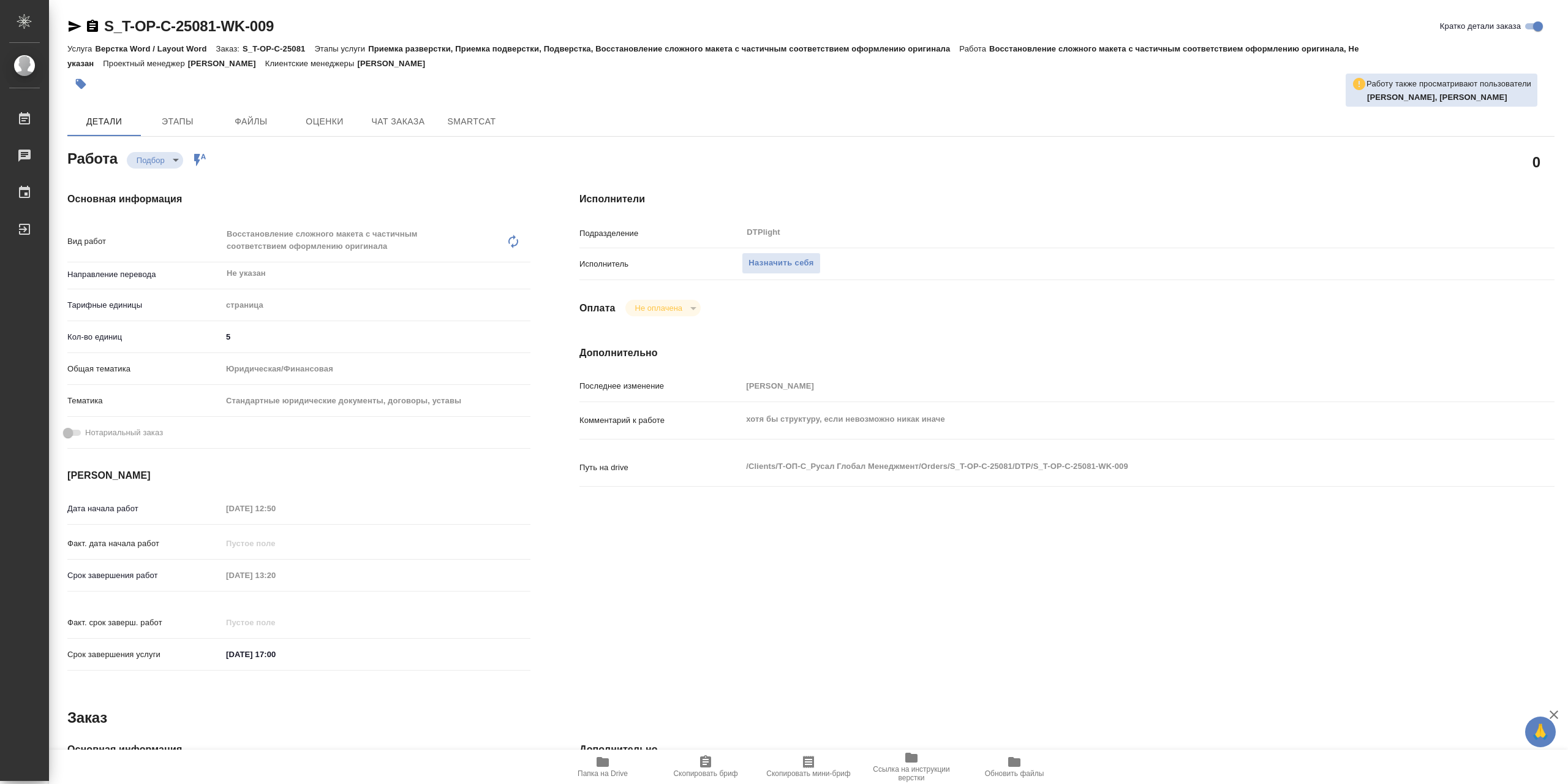
click at [615, 764] on span "Папка на Drive" at bounding box center [603, 766] width 88 height 24
type textarea "x"
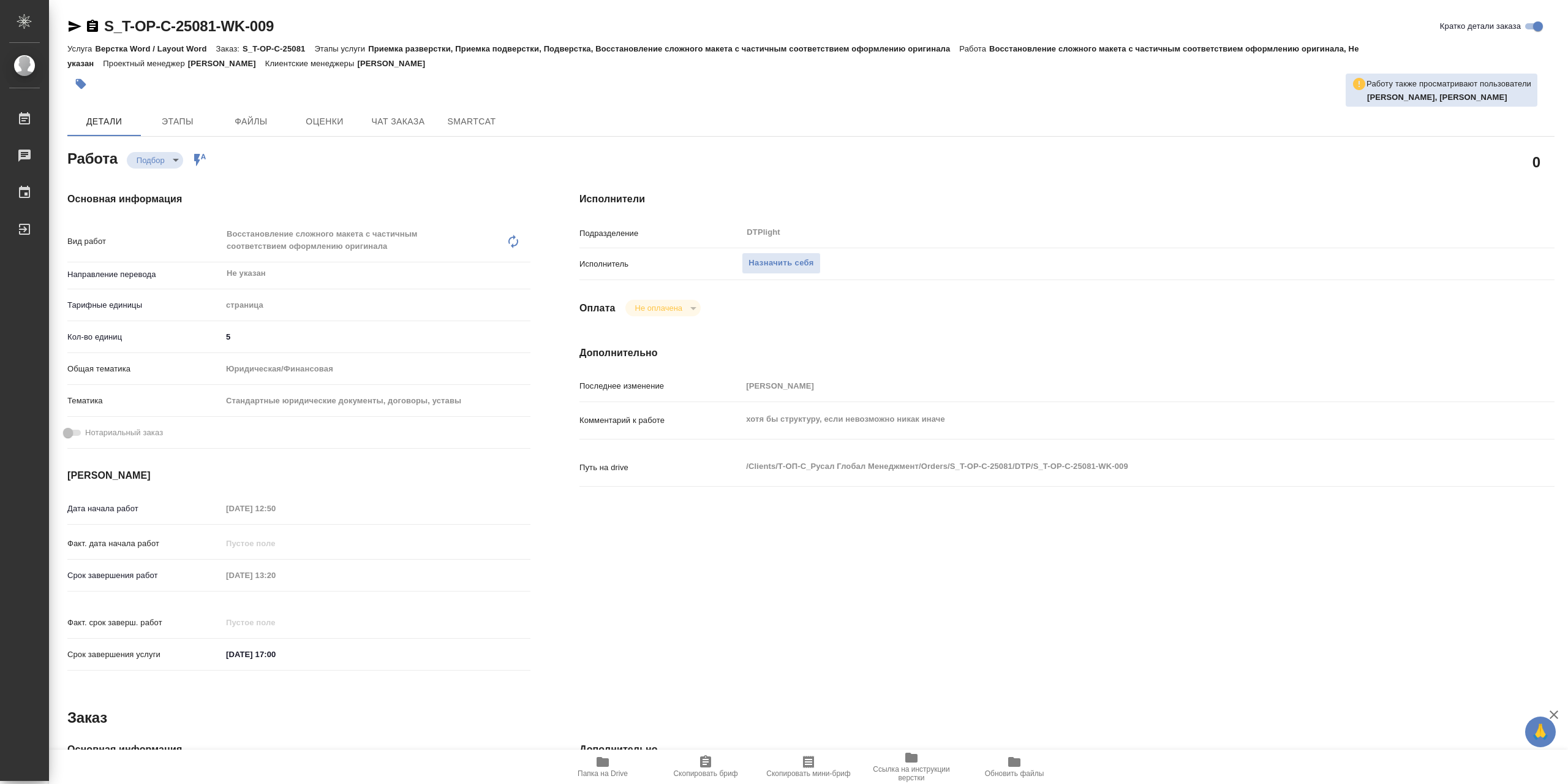
type textarea "x"
click at [789, 256] on button "Назначить себя" at bounding box center [781, 263] width 79 height 21
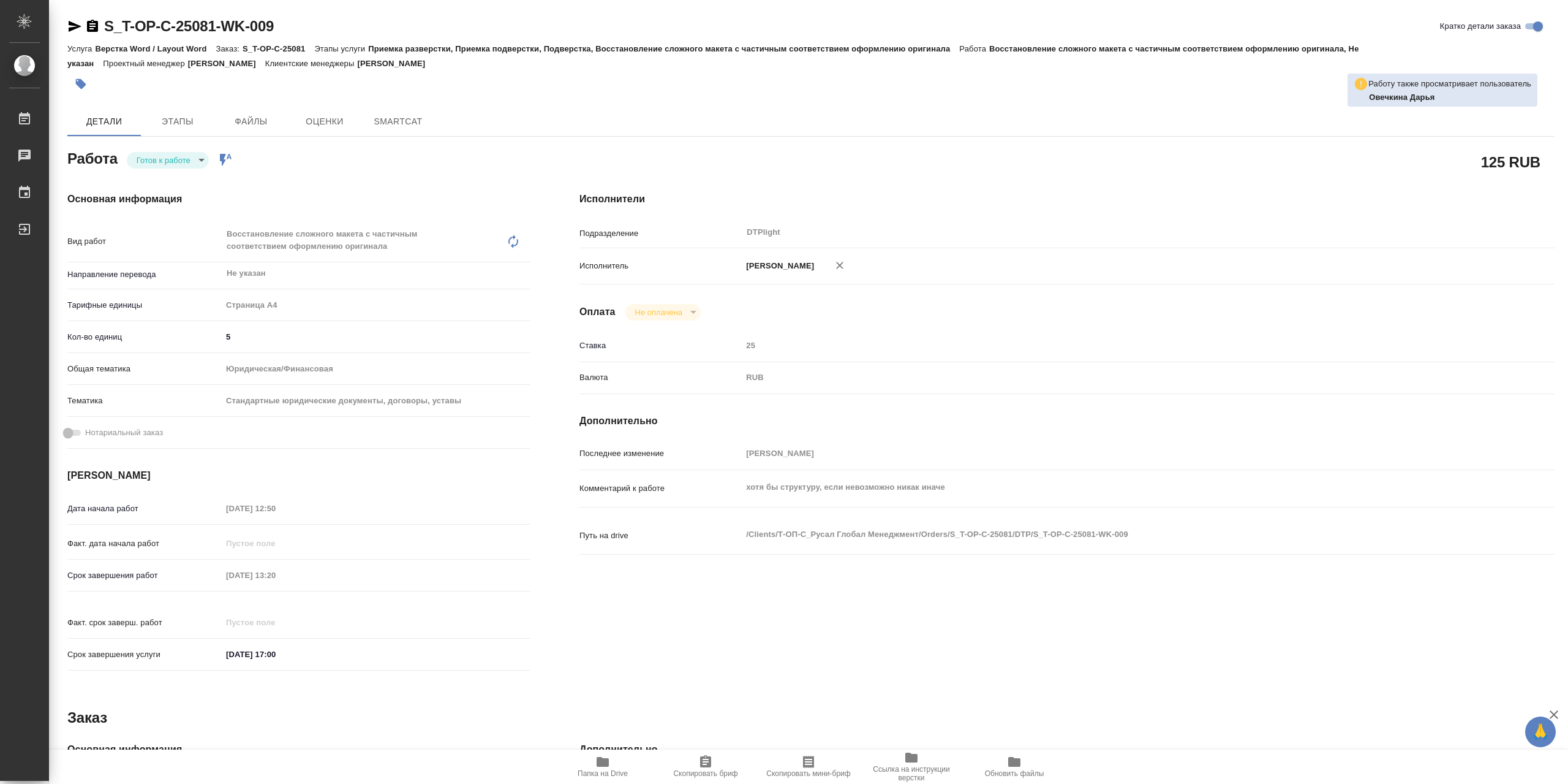
type textarea "x"
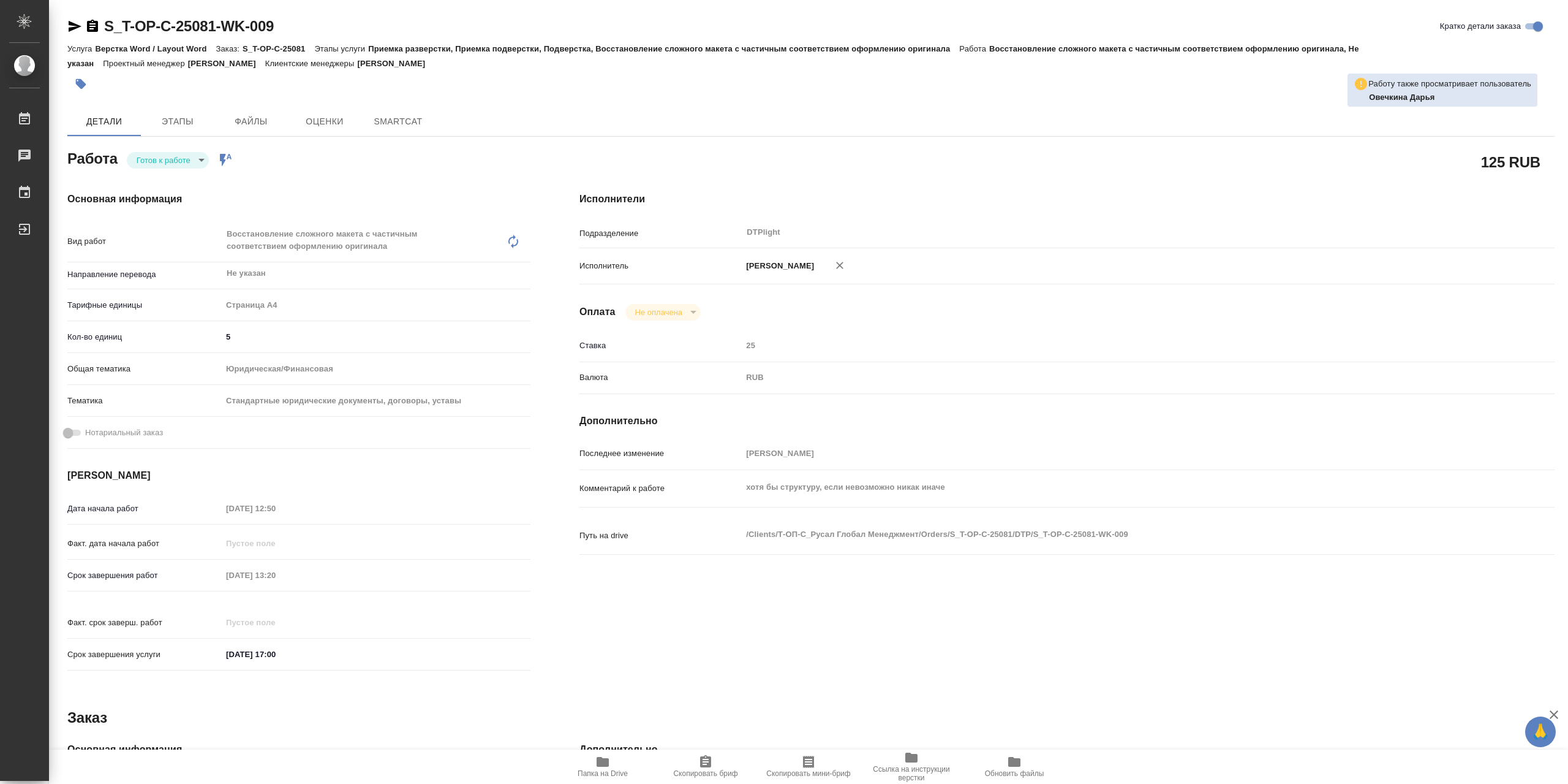
type textarea "x"
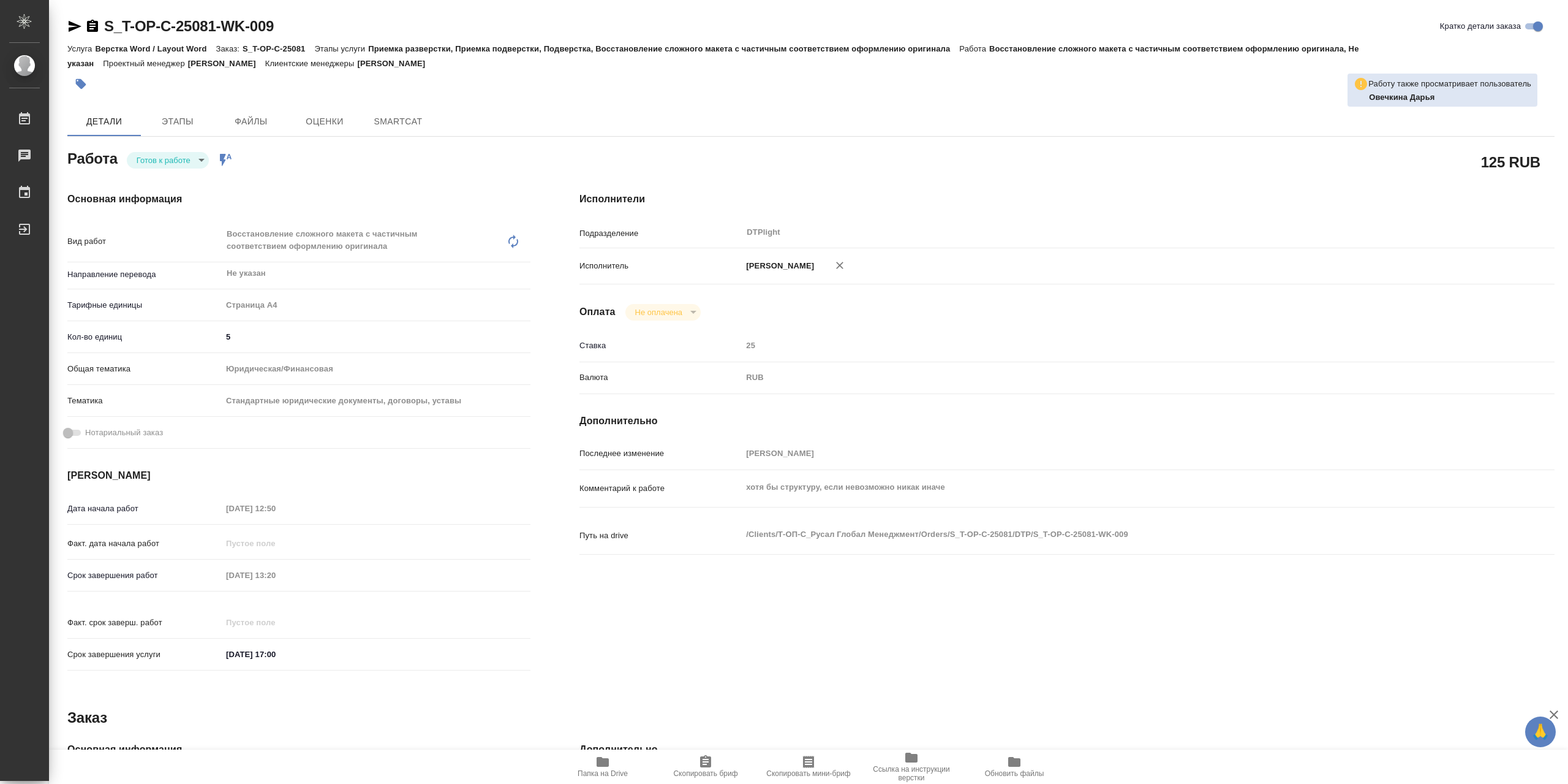
type textarea "x"
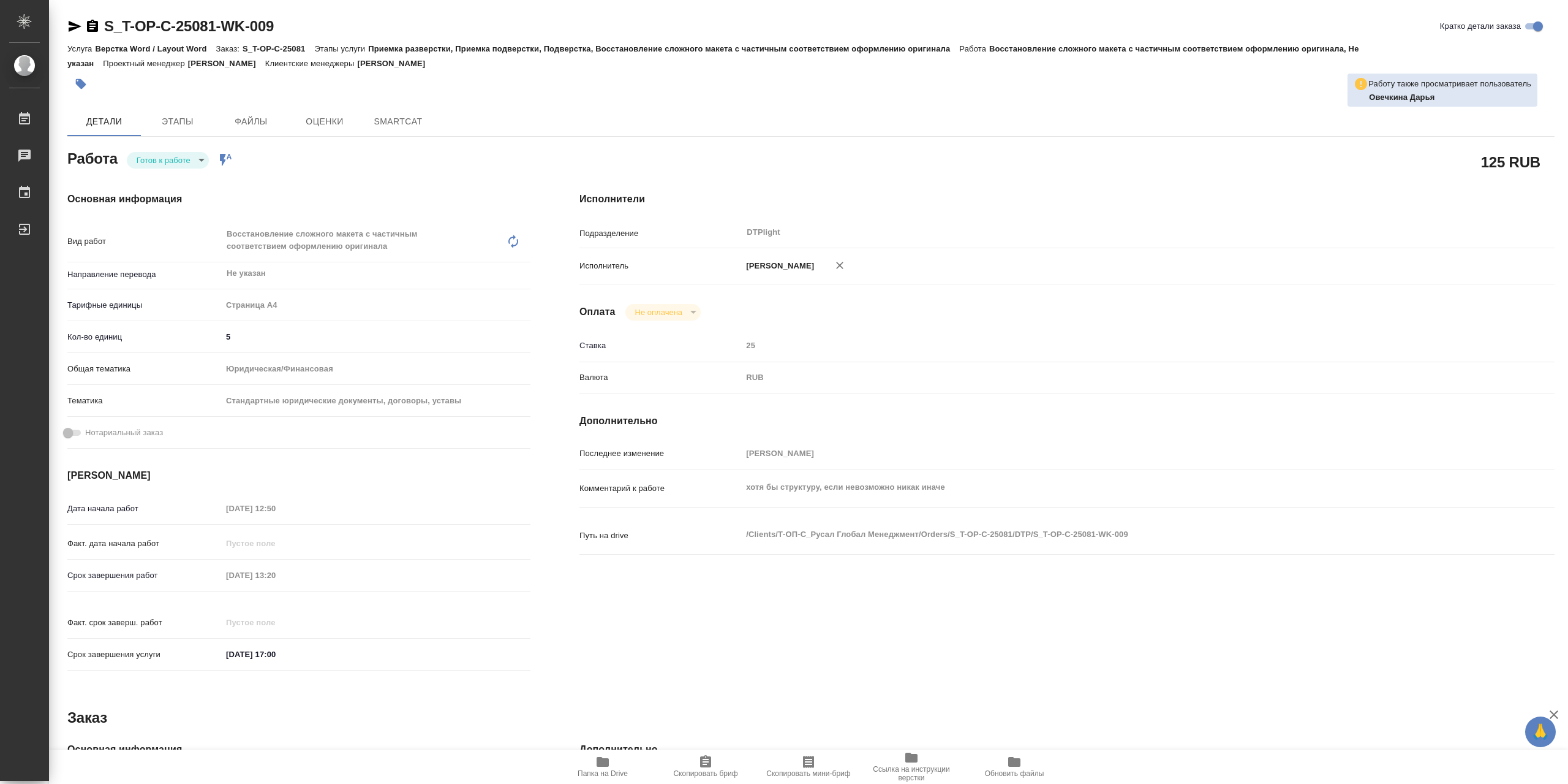
type textarea "x"
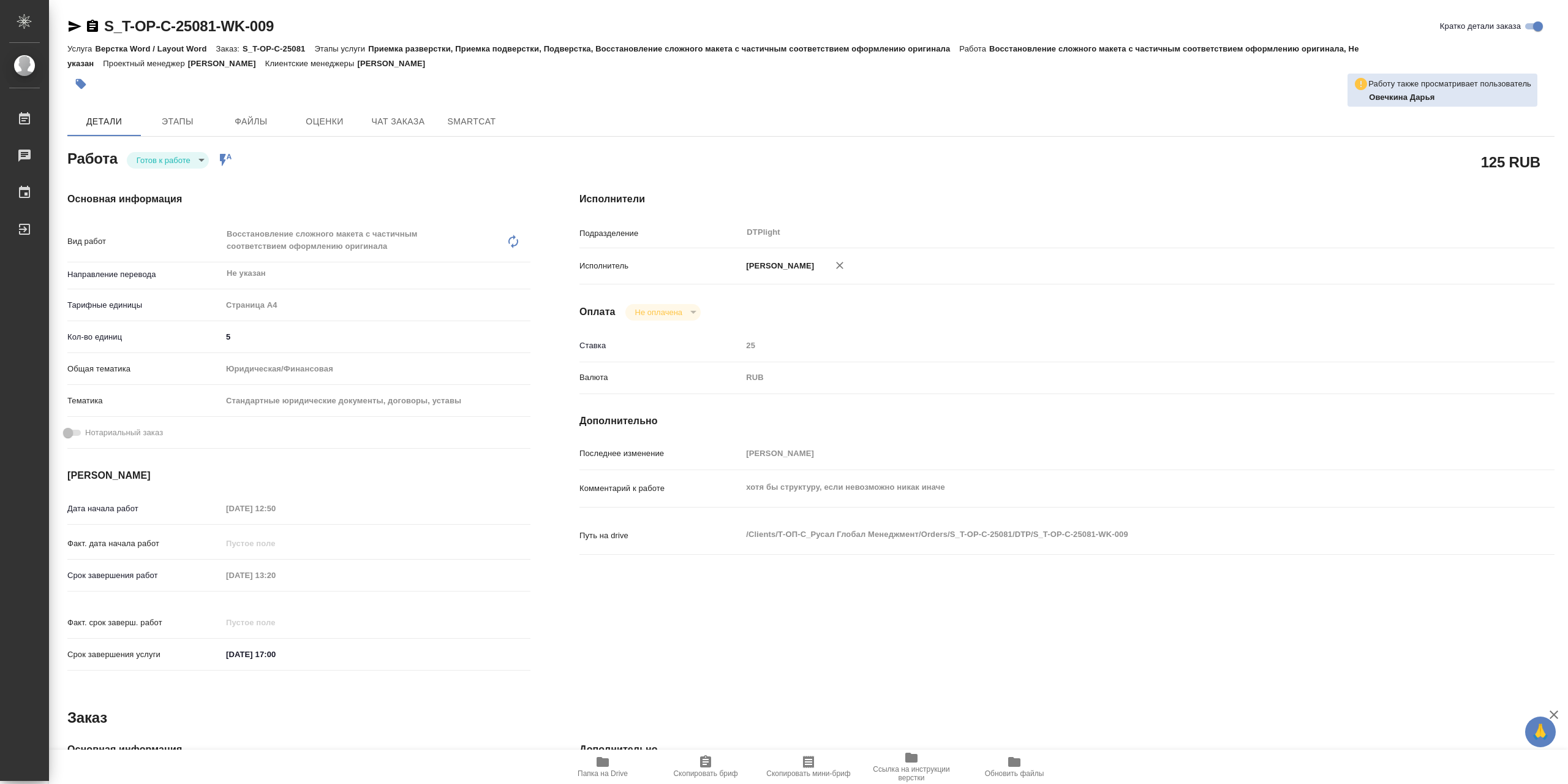
type textarea "x"
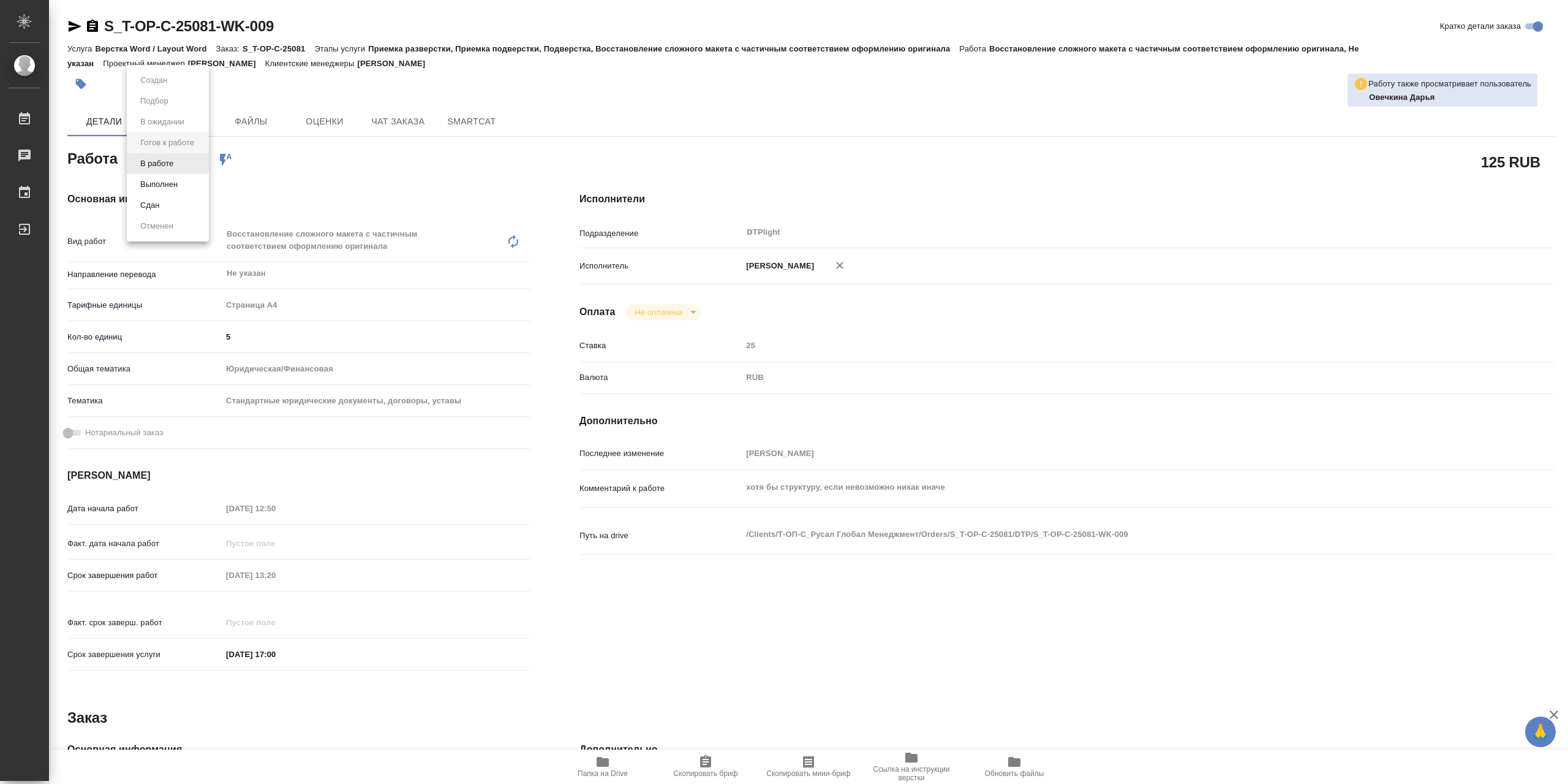
click at [155, 168] on body "🙏 .cls-1 fill:#fff; AWATERA Сархатов Руслан Работы Чаты График Выйти S_T-OP-C-2…" at bounding box center [784, 392] width 1568 height 784
type textarea "x"
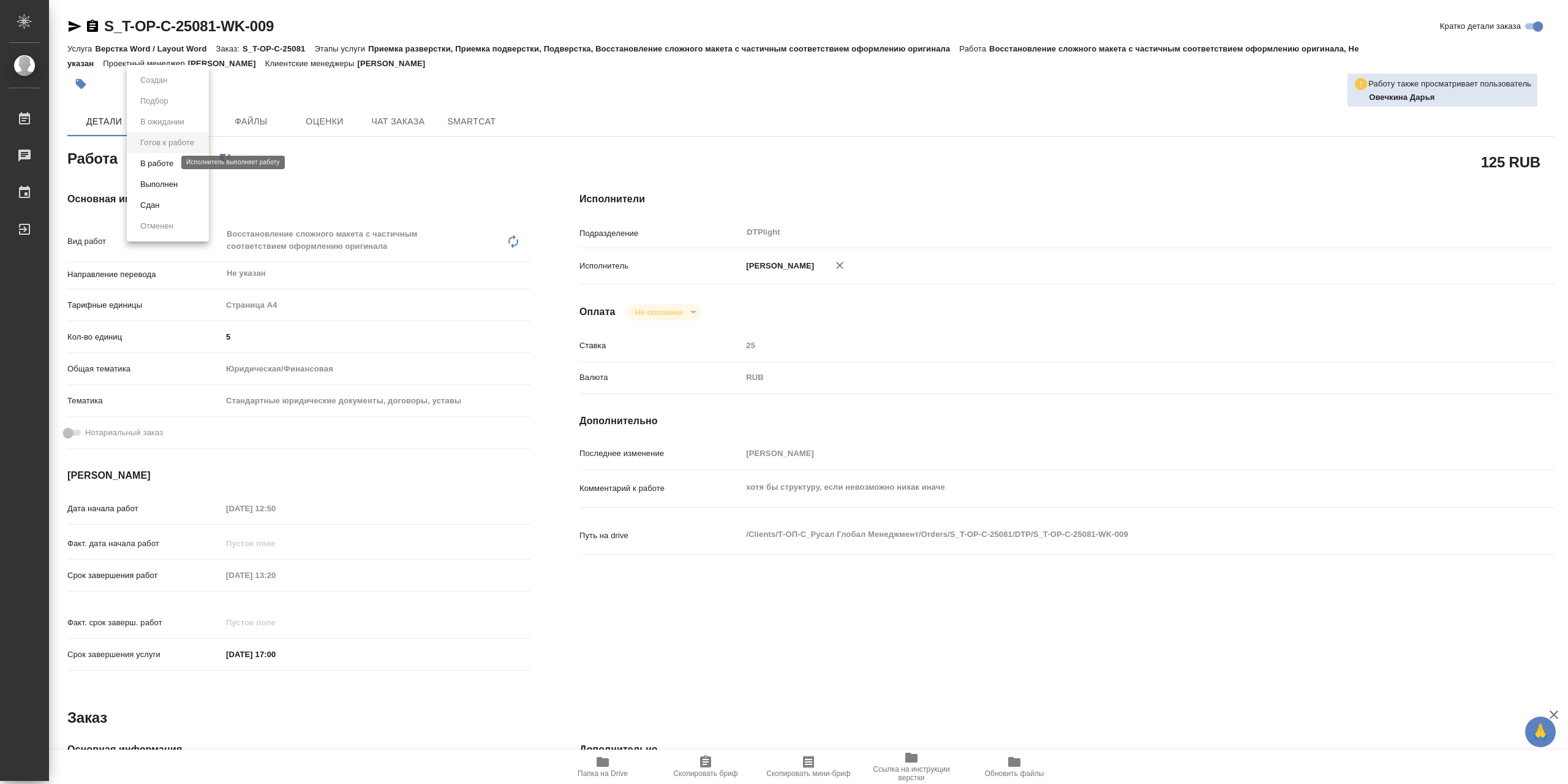
type textarea "x"
click at [170, 164] on button "В работе" at bounding box center [157, 163] width 40 height 14
type textarea "x"
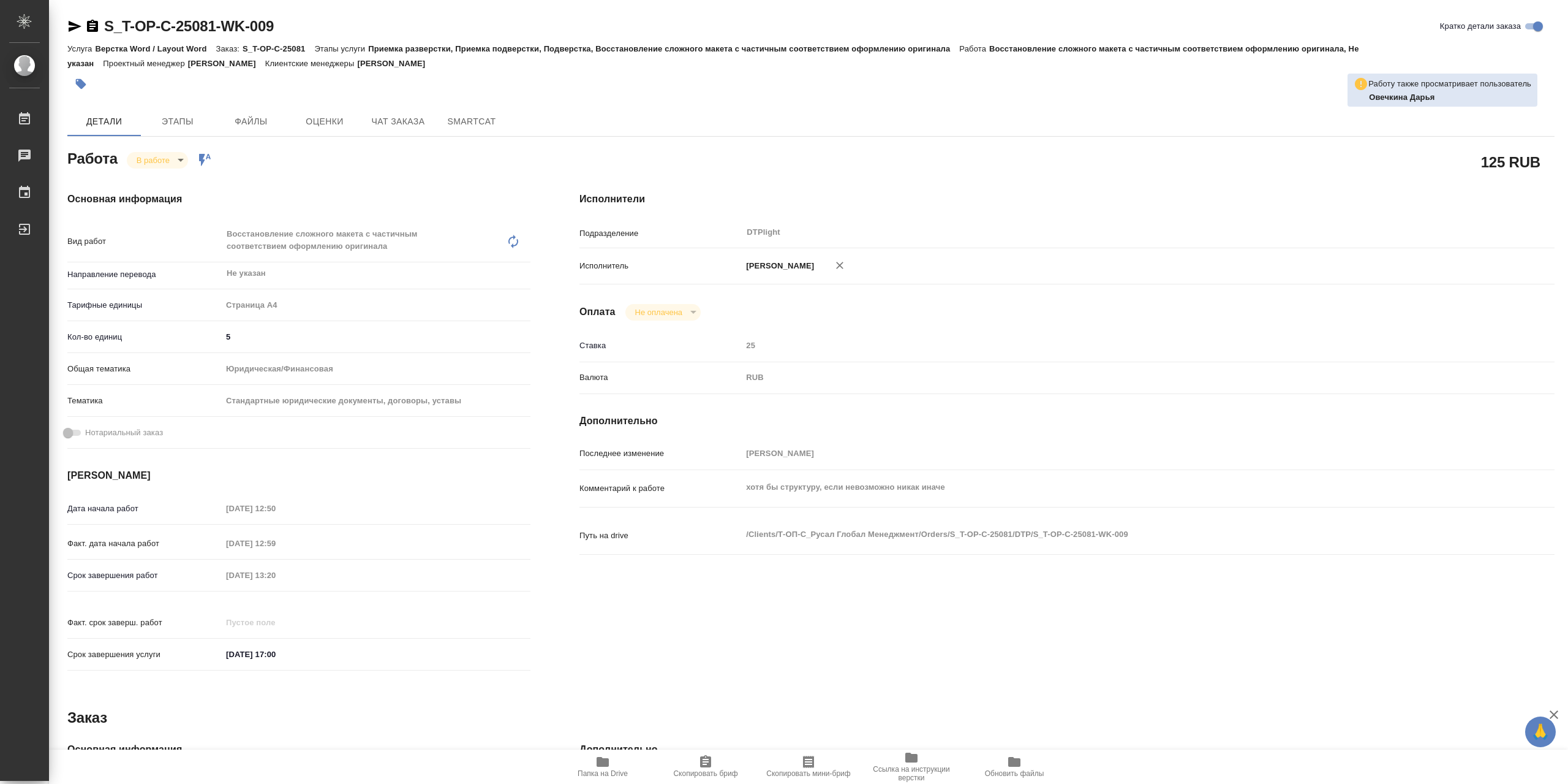
type textarea "x"
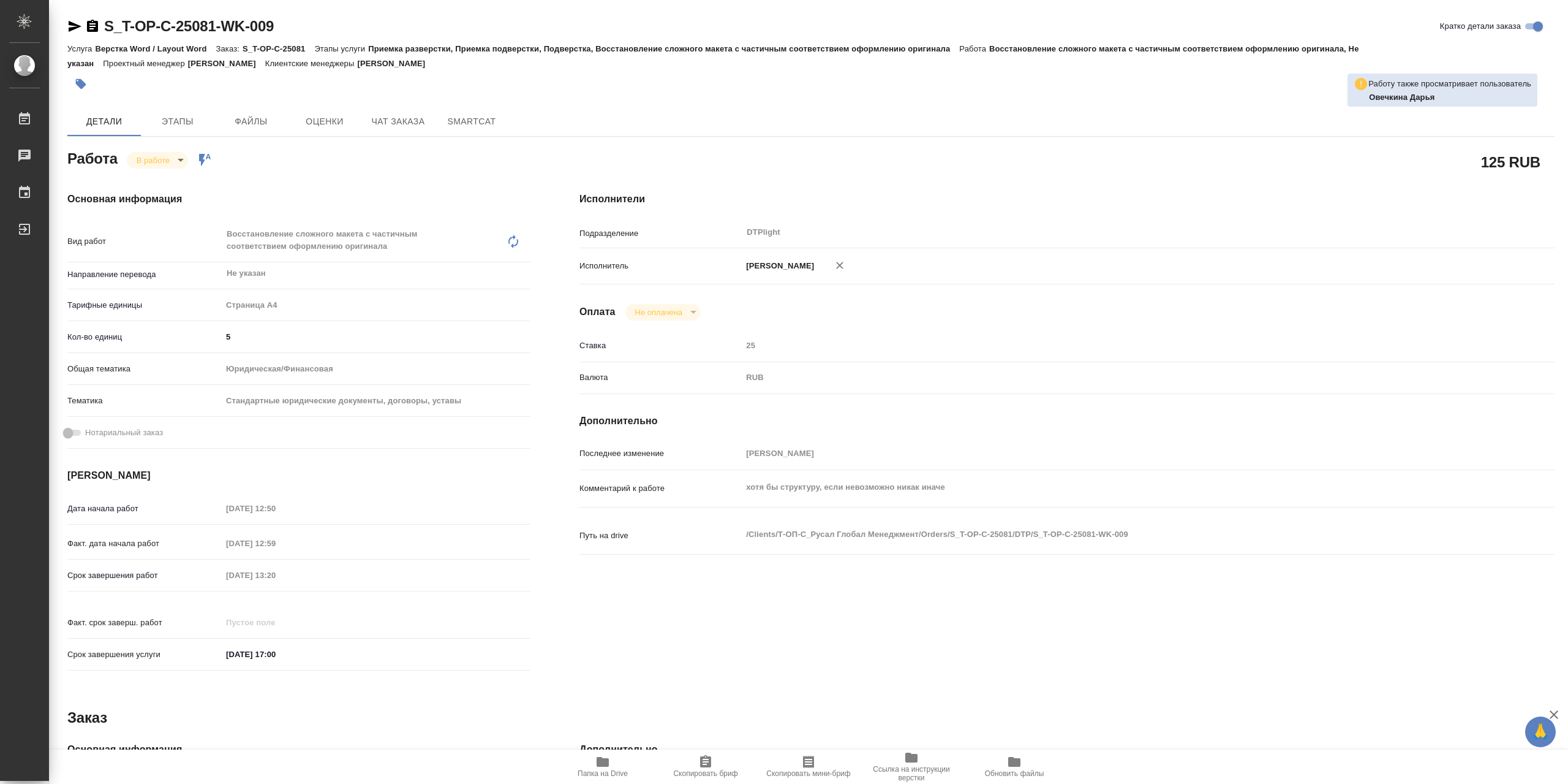
type textarea "x"
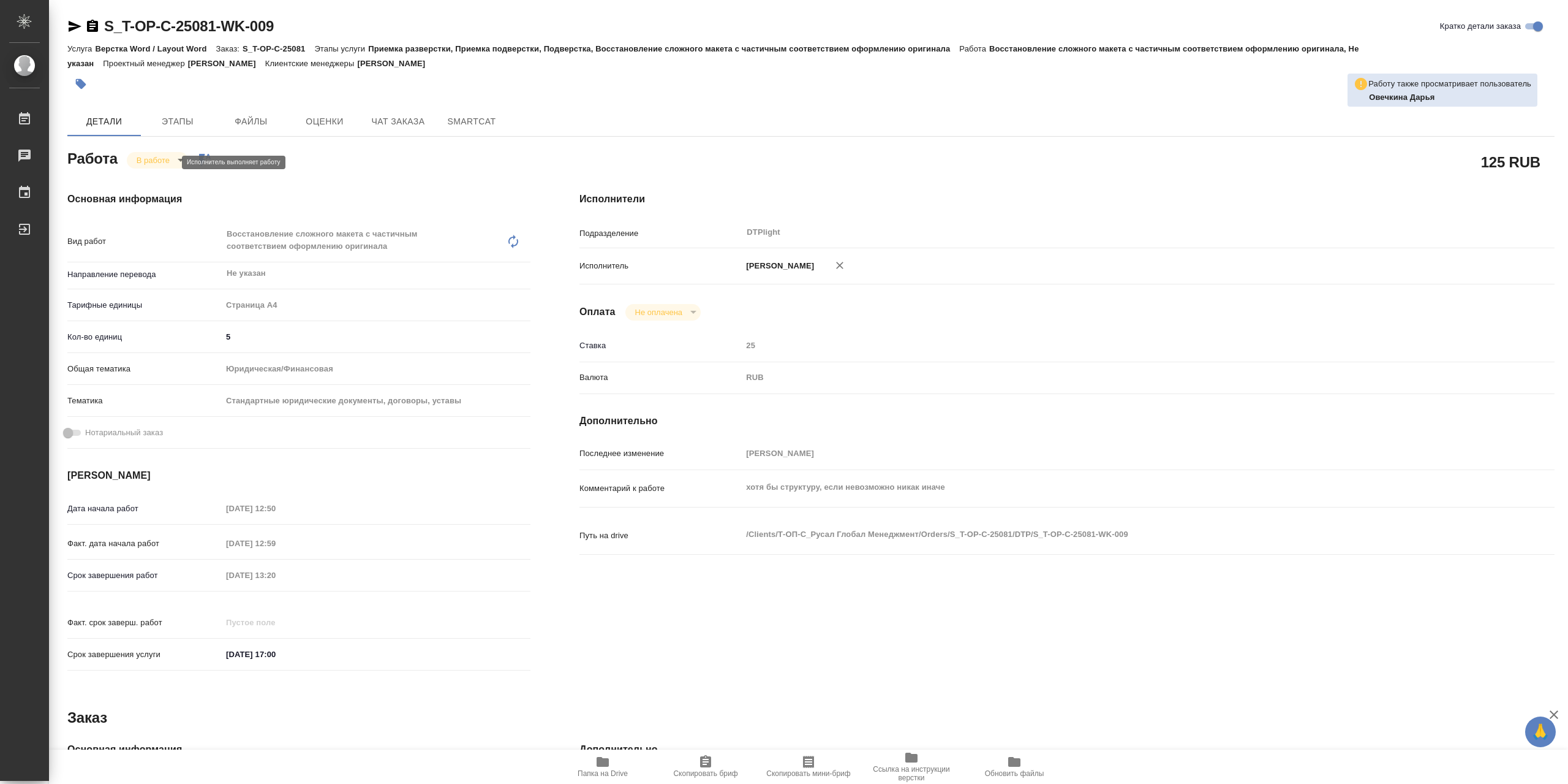
type textarea "x"
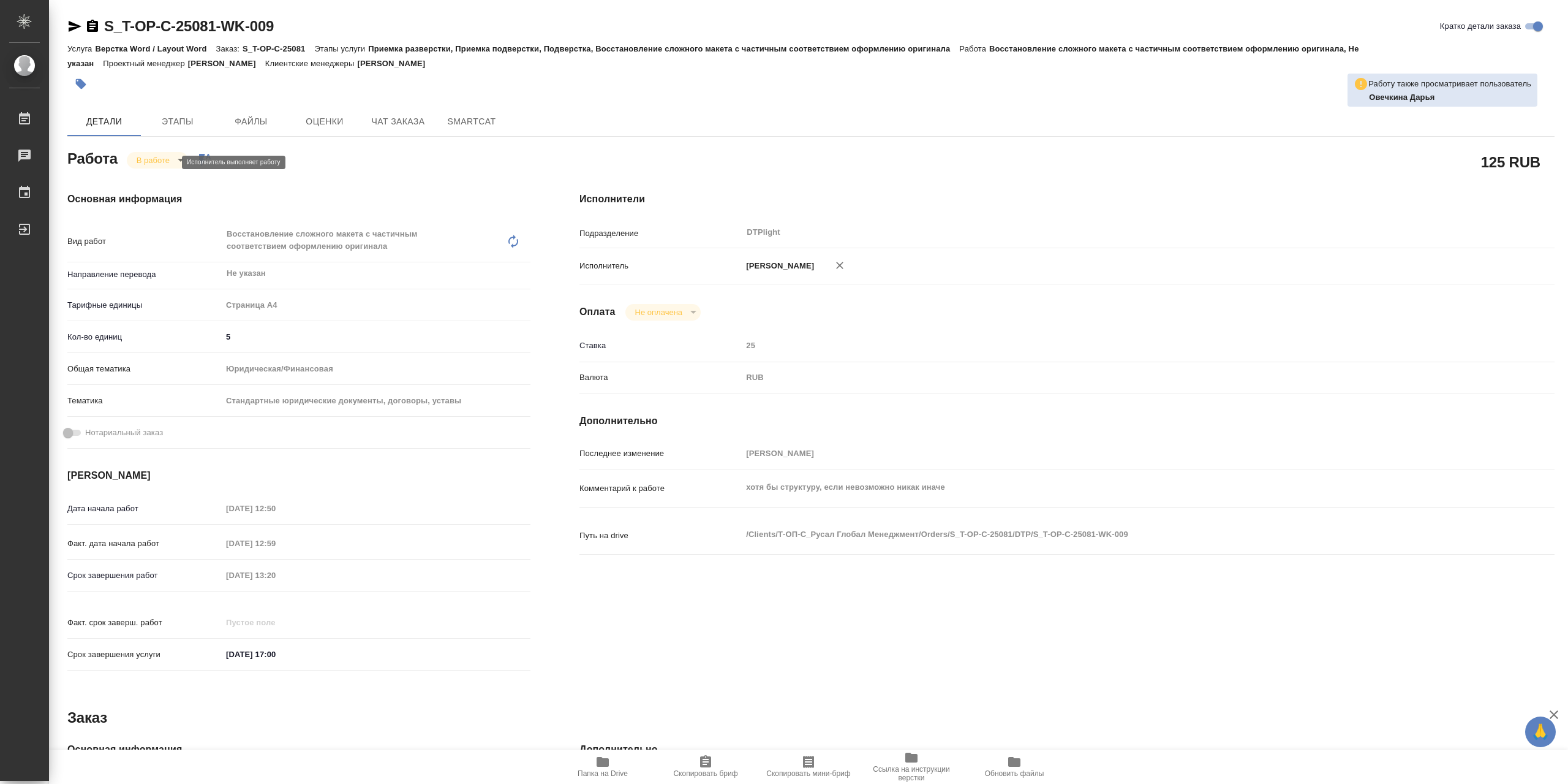
type textarea "x"
click at [71, 28] on icon "button" at bounding box center [75, 26] width 13 height 11
